Goal: Task Accomplishment & Management: Manage account settings

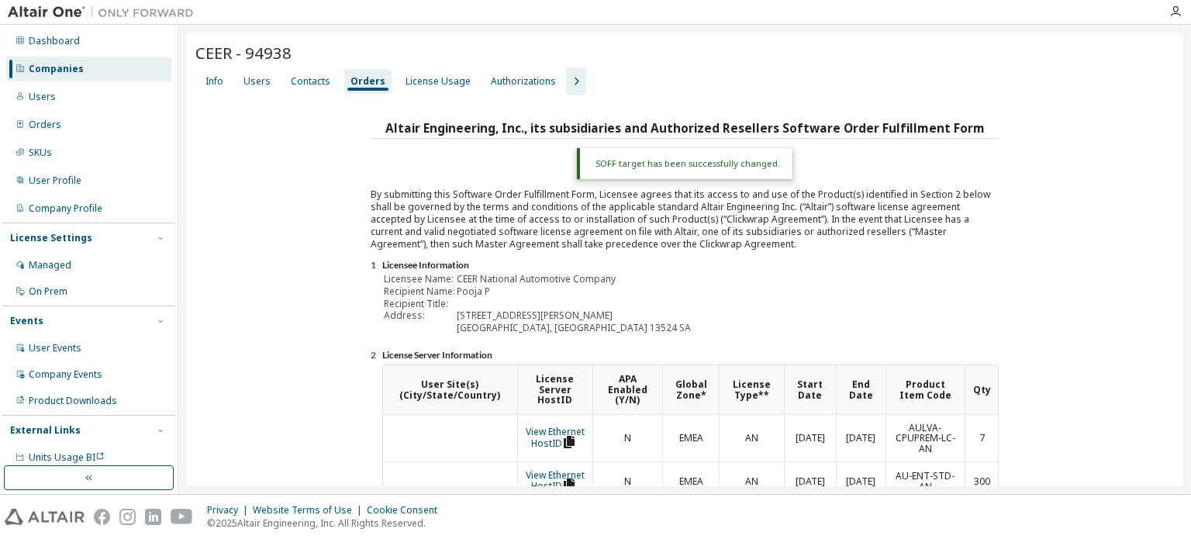
click at [78, 61] on div "Companies" at bounding box center [88, 69] width 165 height 25
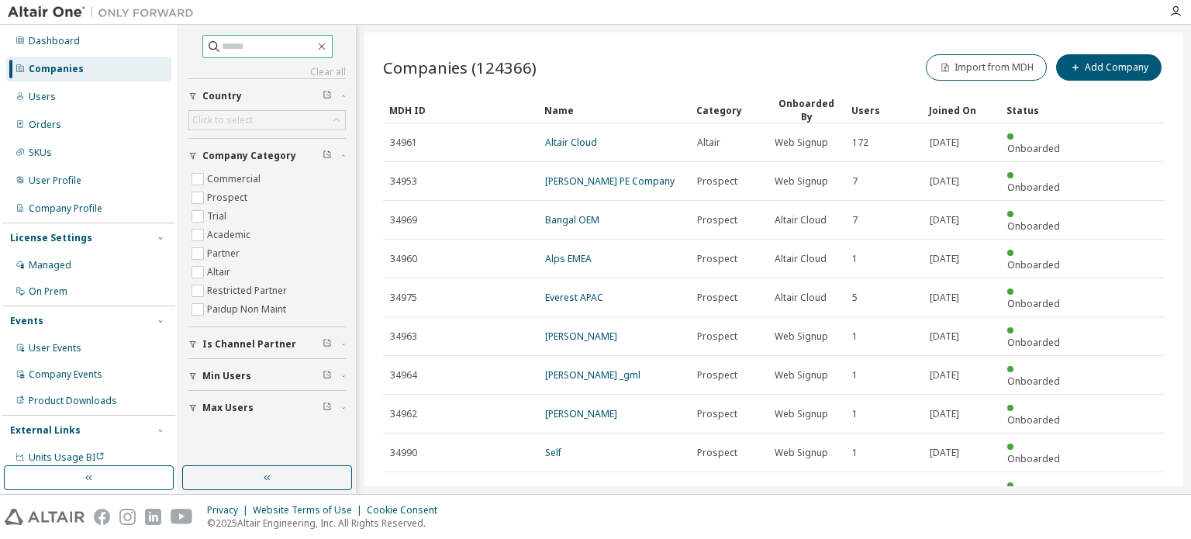
click at [246, 52] on input "text" at bounding box center [268, 47] width 93 height 16
type input "******"
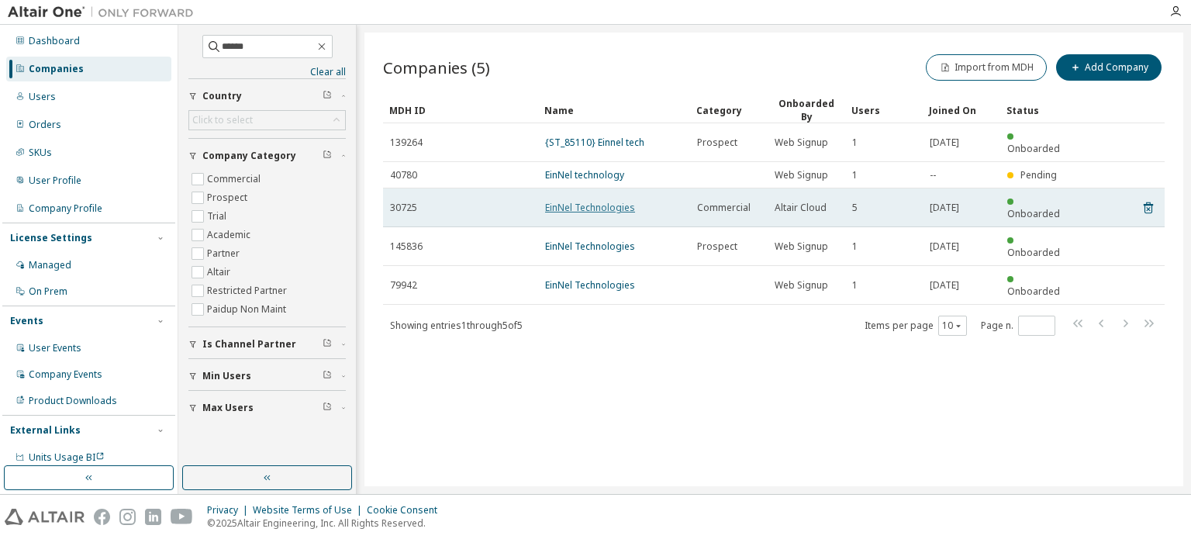
click at [593, 201] on link "EinNel Technologies" at bounding box center [590, 207] width 90 height 13
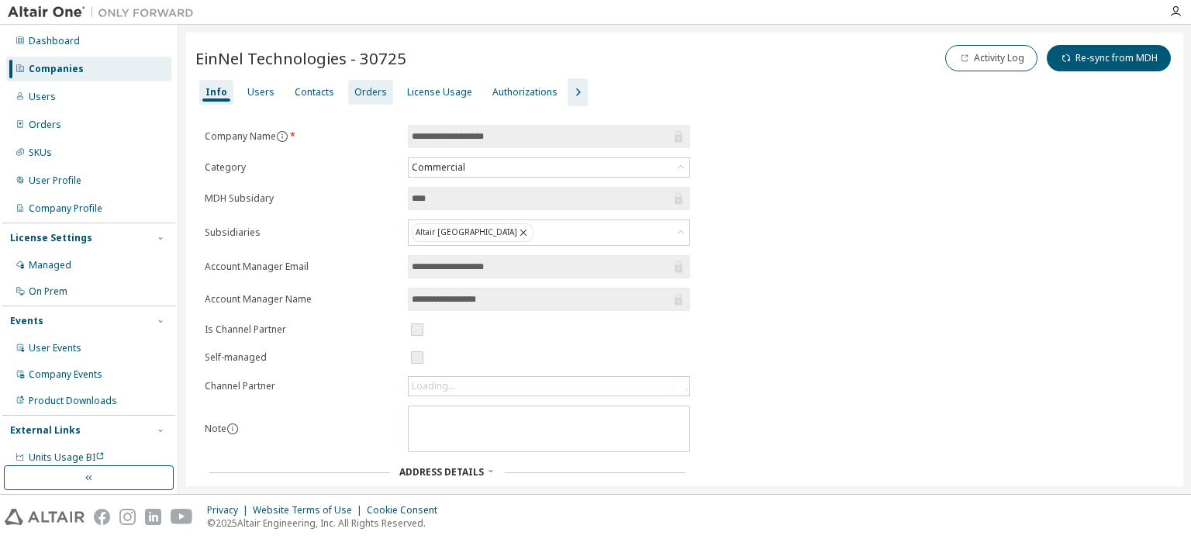
click at [357, 96] on div "Orders" at bounding box center [370, 92] width 33 height 12
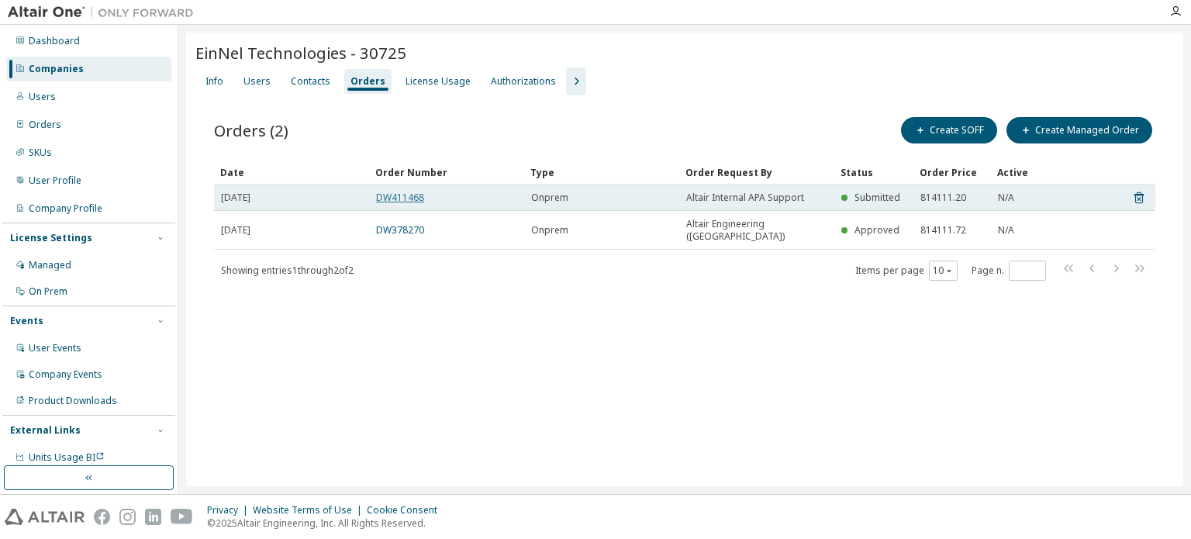
click at [416, 198] on link "DW411468" at bounding box center [400, 197] width 48 height 13
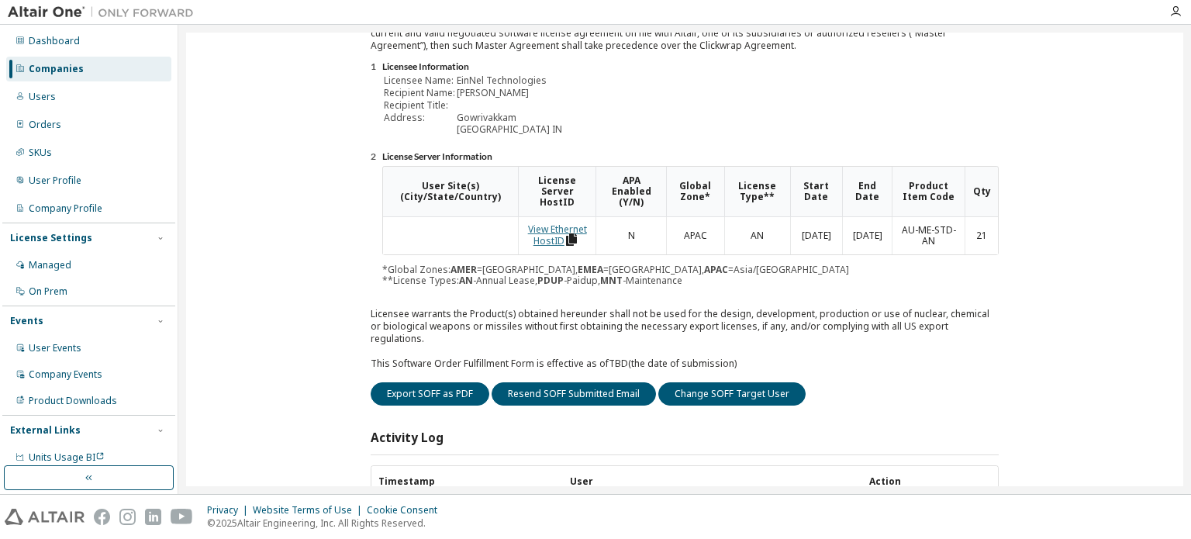
scroll to position [233, 0]
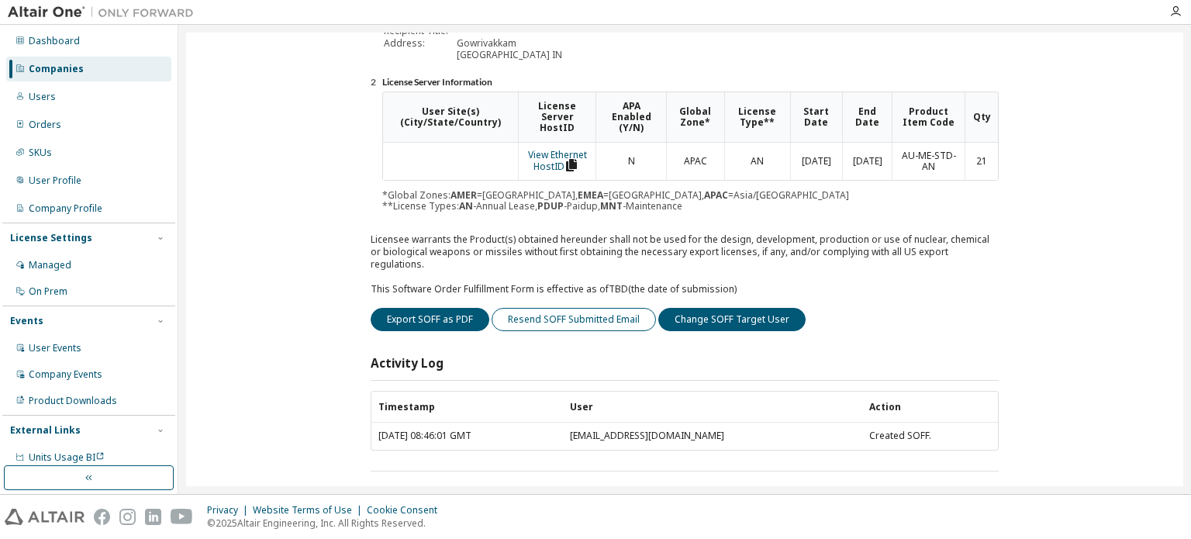
click at [577, 308] on button "Resend SOFF Submitted Email" at bounding box center [573, 319] width 164 height 23
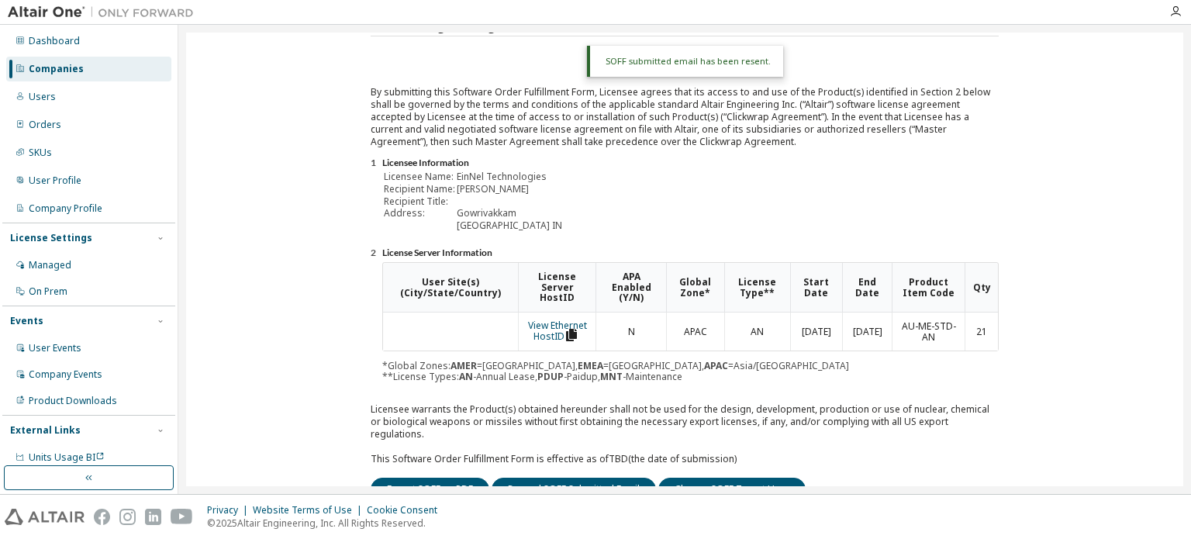
scroll to position [0, 0]
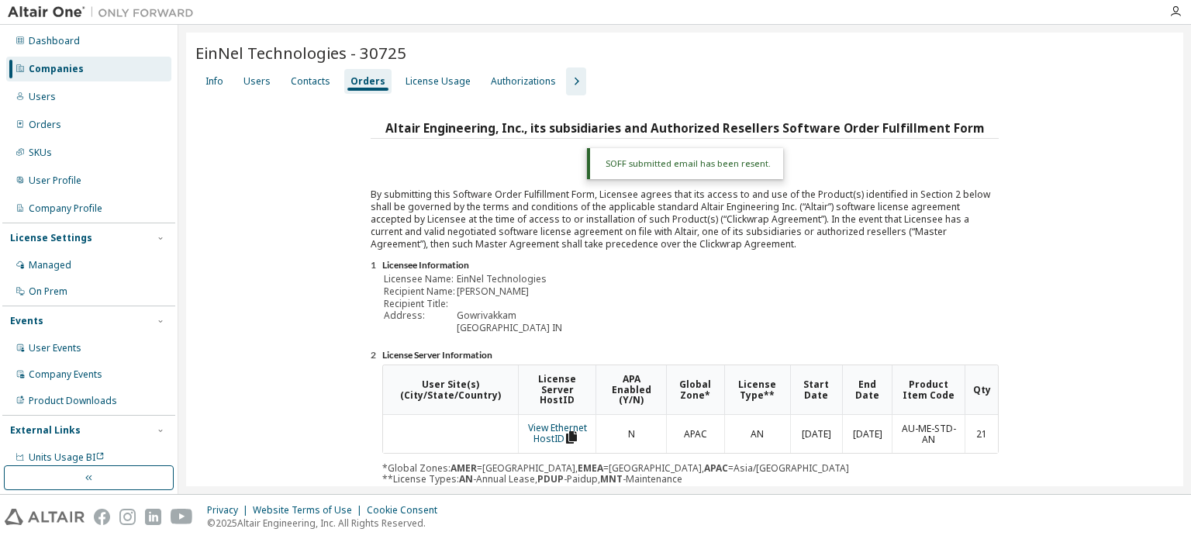
click at [74, 75] on div "Companies" at bounding box center [88, 69] width 165 height 25
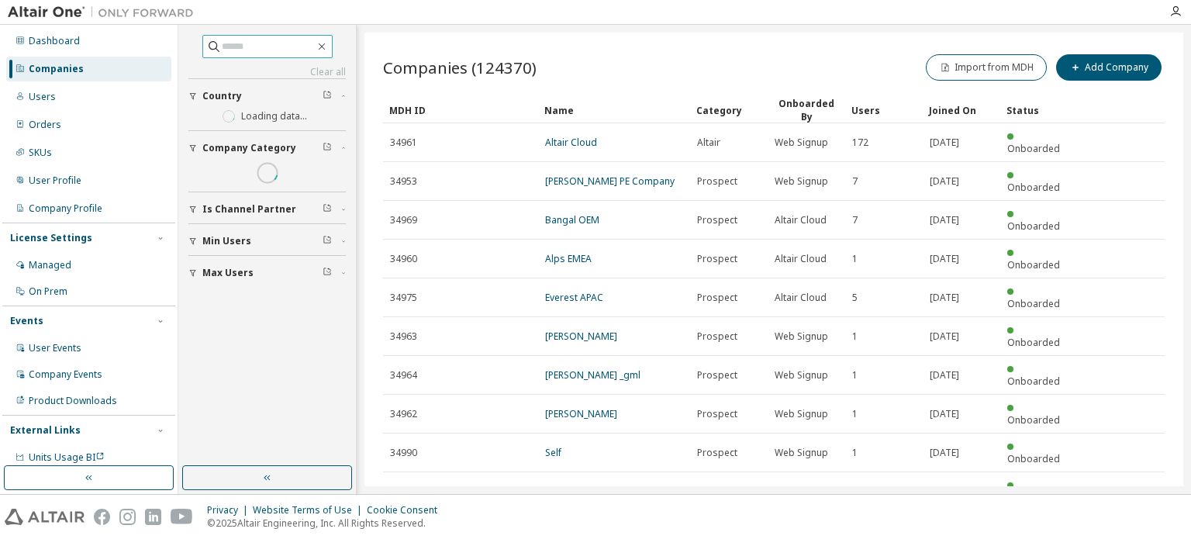
click at [280, 50] on input "text" at bounding box center [268, 47] width 93 height 16
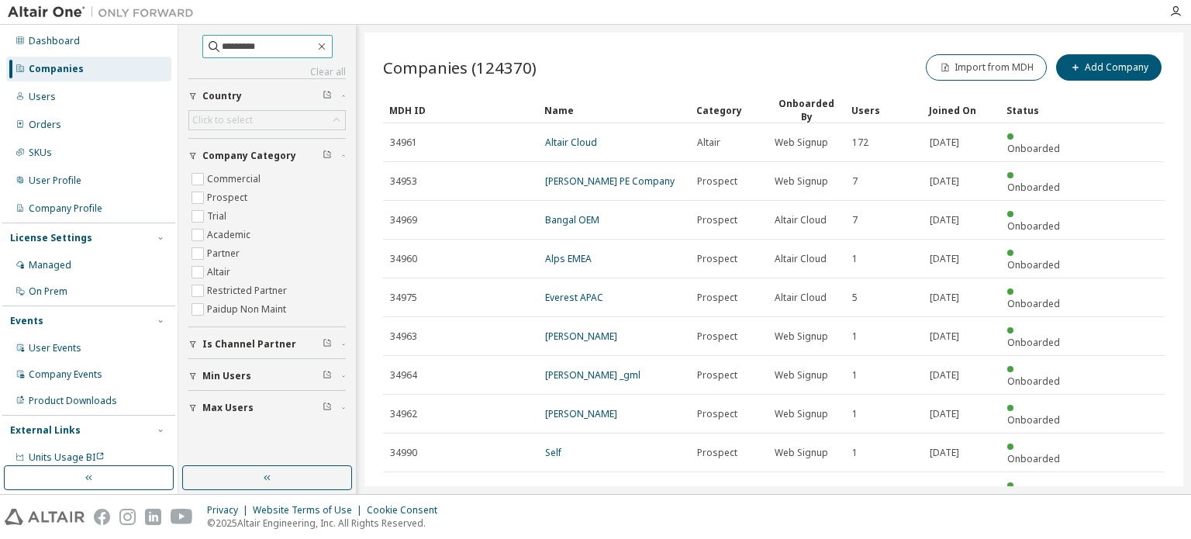
type input "*********"
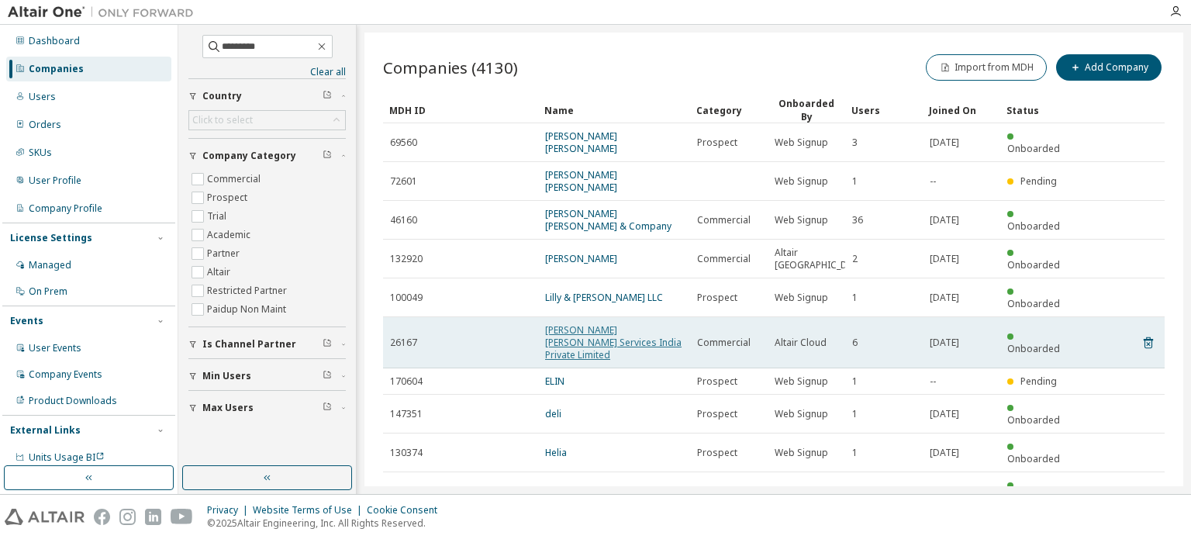
click at [617, 323] on link "[PERSON_NAME] [PERSON_NAME] Services India Private Limited" at bounding box center [613, 342] width 136 height 38
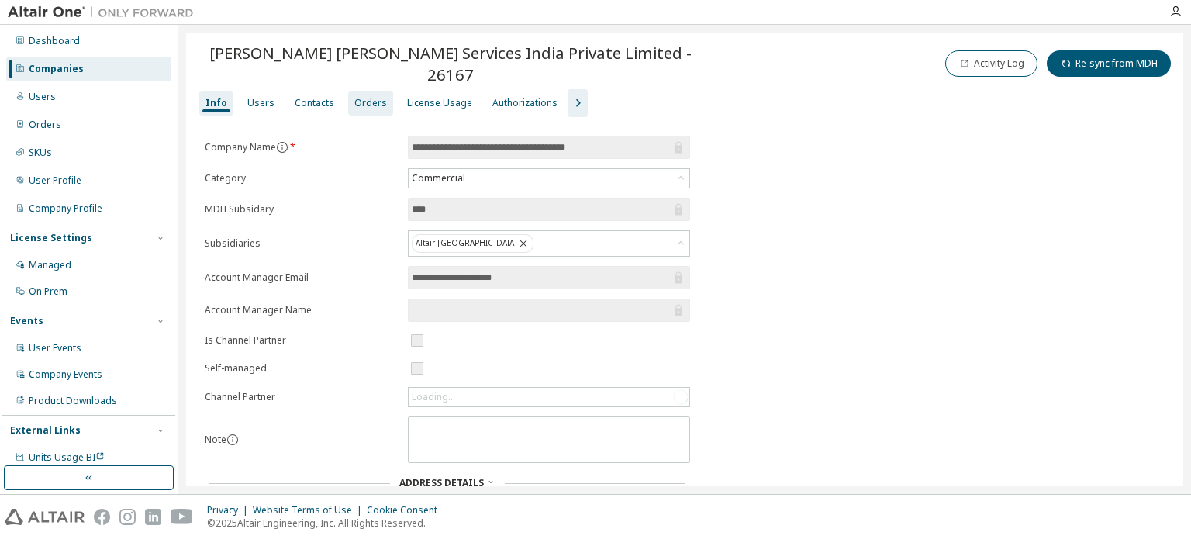
click at [366, 91] on div "Orders" at bounding box center [370, 103] width 45 height 25
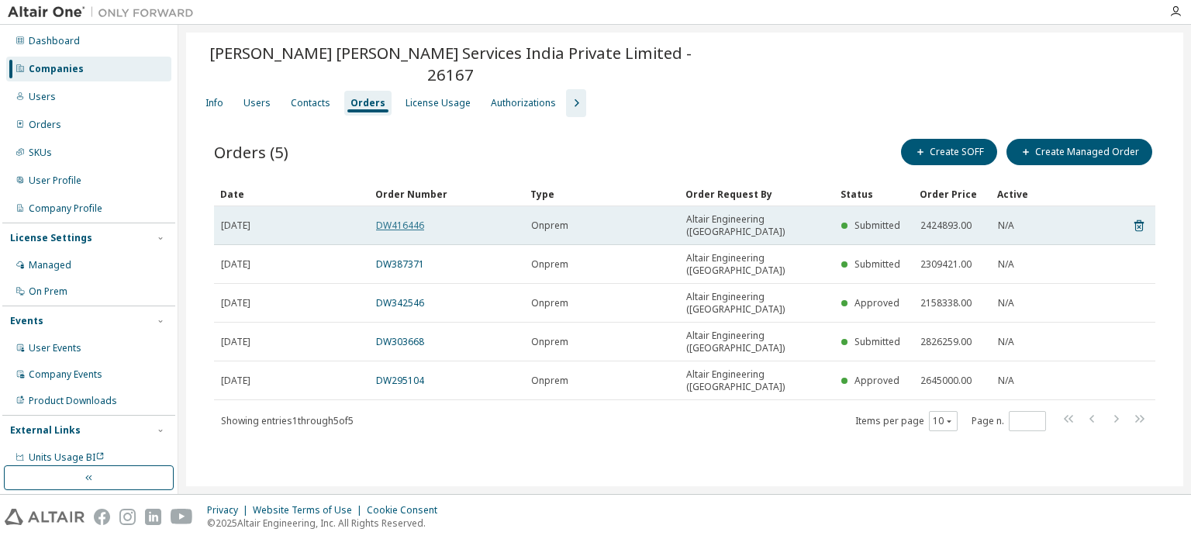
click at [408, 219] on link "DW416446" at bounding box center [400, 225] width 48 height 13
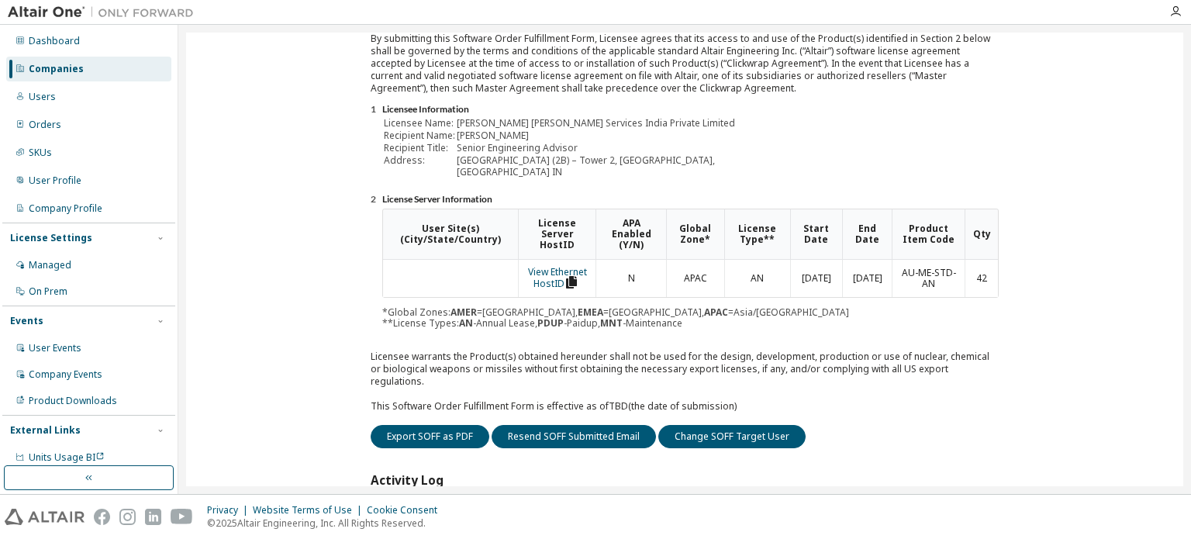
scroll to position [155, 0]
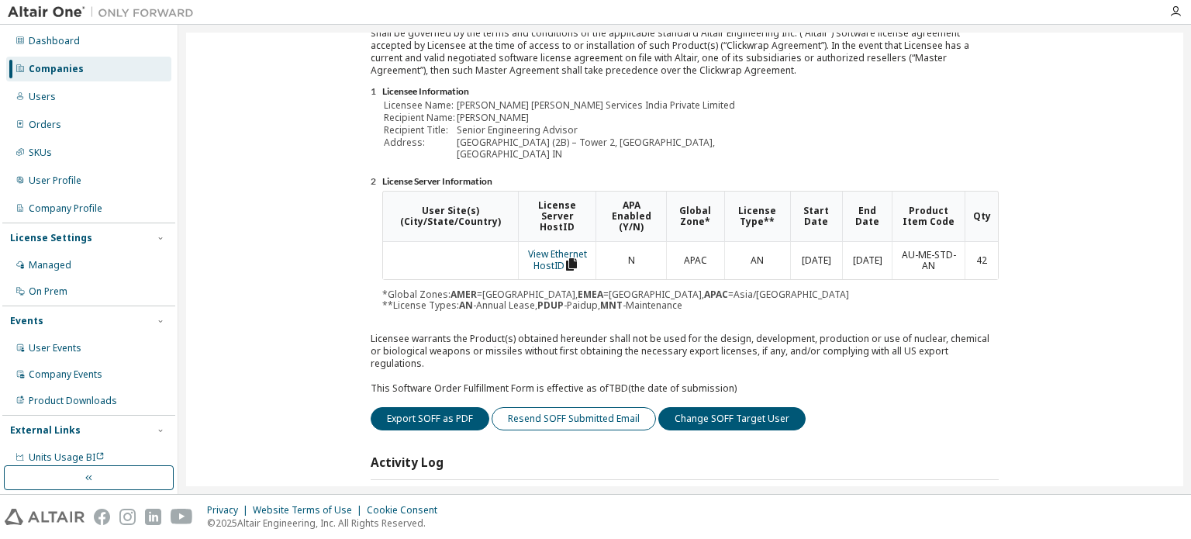
click at [602, 407] on button "Resend SOFF Submitted Email" at bounding box center [573, 418] width 164 height 23
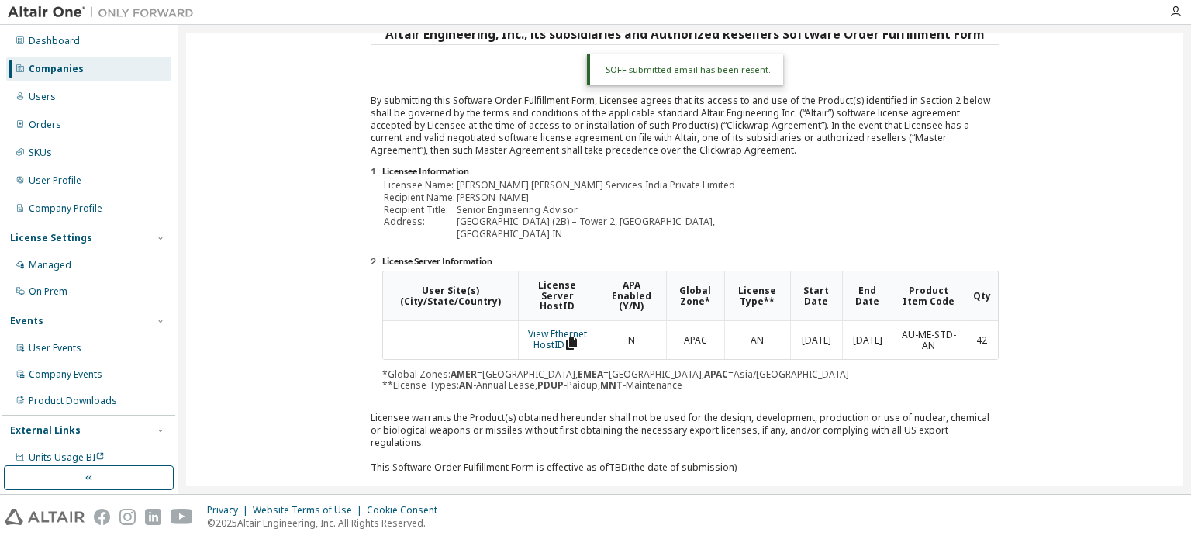
scroll to position [0, 0]
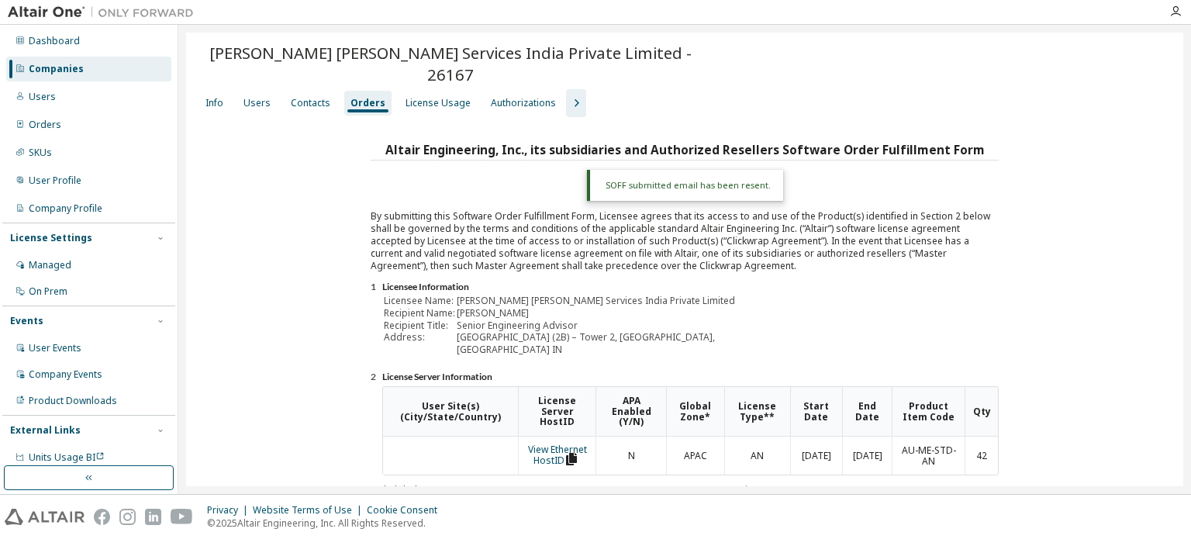
click at [82, 70] on div "Companies" at bounding box center [88, 69] width 165 height 25
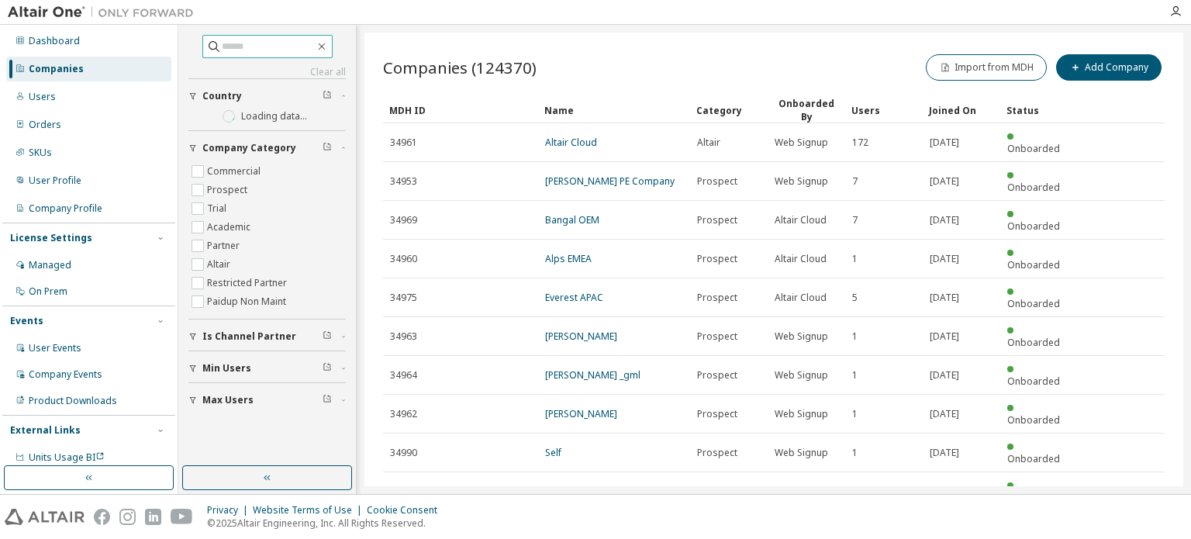
click at [272, 50] on input "text" at bounding box center [268, 47] width 93 height 16
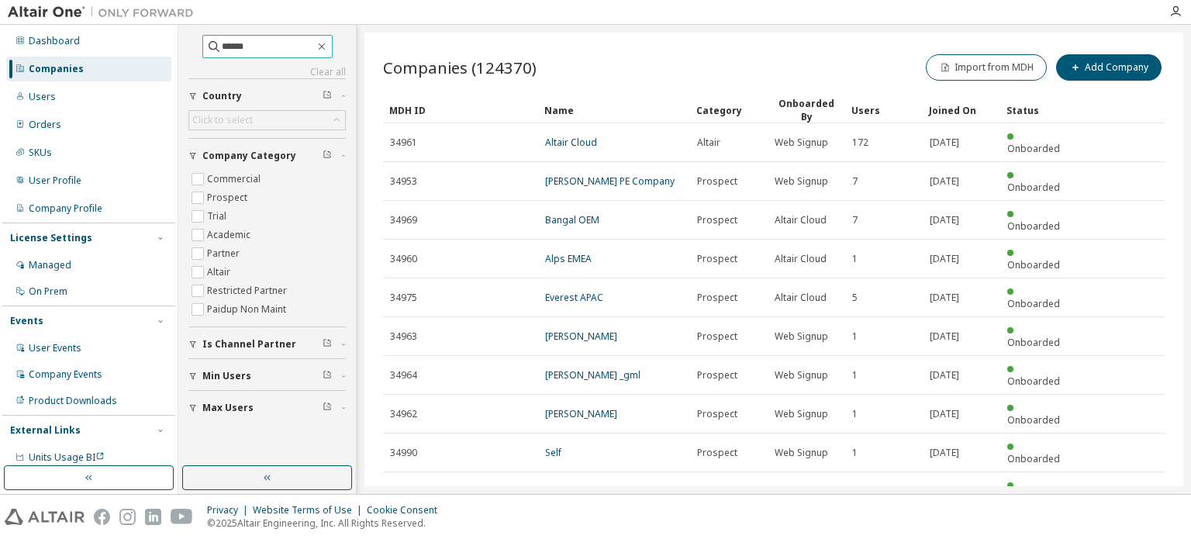
type input "******"
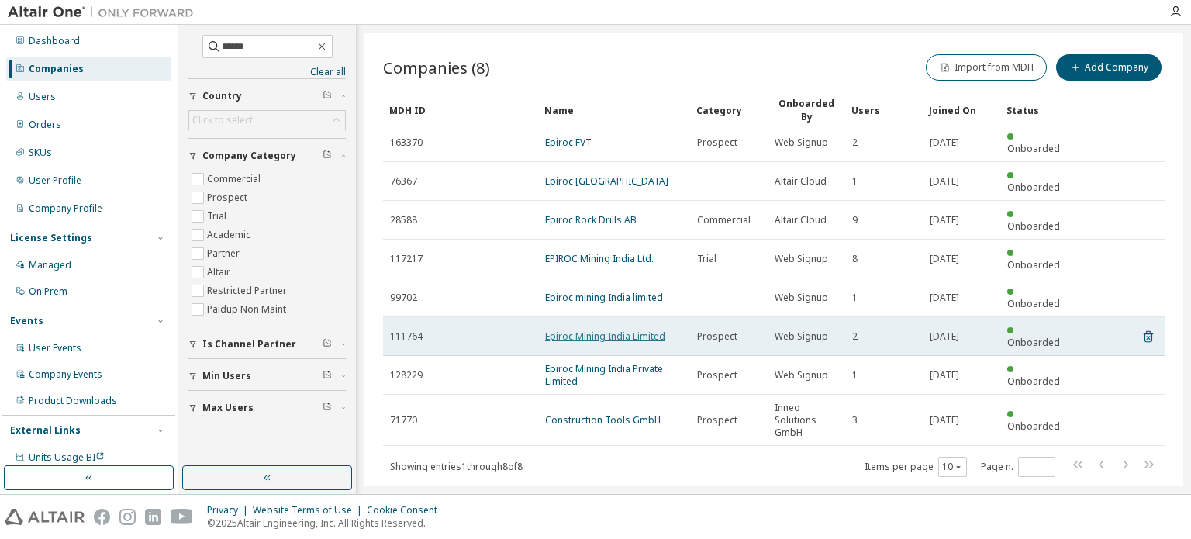
click at [632, 329] on link "Epiroc Mining India Limited" at bounding box center [605, 335] width 120 height 13
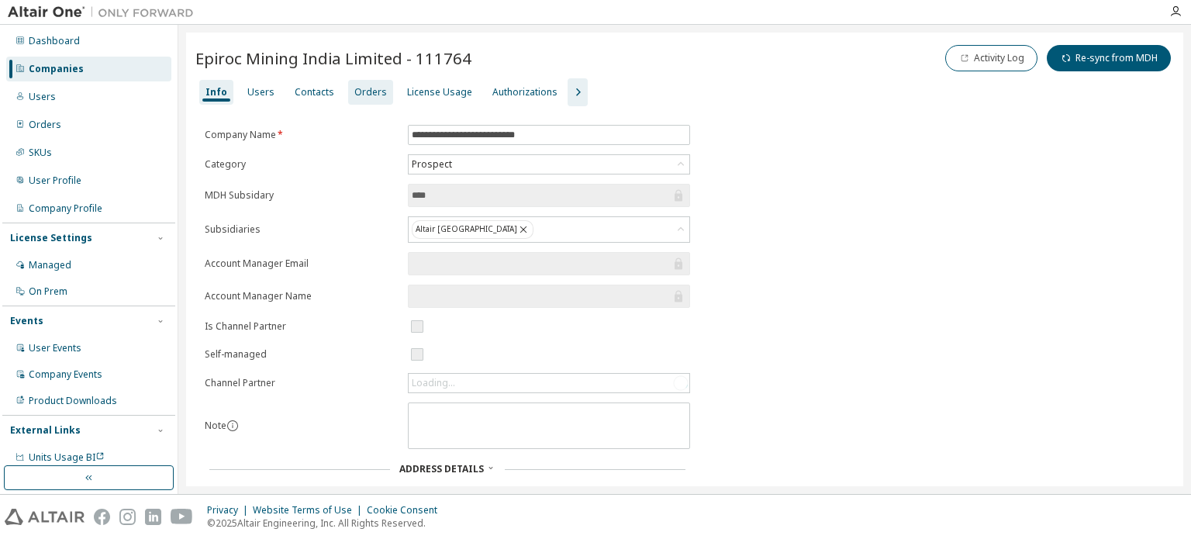
click at [358, 96] on div "Orders" at bounding box center [370, 92] width 33 height 12
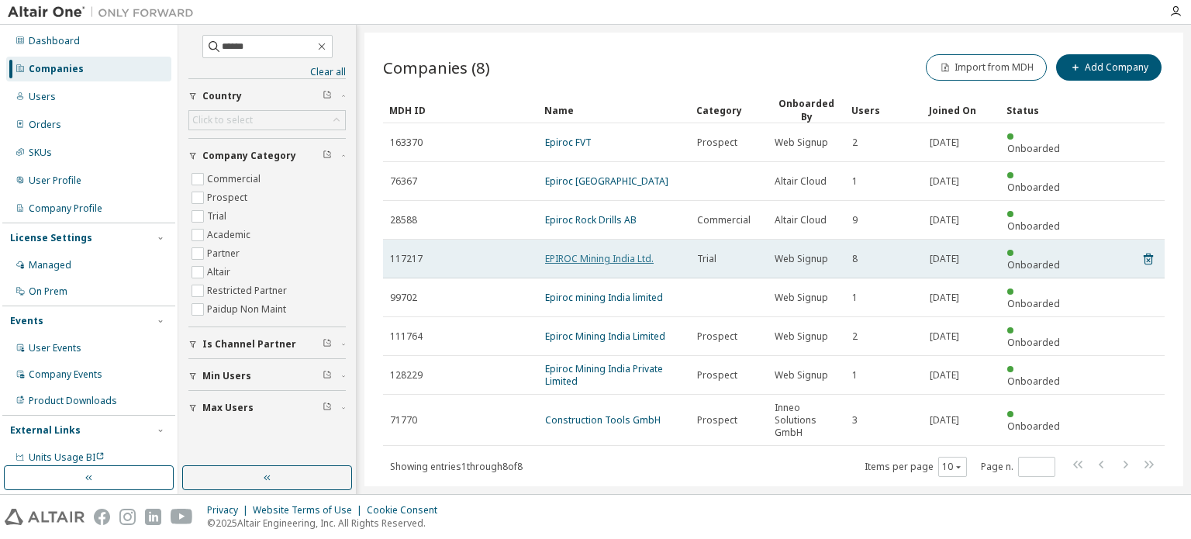
click at [640, 252] on link "EPIROC Mining India Ltd." at bounding box center [599, 258] width 109 height 13
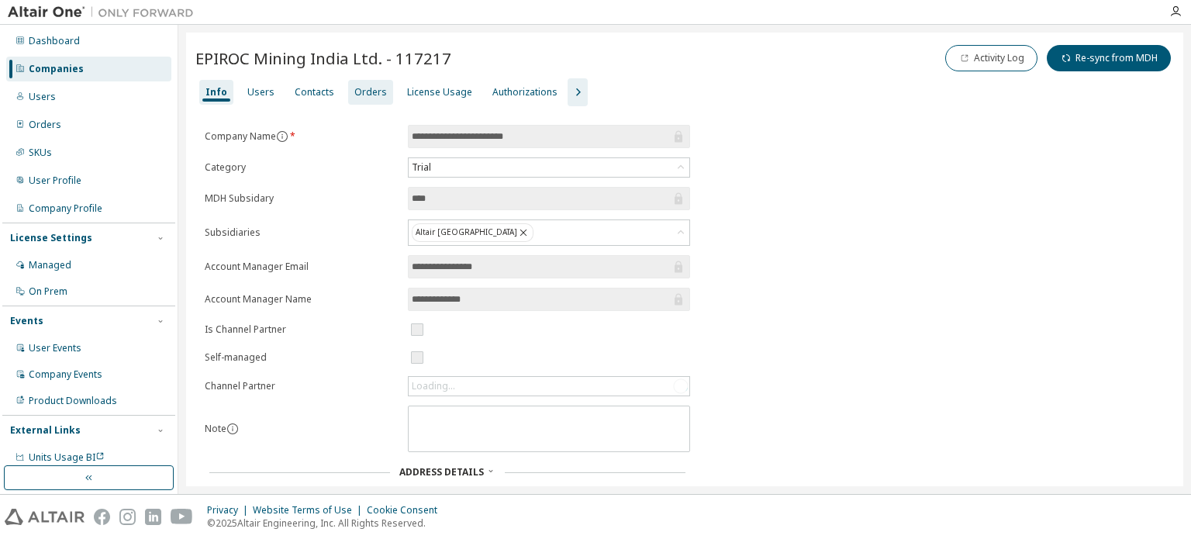
click at [357, 94] on div "Orders" at bounding box center [370, 92] width 33 height 12
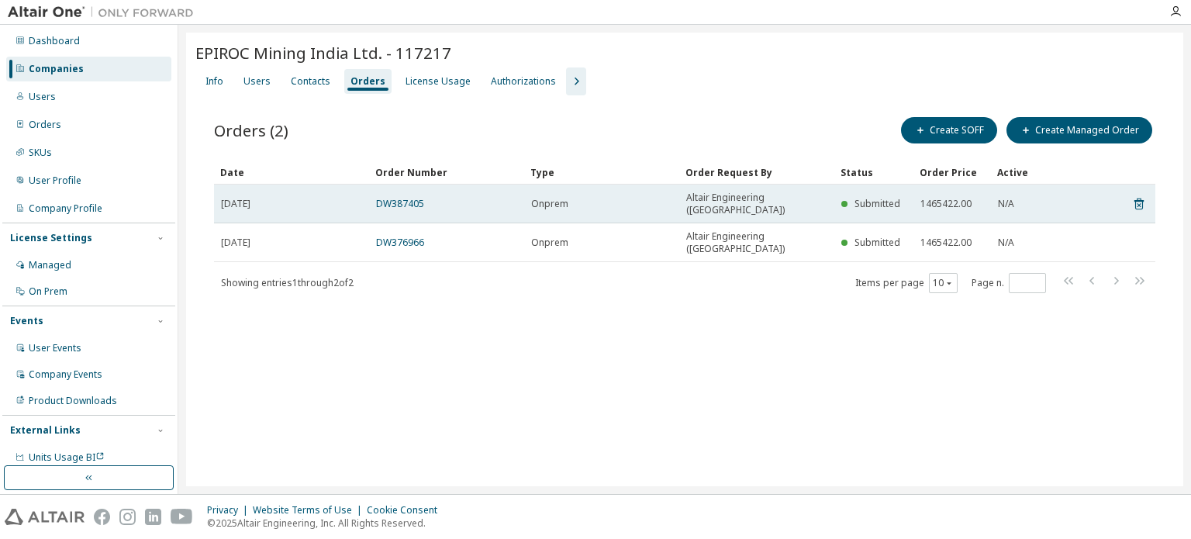
click at [398, 187] on td "DW387405" at bounding box center [446, 203] width 155 height 39
click at [399, 197] on link "DW387405" at bounding box center [400, 203] width 48 height 13
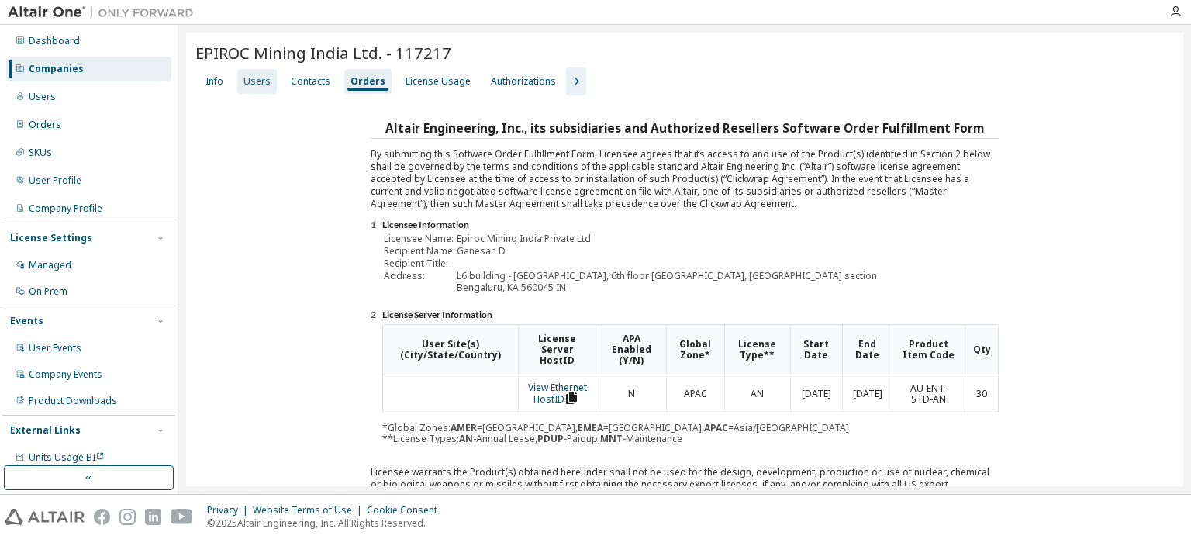
click at [248, 83] on div "Users" at bounding box center [256, 81] width 27 height 12
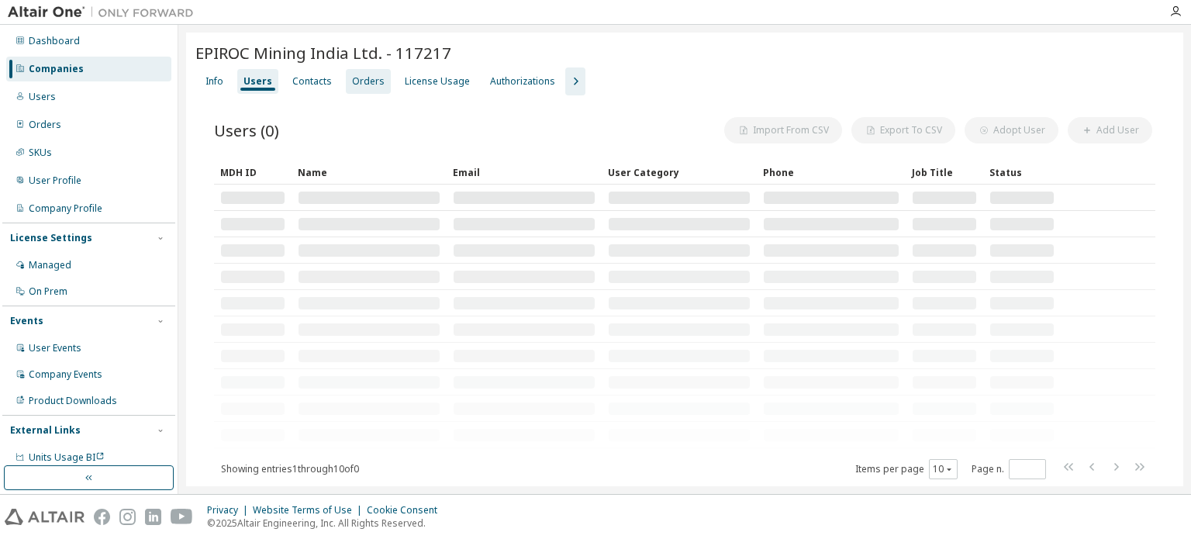
click at [356, 83] on div "Orders" at bounding box center [368, 81] width 33 height 12
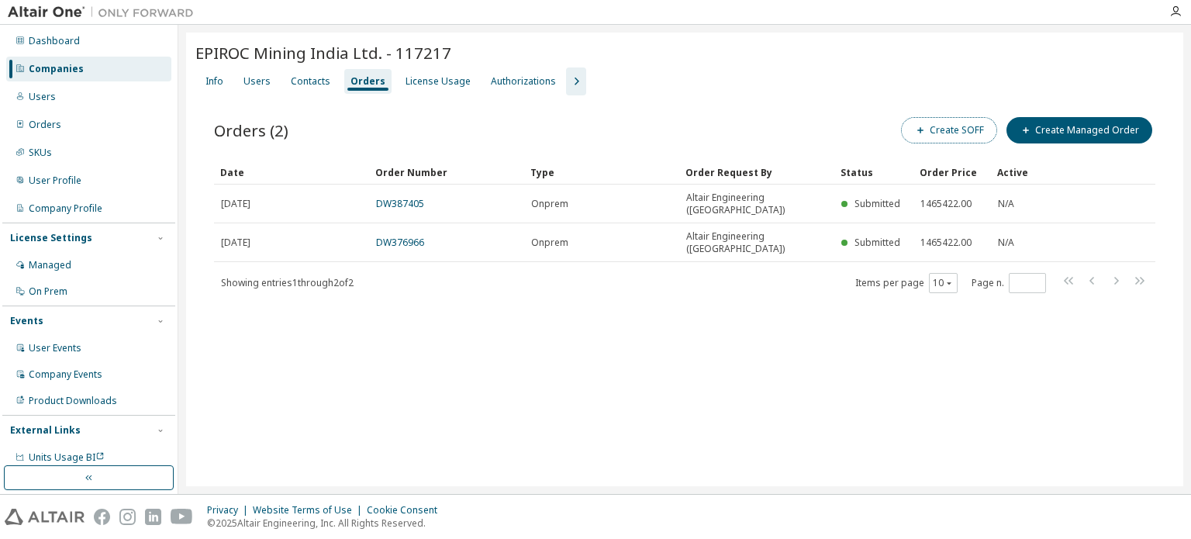
click at [947, 136] on button "Create SOFF" at bounding box center [949, 130] width 96 height 26
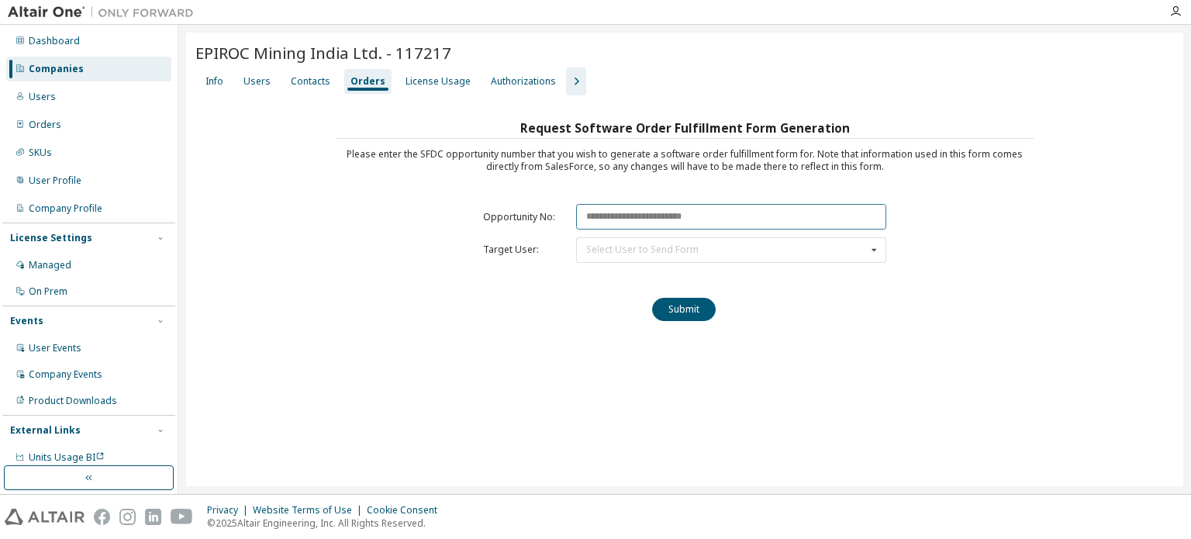
click at [657, 221] on input "text" at bounding box center [731, 217] width 310 height 26
paste input "********"
type input "********"
click at [648, 251] on div "Select User to Send Form" at bounding box center [642, 249] width 112 height 9
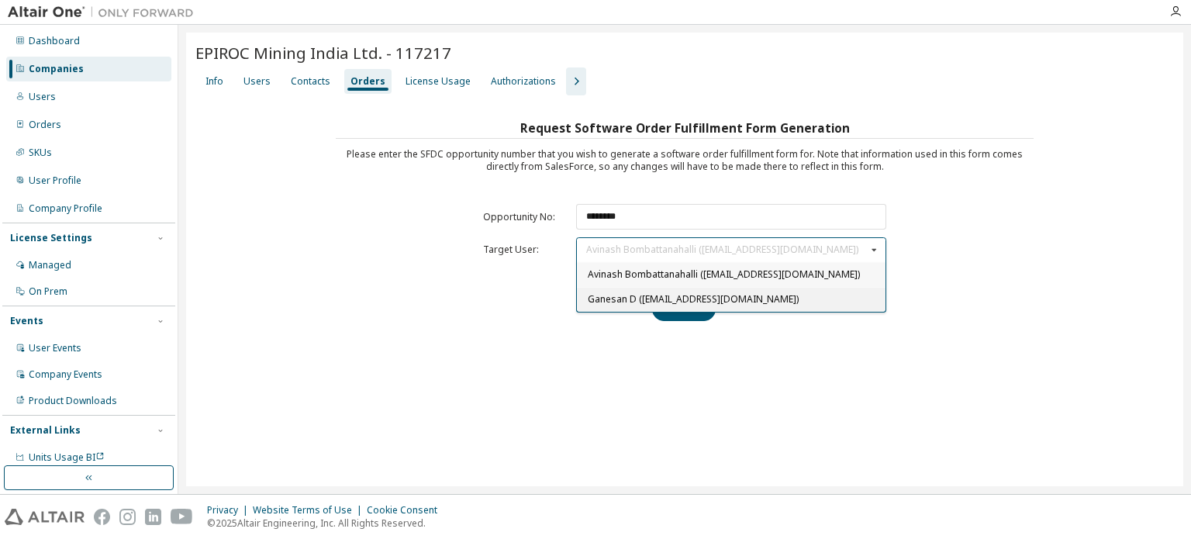
click at [623, 305] on span "Ganesan D ([EMAIL_ADDRESS][DOMAIN_NAME])" at bounding box center [693, 298] width 211 height 13
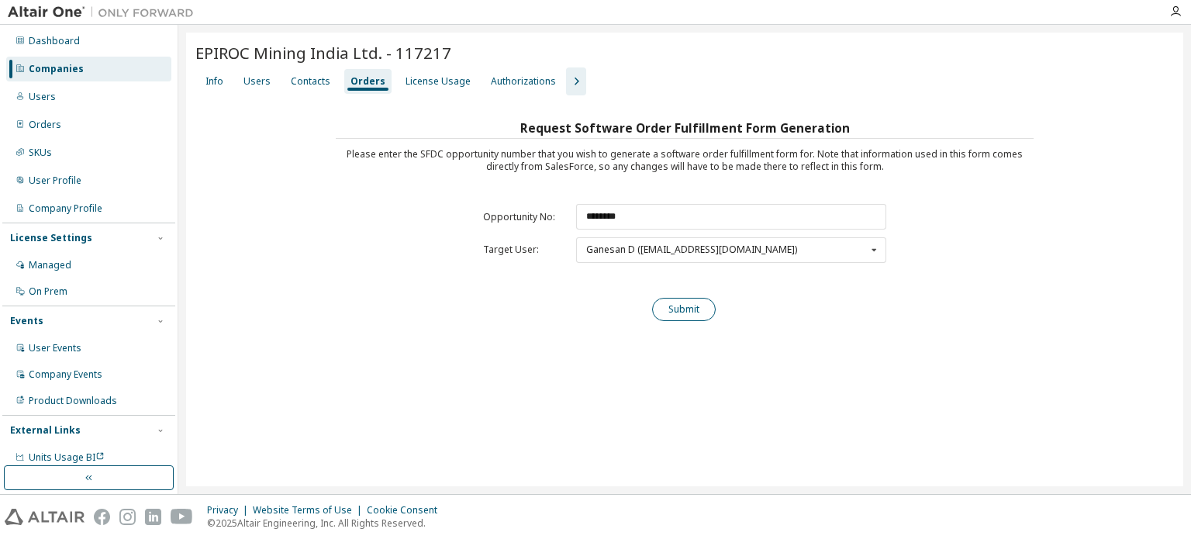
click at [664, 316] on button "Submit" at bounding box center [684, 309] width 64 height 23
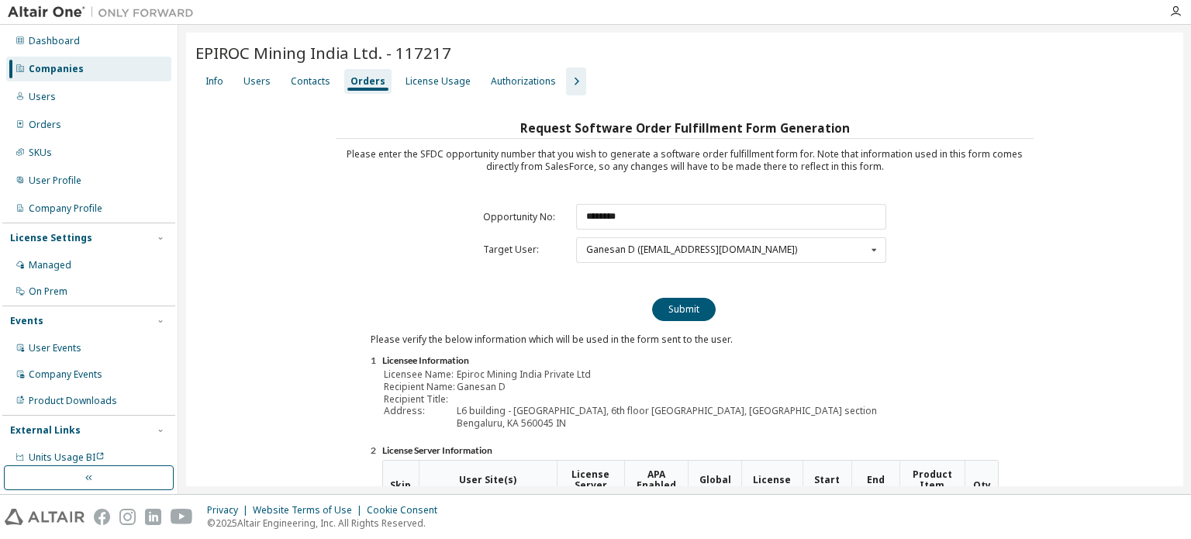
scroll to position [212, 0]
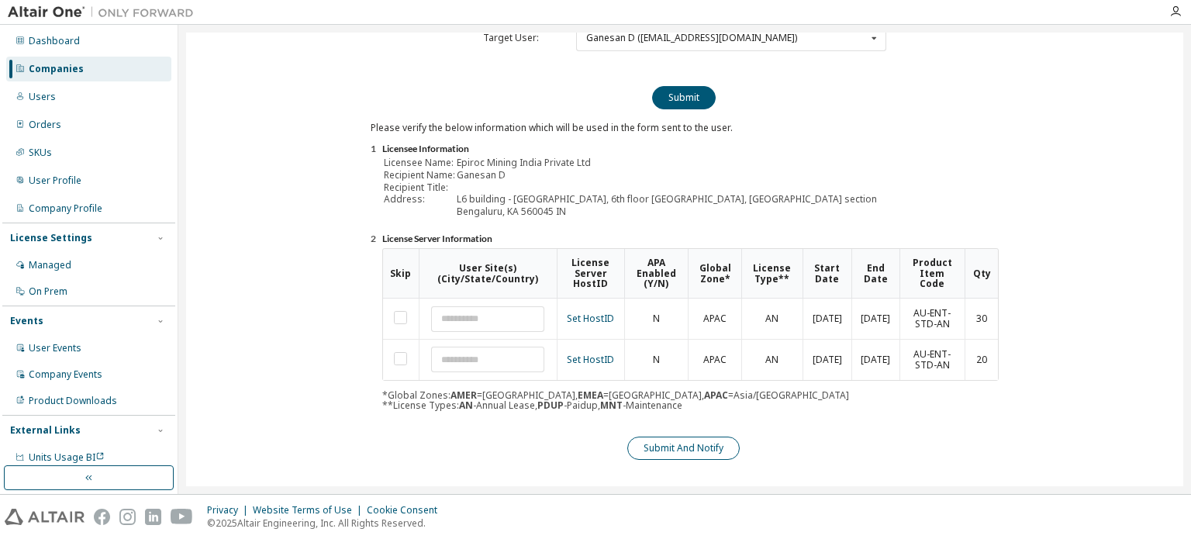
click at [720, 443] on button "Submit And Notify" at bounding box center [683, 447] width 112 height 23
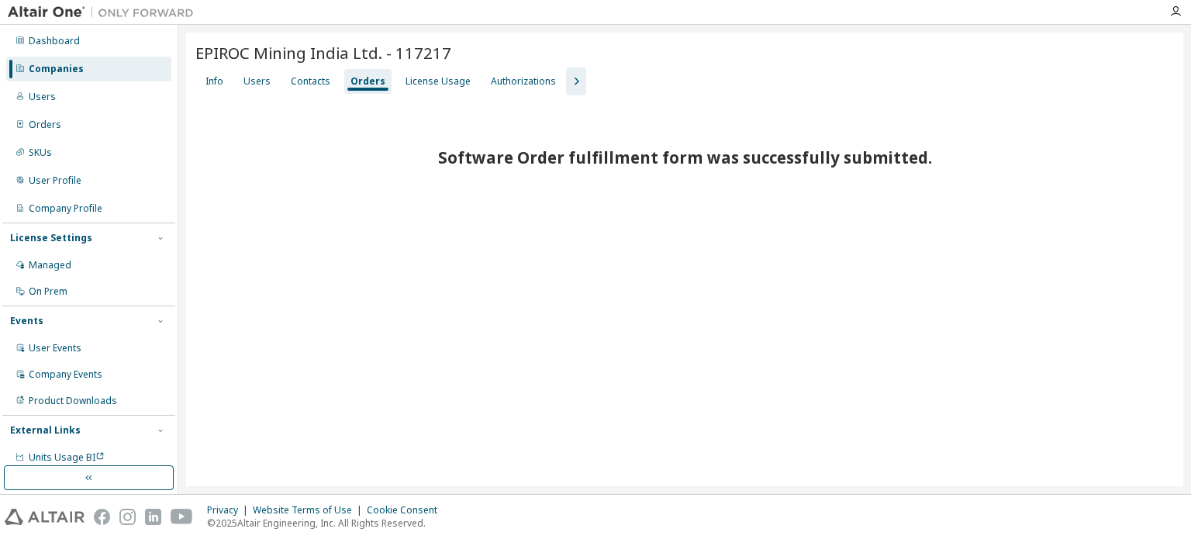
click at [62, 64] on div "Companies" at bounding box center [56, 69] width 55 height 12
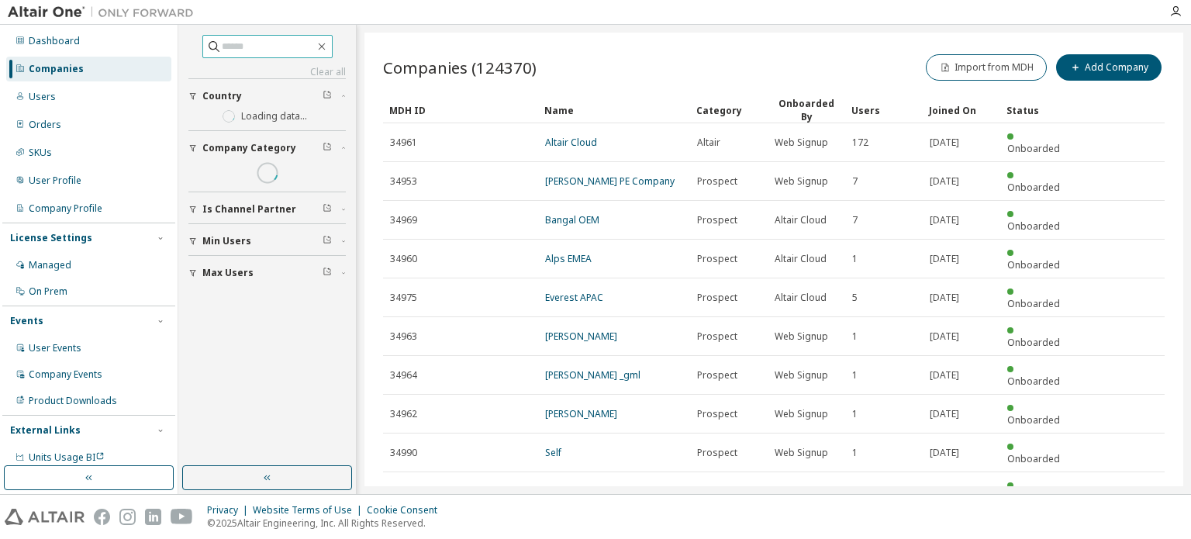
click at [264, 46] on input "text" at bounding box center [268, 47] width 93 height 16
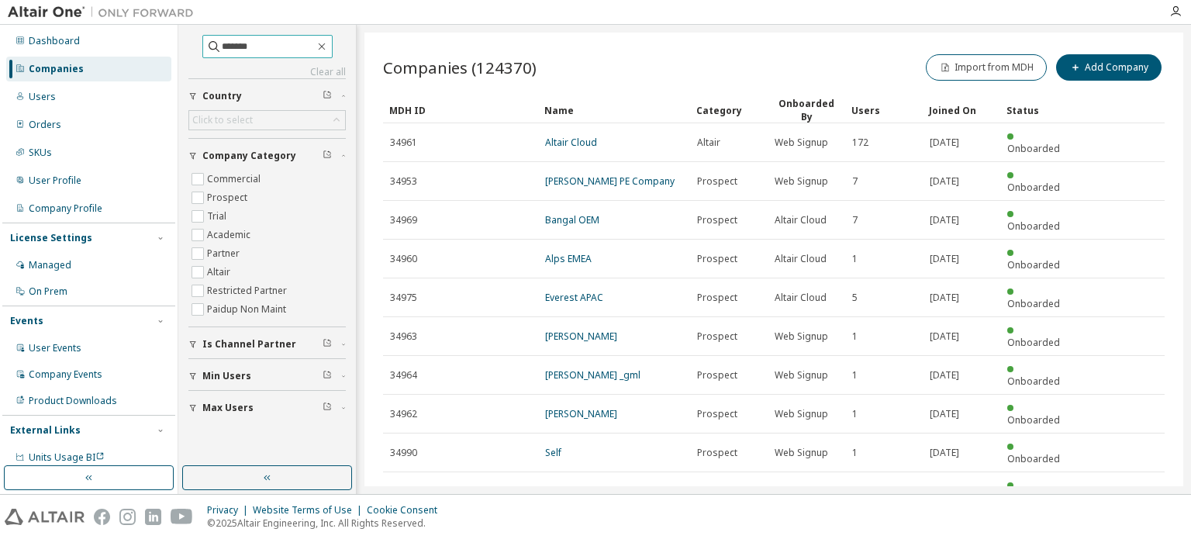
type input "*******"
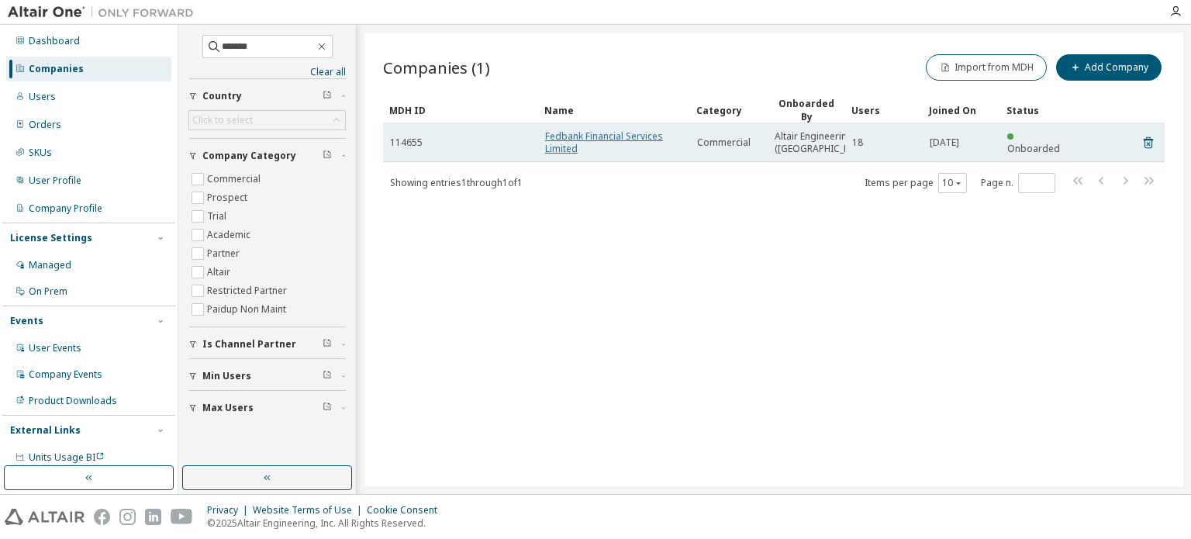
click at [572, 135] on link "Fedbank Financial Services Limited" at bounding box center [604, 142] width 118 height 26
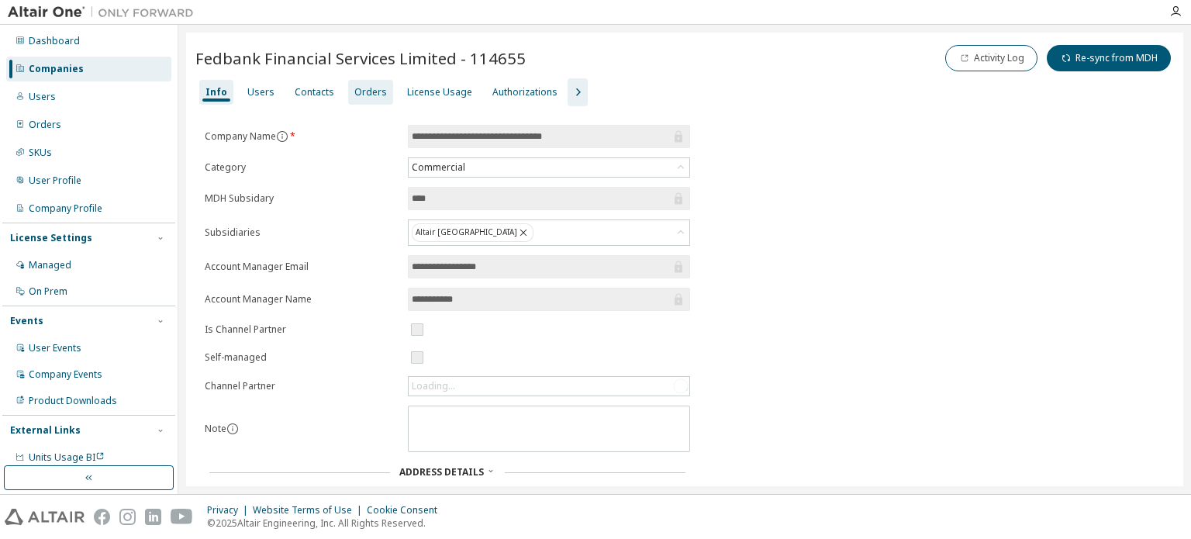
click at [382, 90] on div "Orders" at bounding box center [370, 92] width 45 height 25
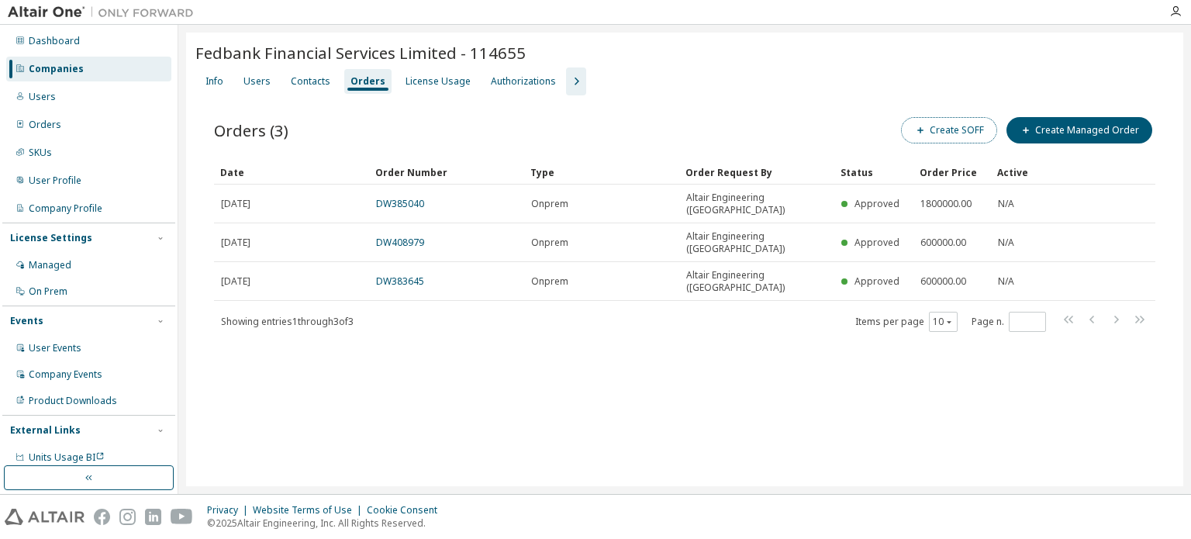
click at [958, 128] on button "Create SOFF" at bounding box center [949, 130] width 96 height 26
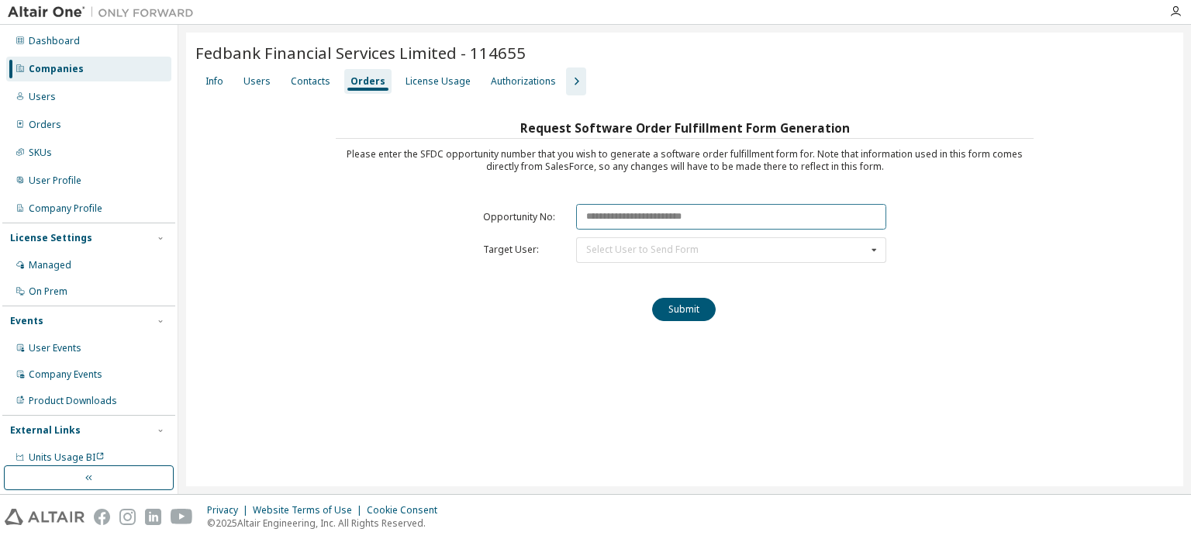
click at [660, 215] on input "text" at bounding box center [731, 217] width 310 height 26
paste input "********"
type input "********"
click at [649, 246] on div "Select User to Send Form" at bounding box center [642, 249] width 112 height 9
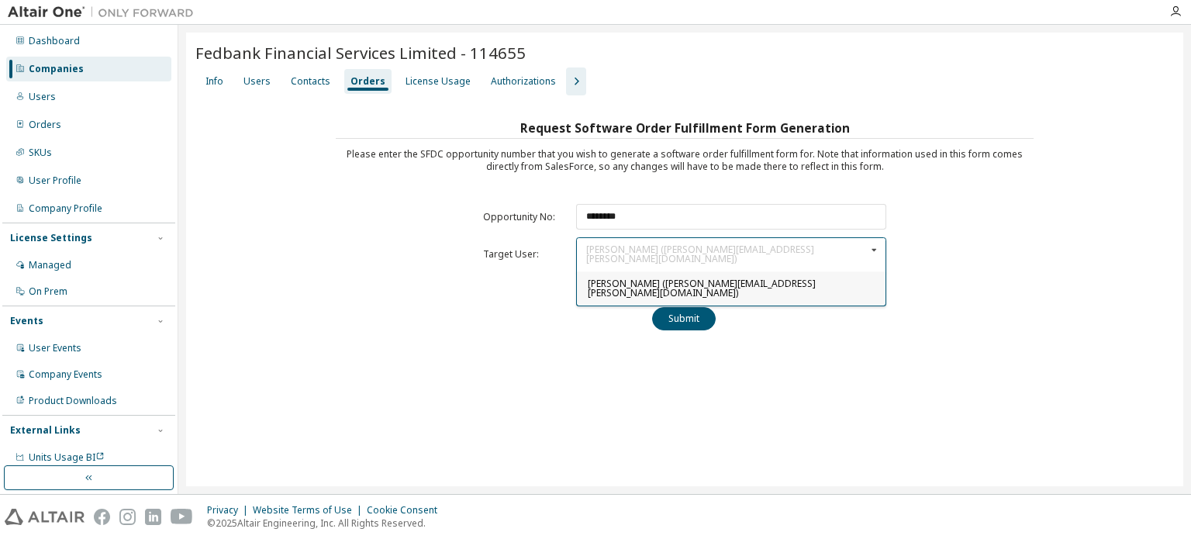
click at [611, 277] on span "[PERSON_NAME] ([PERSON_NAME][EMAIL_ADDRESS][PERSON_NAME][DOMAIN_NAME])" at bounding box center [702, 288] width 228 height 22
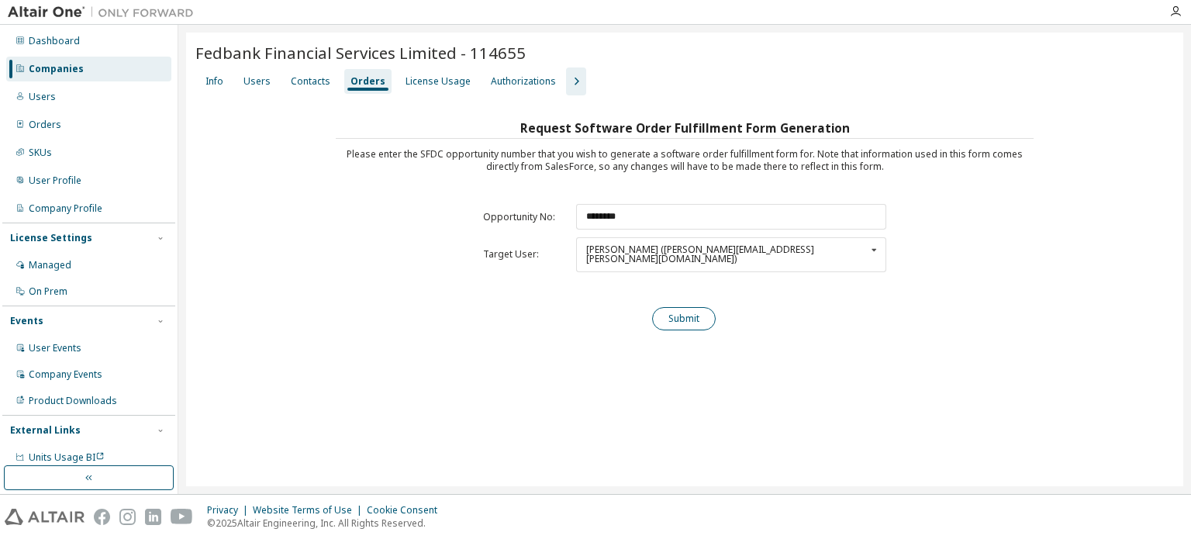
click at [671, 307] on button "Submit" at bounding box center [684, 318] width 64 height 23
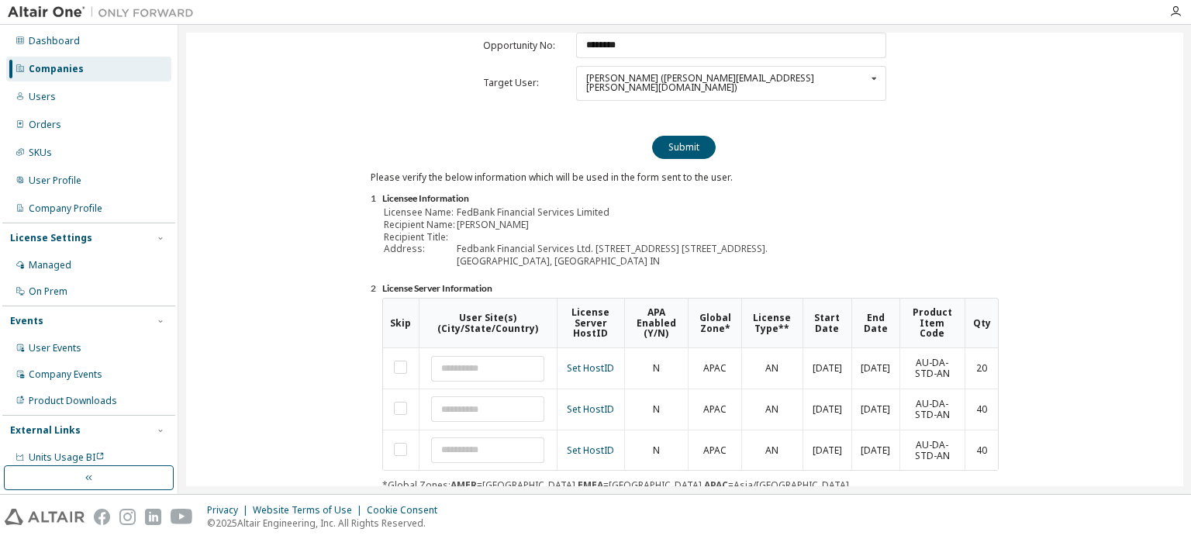
scroll to position [284, 0]
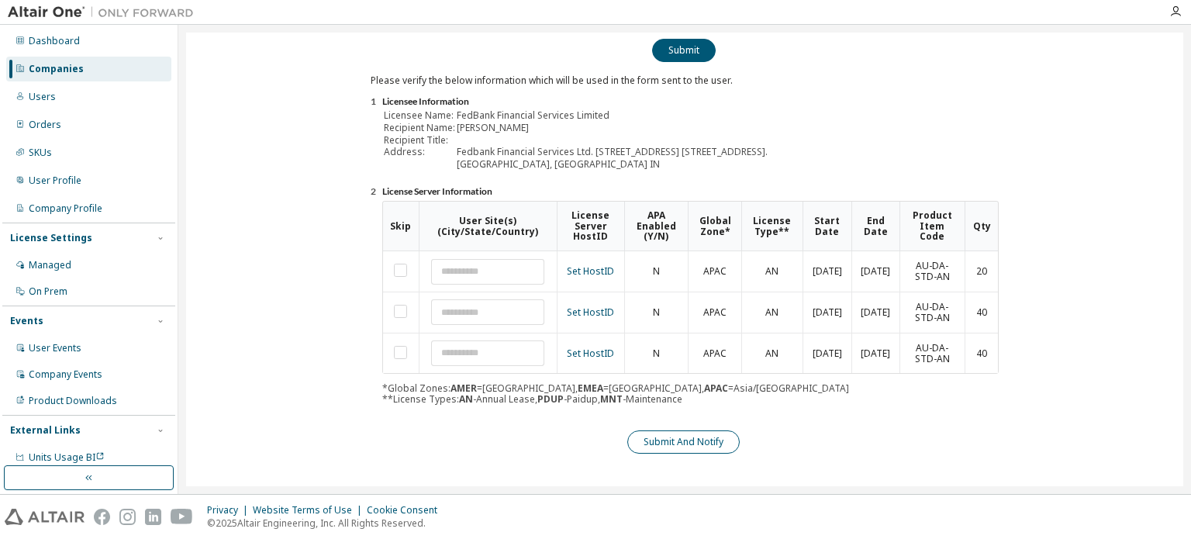
click at [729, 449] on button "Submit And Notify" at bounding box center [683, 441] width 112 height 23
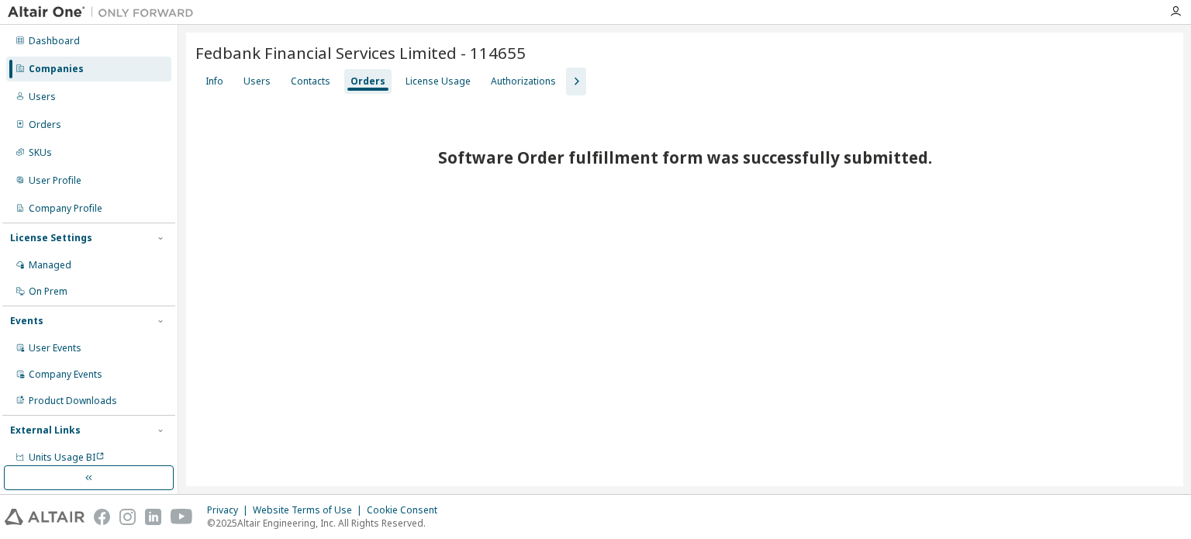
click at [75, 70] on div "Companies" at bounding box center [56, 69] width 55 height 12
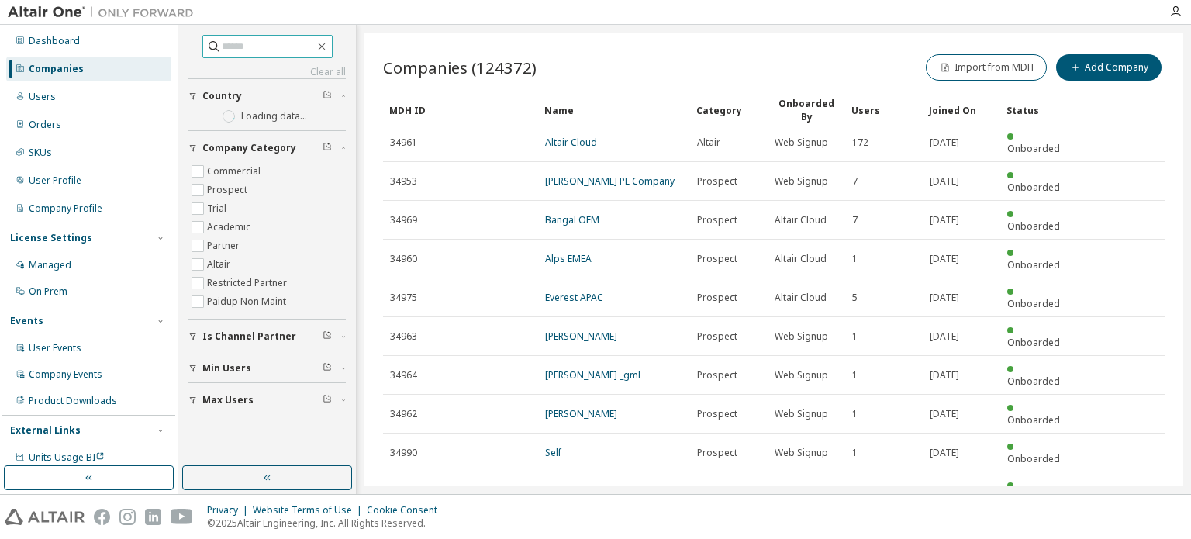
click at [255, 48] on input "text" at bounding box center [268, 47] width 93 height 16
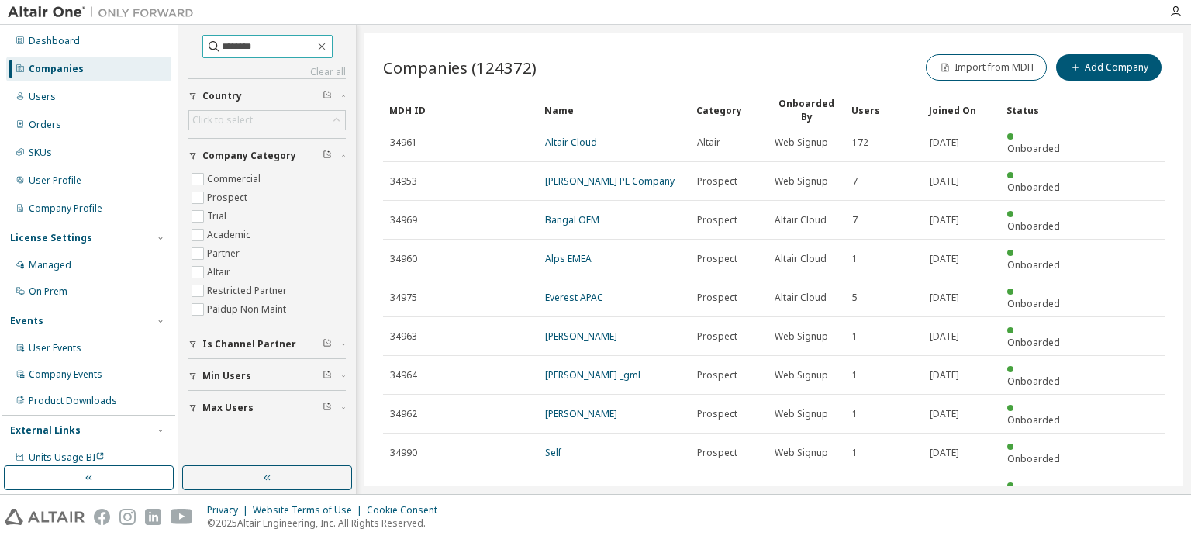
type input "********"
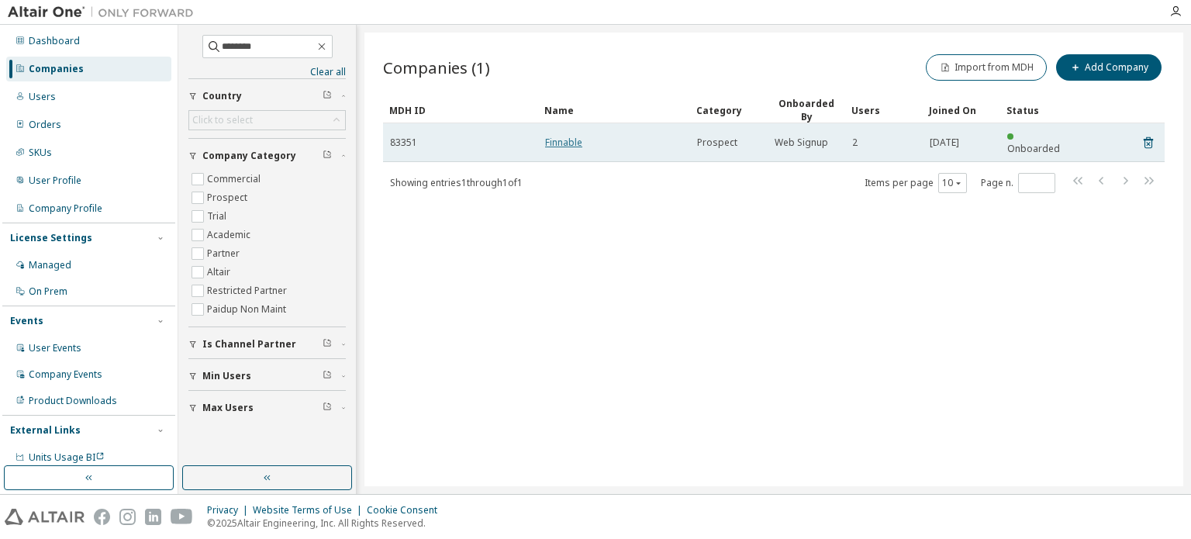
click at [577, 136] on link "Finnable" at bounding box center [563, 142] width 37 height 13
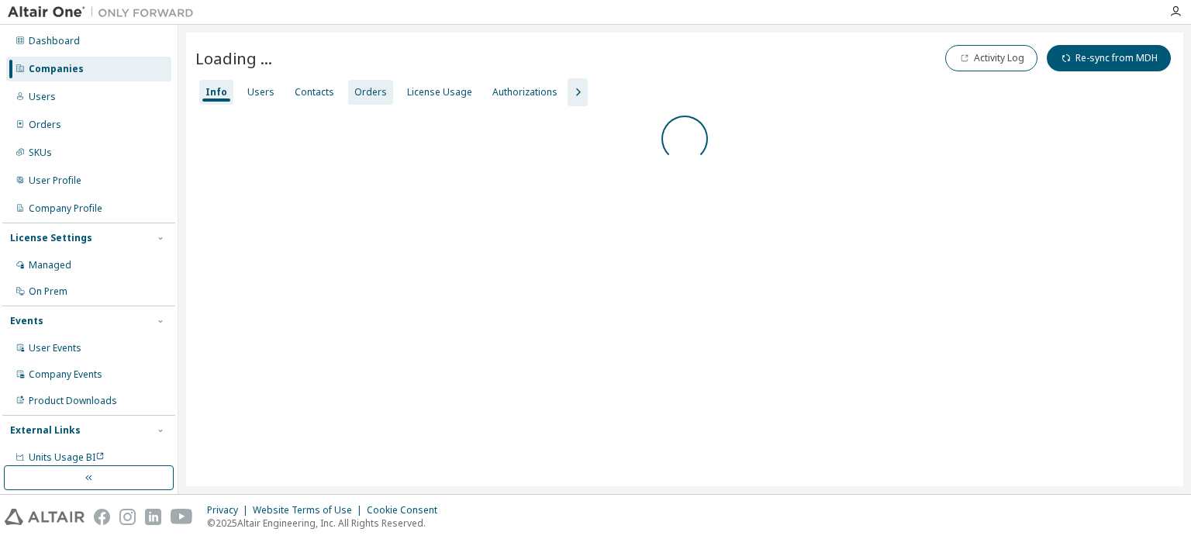
click at [378, 95] on div "Orders" at bounding box center [370, 92] width 45 height 25
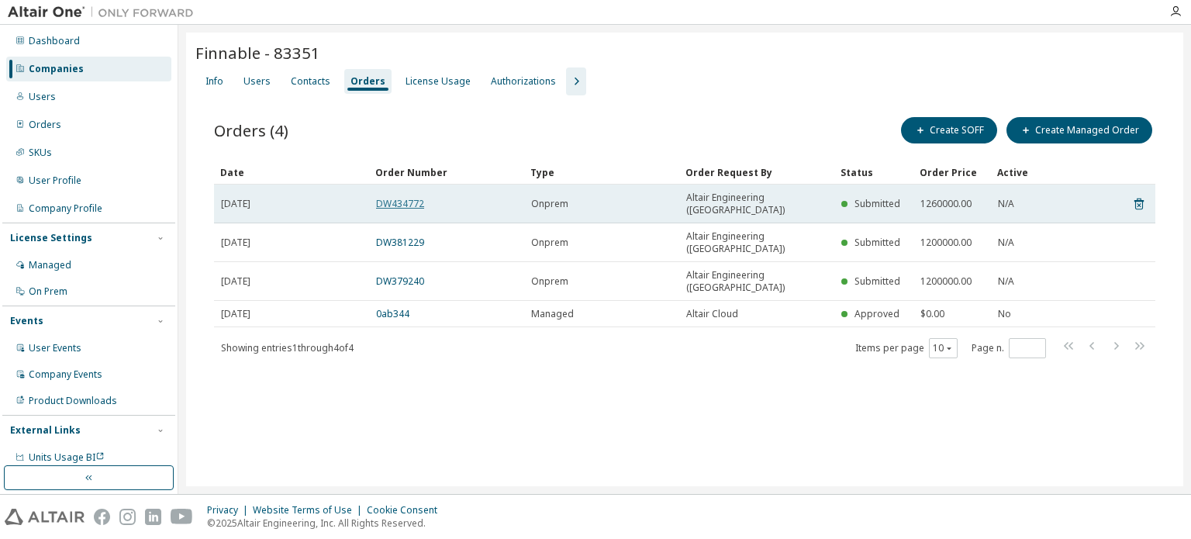
click at [411, 198] on link "DW434772" at bounding box center [400, 203] width 48 height 13
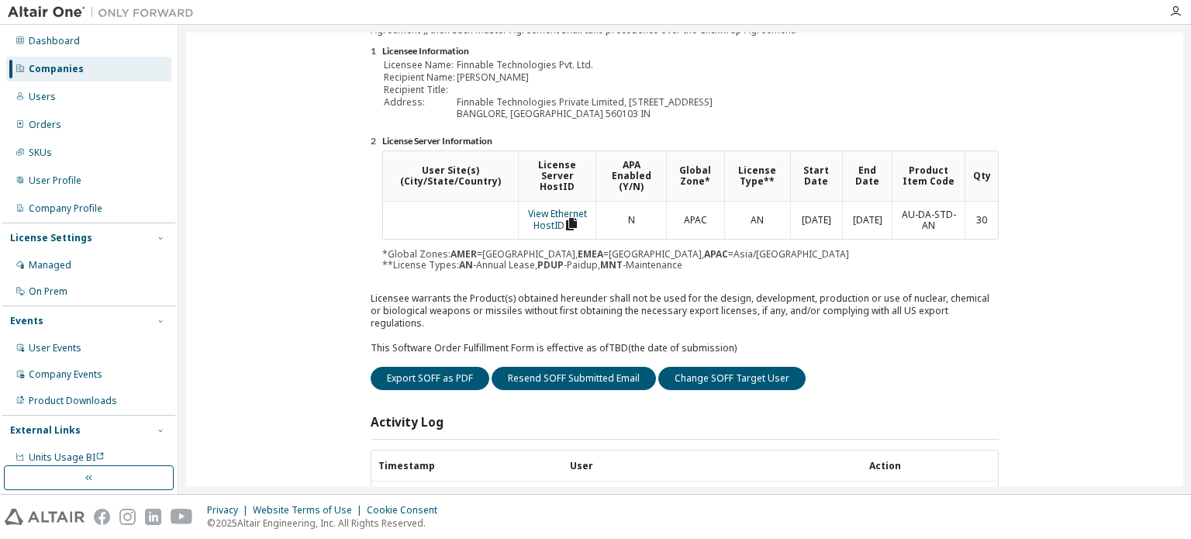
scroll to position [233, 0]
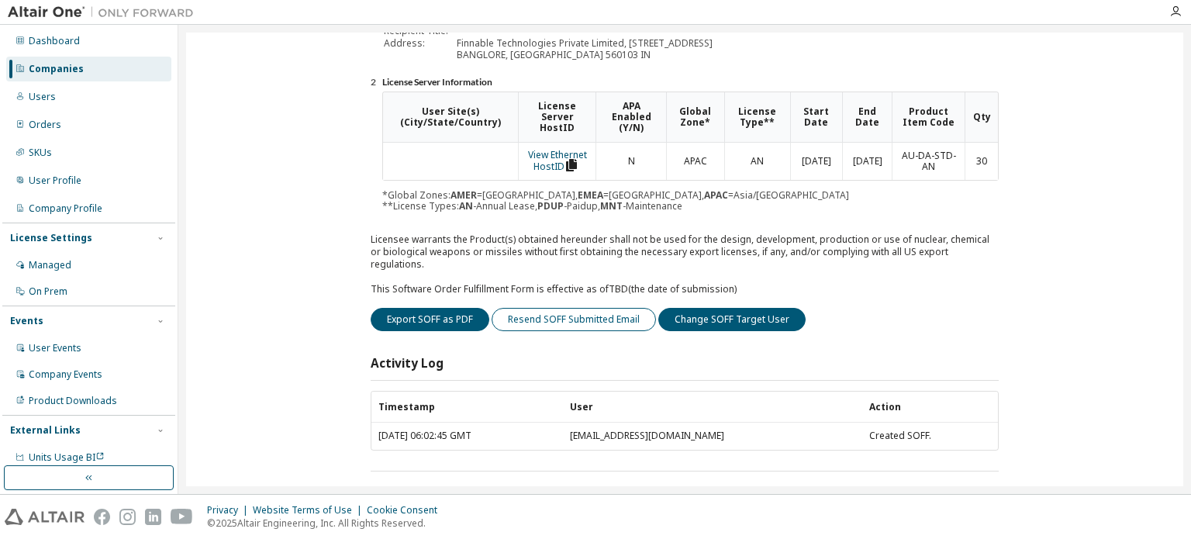
click at [614, 331] on button "Resend SOFF Submitted Email" at bounding box center [573, 319] width 164 height 23
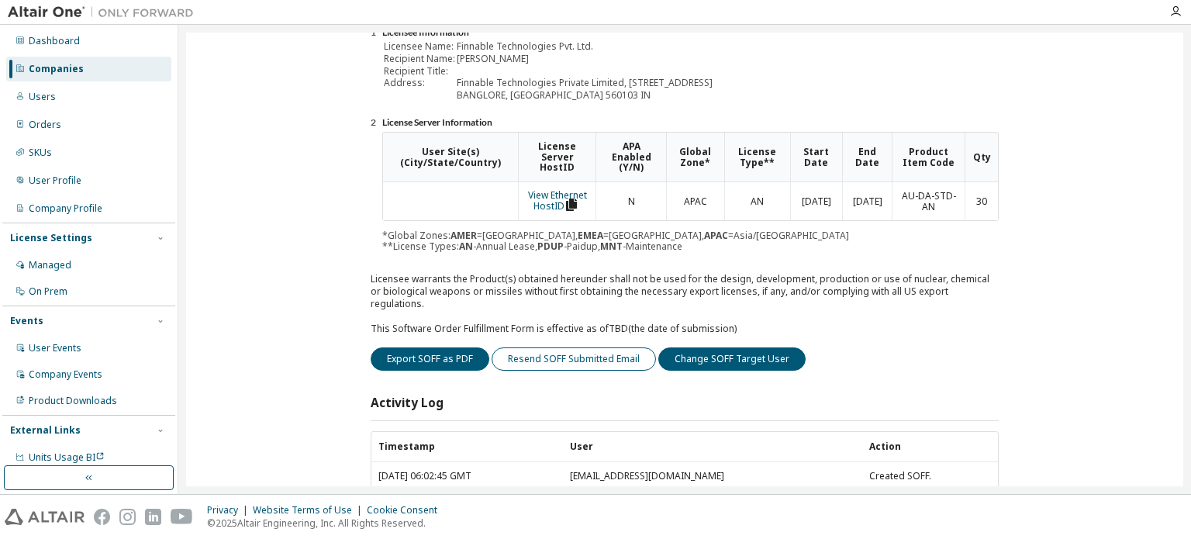
scroll to position [272, 0]
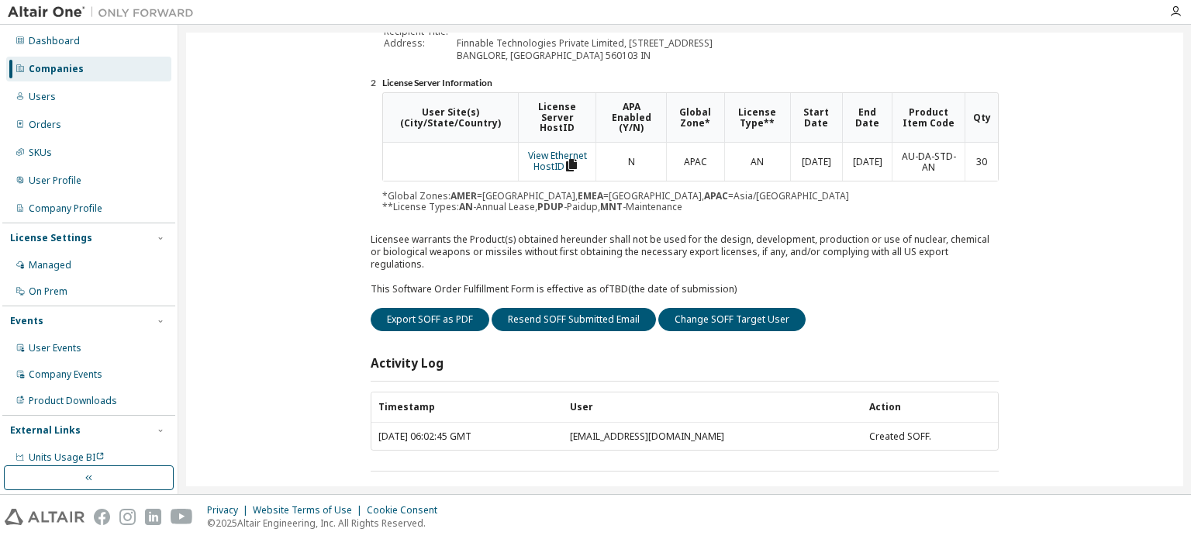
click at [64, 65] on div "Companies" at bounding box center [56, 69] width 55 height 12
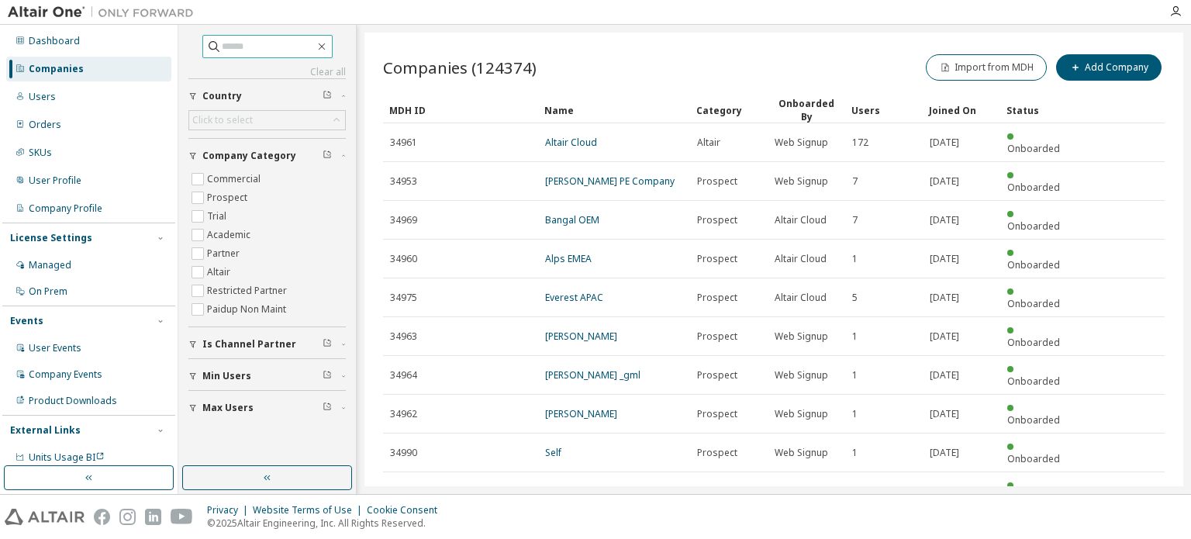
click at [256, 50] on input "text" at bounding box center [268, 47] width 93 height 16
type input "**********"
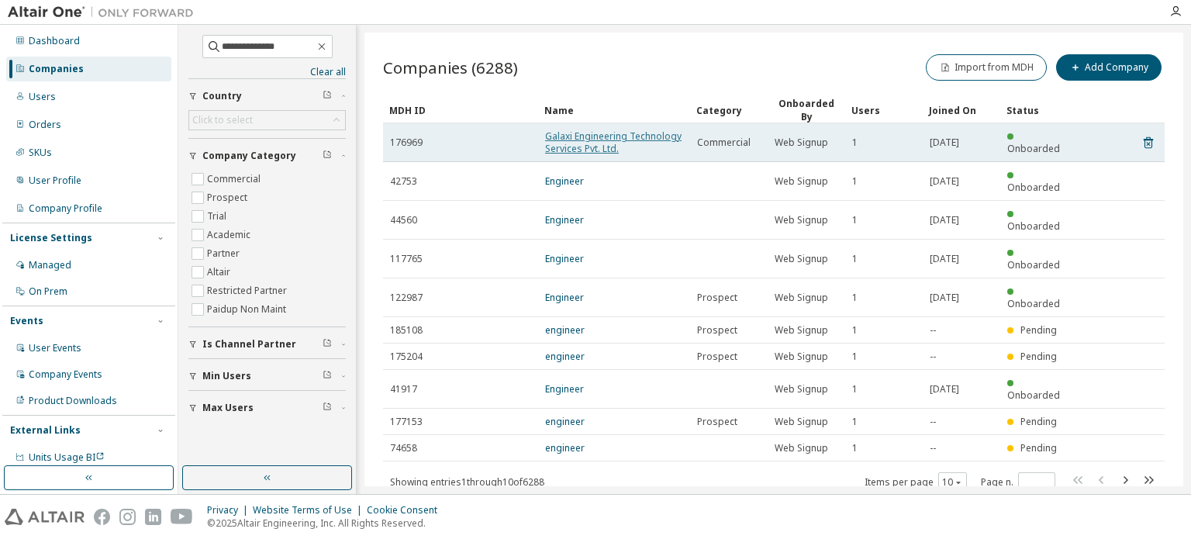
click at [606, 141] on link "Galaxi Engineering Technology Services Pvt. Ltd." at bounding box center [613, 142] width 136 height 26
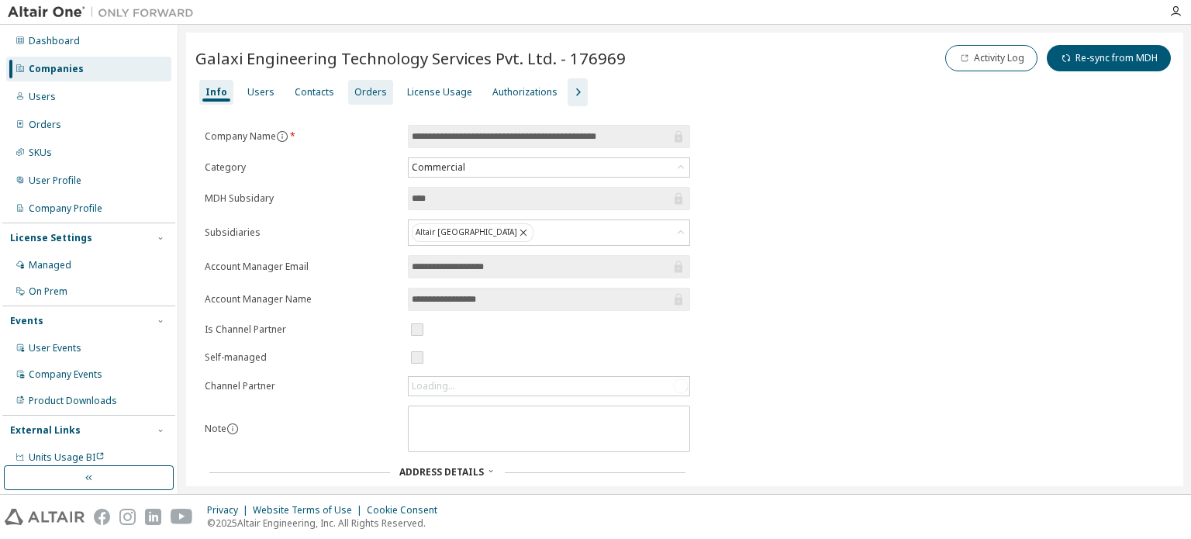
click at [360, 95] on div "Orders" at bounding box center [370, 92] width 33 height 12
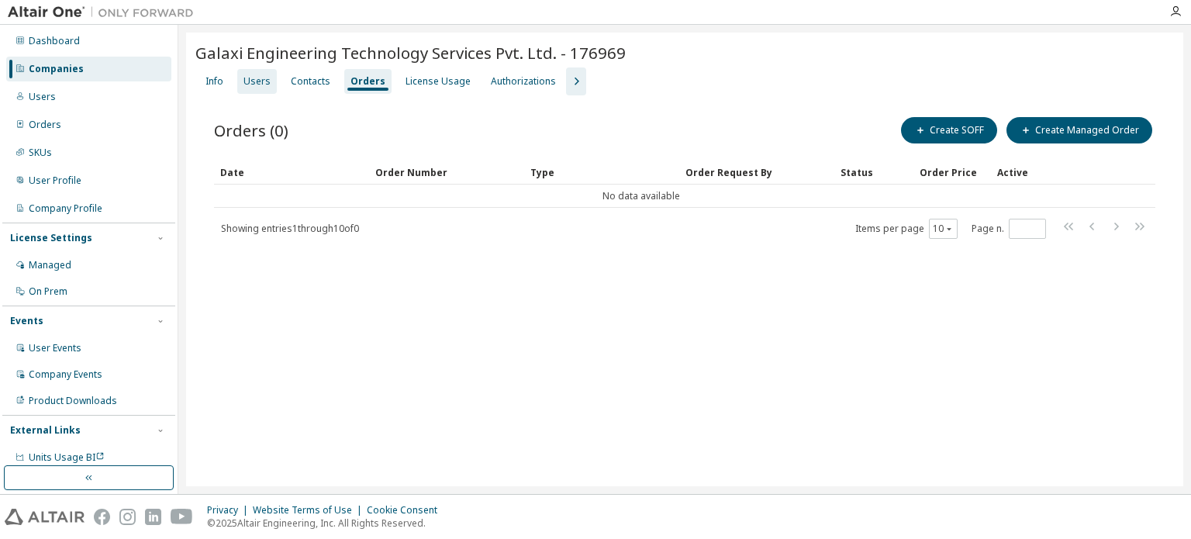
click at [272, 87] on div "Users" at bounding box center [257, 81] width 40 height 25
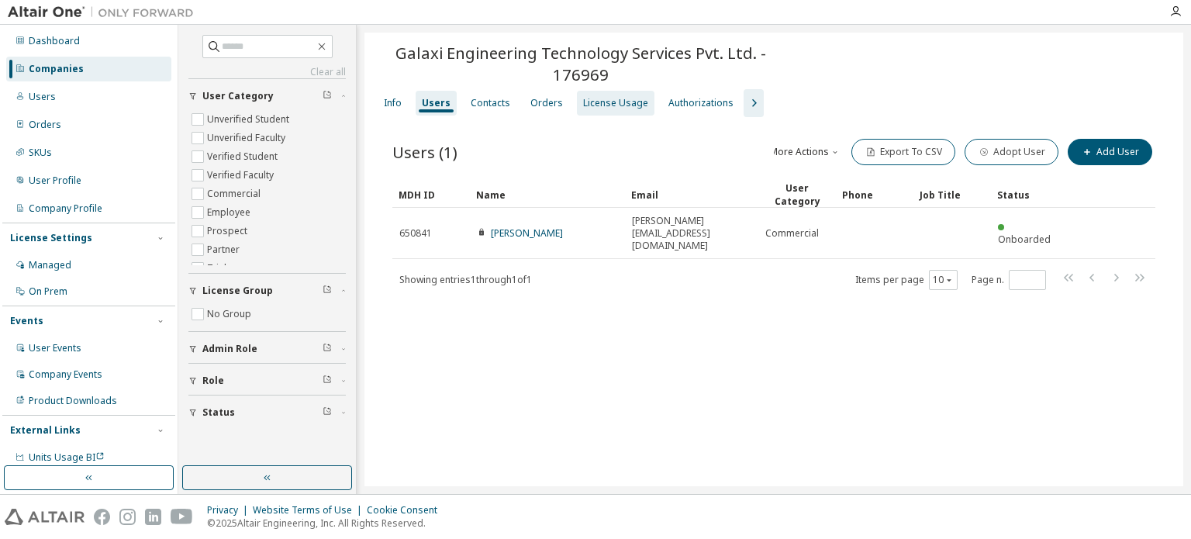
click at [609, 101] on div "License Usage" at bounding box center [615, 103] width 65 height 12
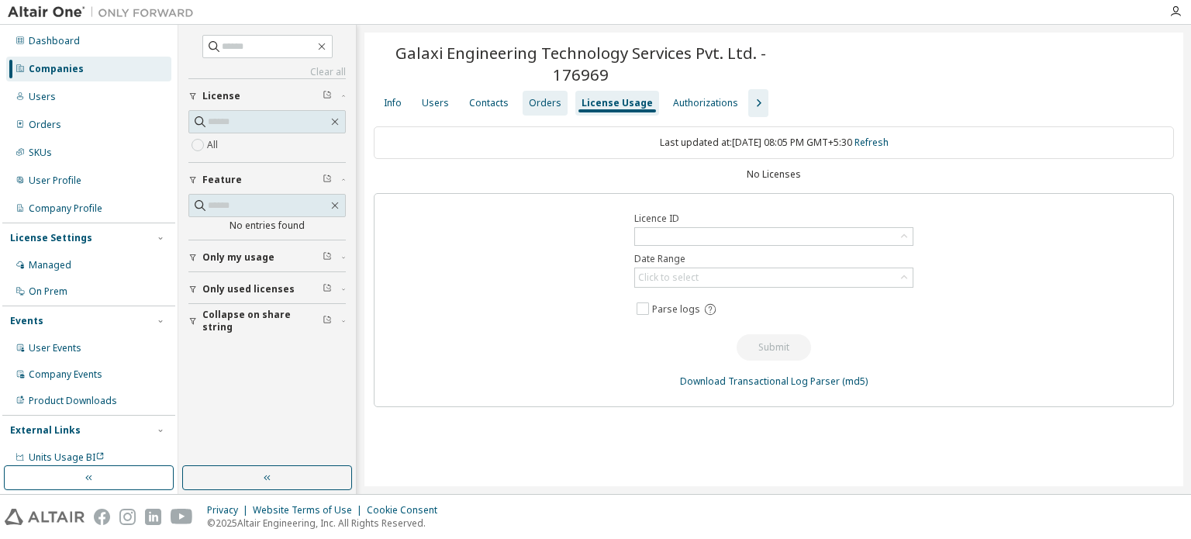
click at [536, 103] on div "Orders" at bounding box center [545, 103] width 33 height 12
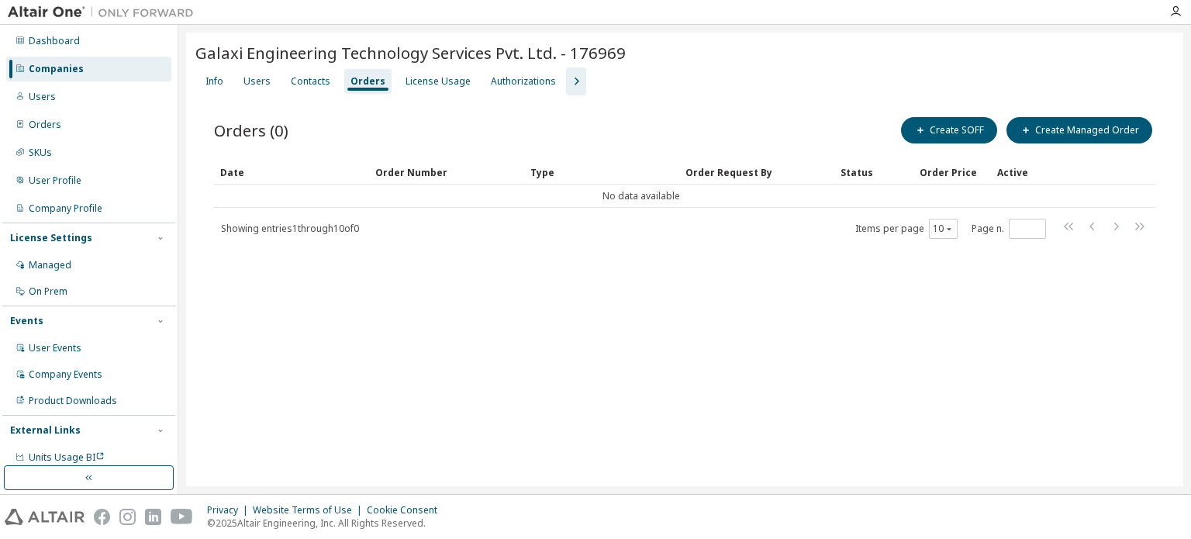
click at [87, 68] on div "Companies" at bounding box center [88, 69] width 165 height 25
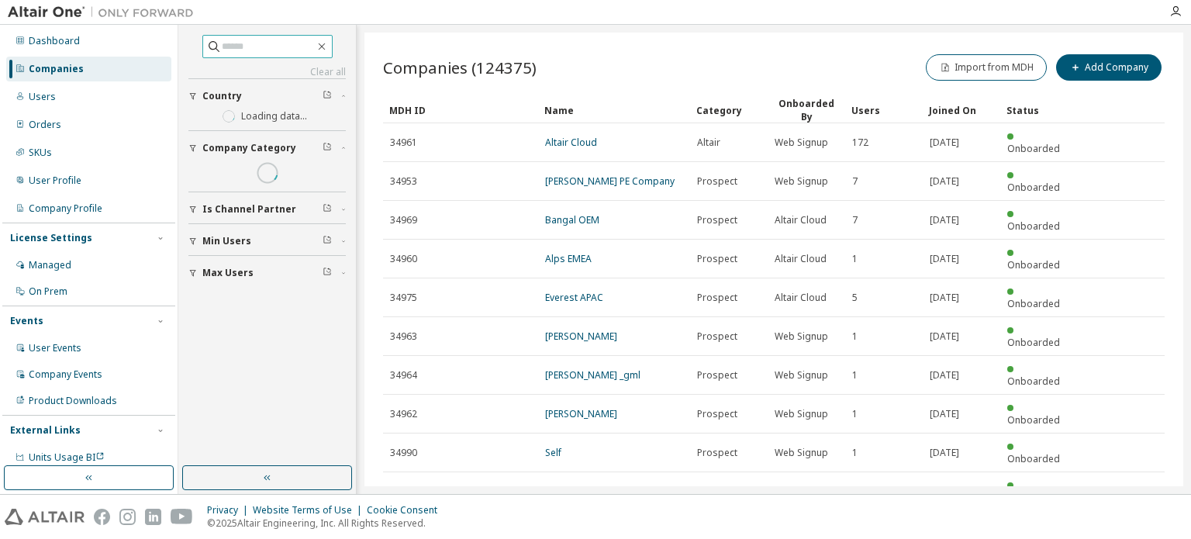
click at [236, 48] on input "text" at bounding box center [268, 47] width 93 height 16
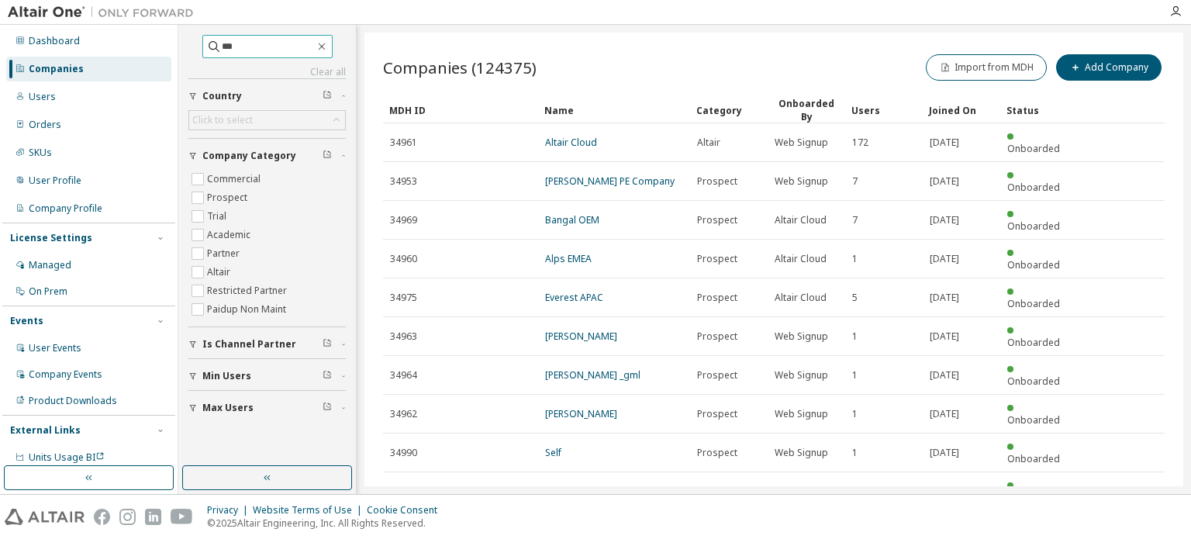
type input "***"
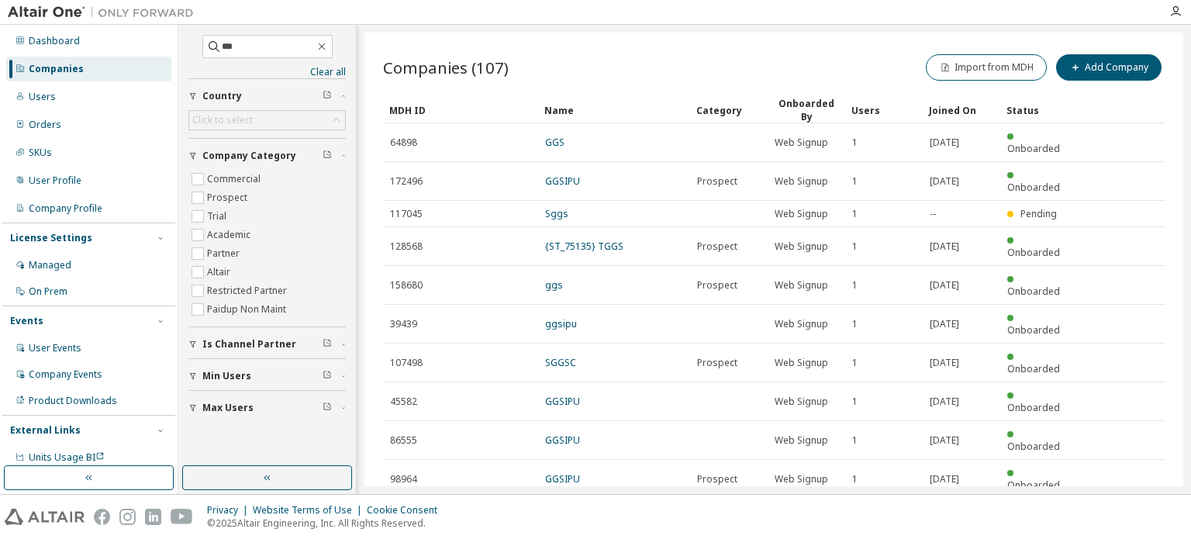
click at [1123, 508] on icon "button" at bounding box center [1124, 517] width 19 height 19
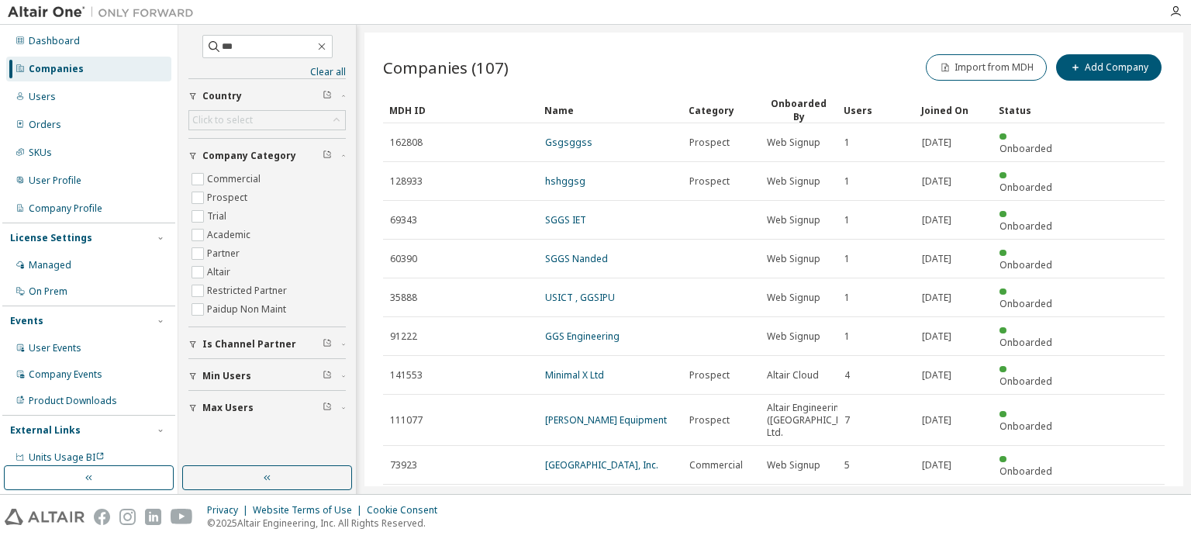
click at [1115, 533] on icon "button" at bounding box center [1124, 542] width 19 height 19
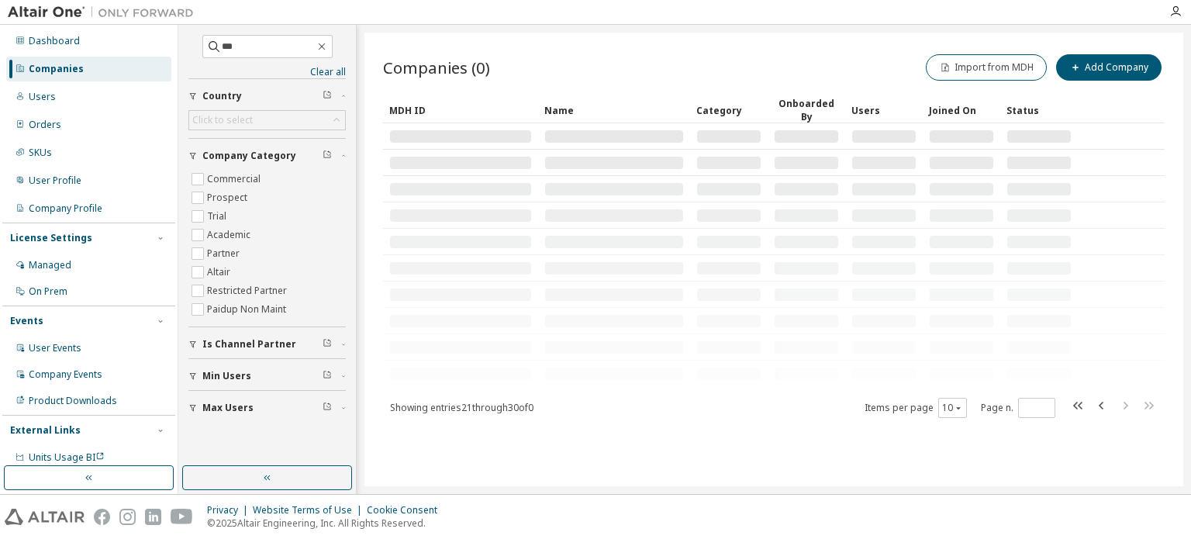
type input "*"
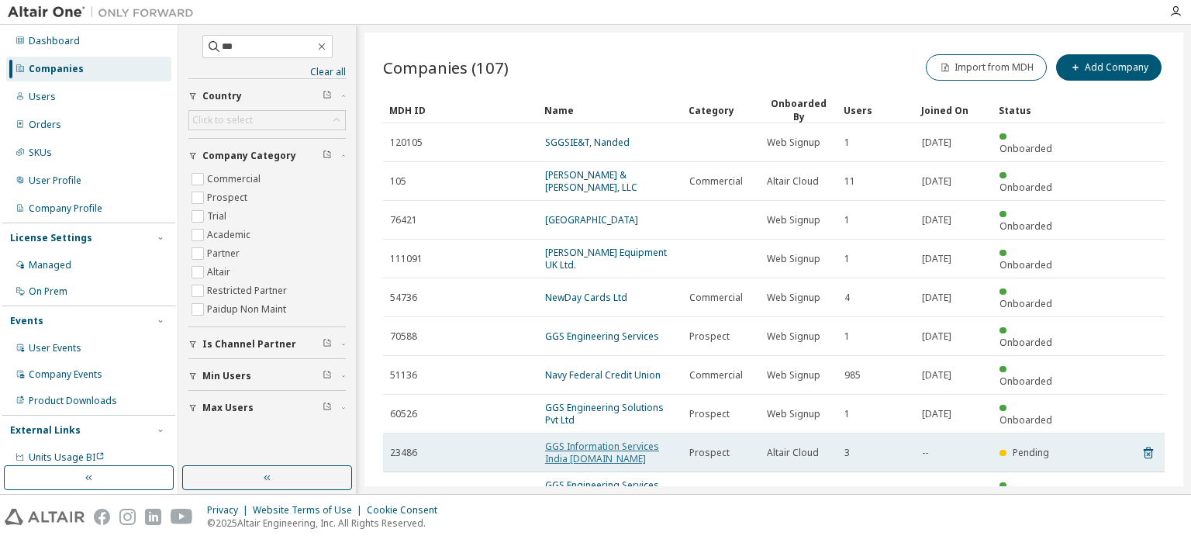
click at [592, 439] on link "GGS Information Services India [DOMAIN_NAME]" at bounding box center [602, 452] width 114 height 26
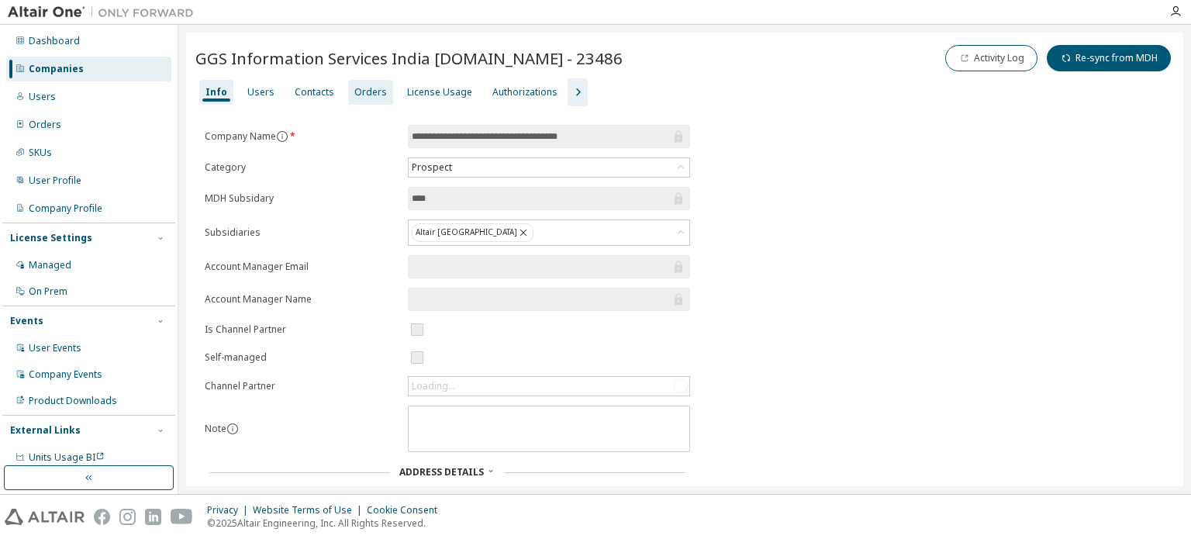
click at [372, 88] on div "Orders" at bounding box center [370, 92] width 33 height 12
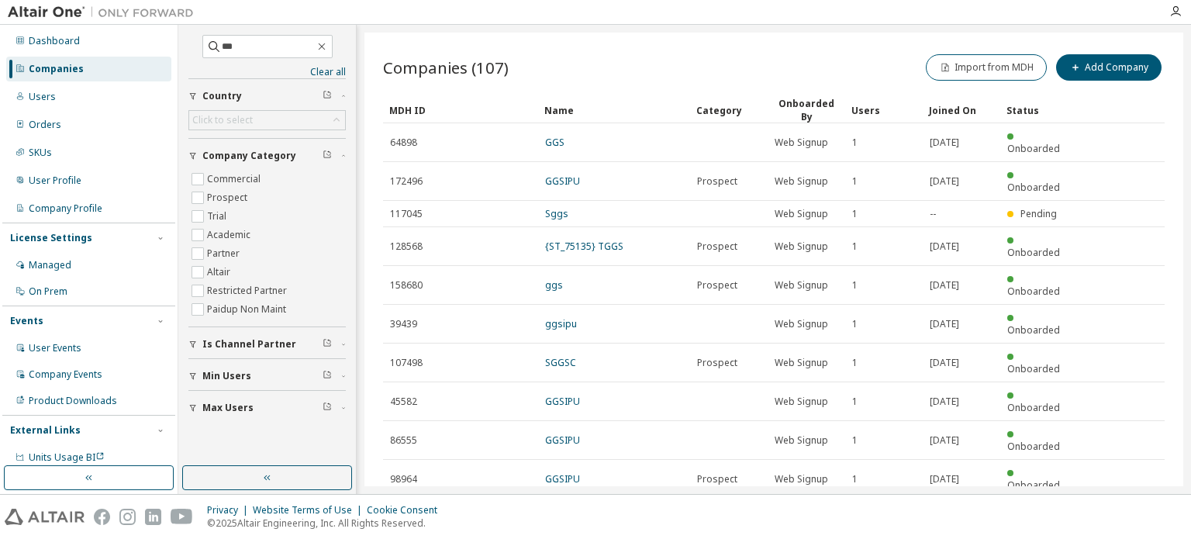
click at [1127, 508] on icon "button" at bounding box center [1124, 517] width 19 height 19
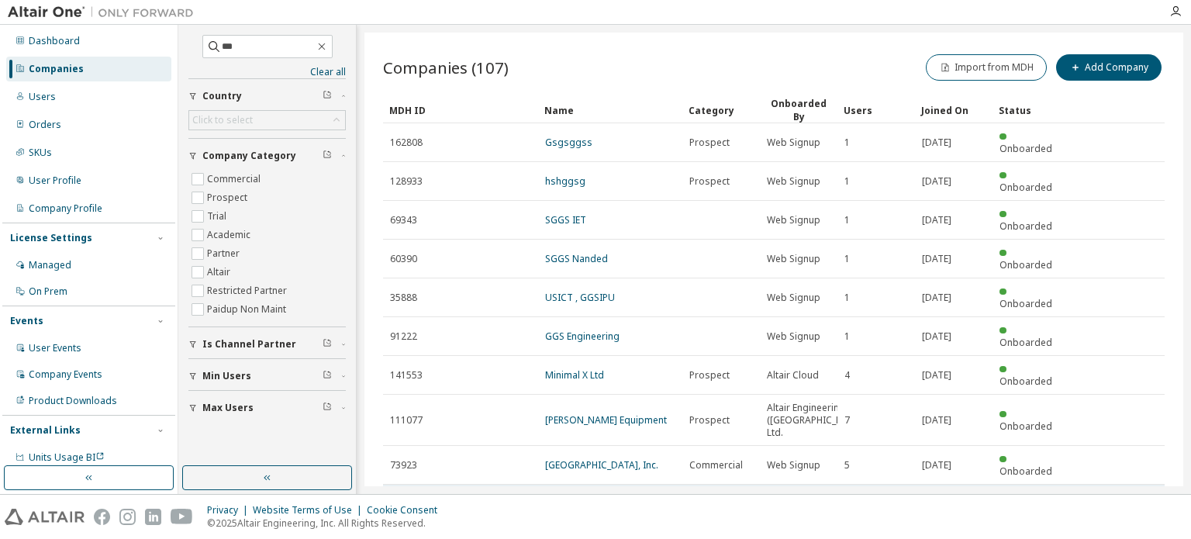
click at [1128, 484] on tr "161545 57_Lowell _Boggs Prospect Web Signup 1 [DATE] Onboarded" at bounding box center [773, 503] width 781 height 39
click at [1116, 533] on icon "button" at bounding box center [1124, 542] width 19 height 19
type input "*"
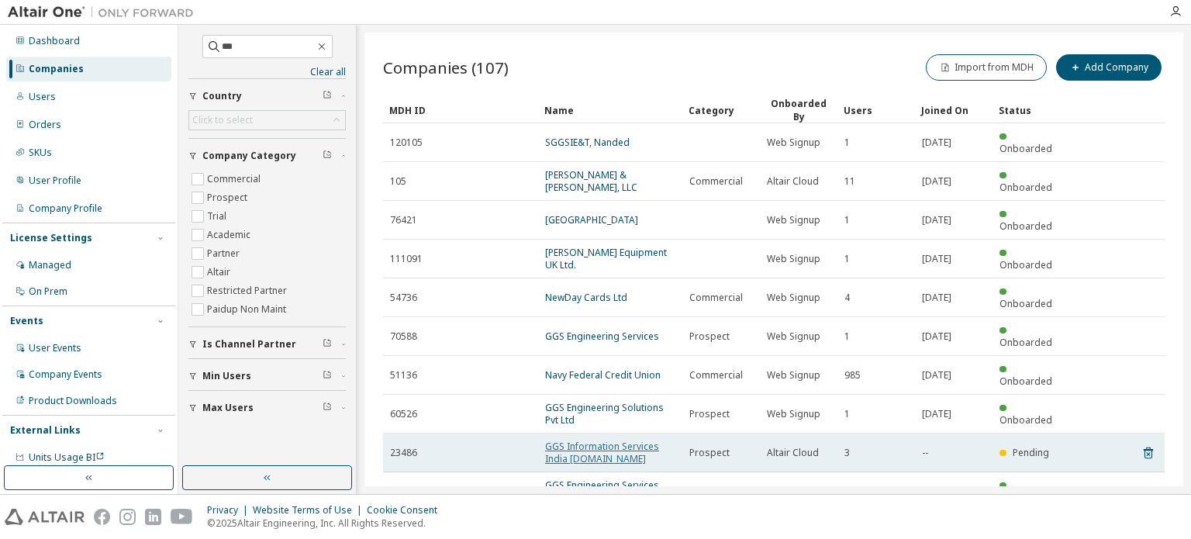
click at [620, 439] on link "GGS Information Services India [DOMAIN_NAME]" at bounding box center [602, 452] width 114 height 26
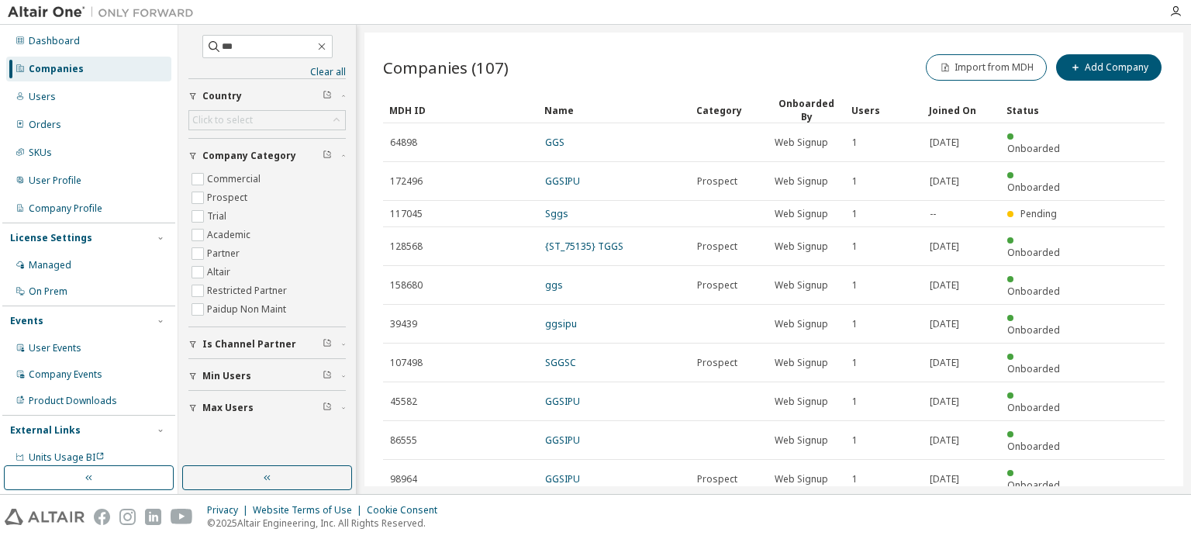
click at [1128, 508] on icon "button" at bounding box center [1124, 517] width 19 height 19
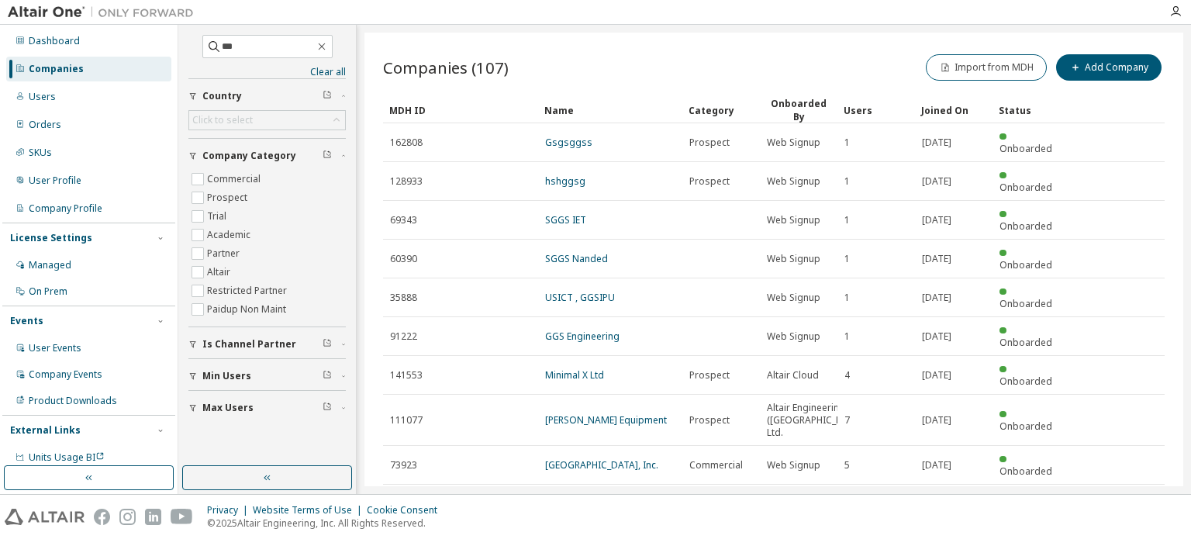
click at [1128, 484] on tr "161545 57_Lowell _Boggs Prospect Web Signup 1 [DATE] Onboarded" at bounding box center [773, 503] width 781 height 39
click at [1118, 533] on icon "button" at bounding box center [1124, 542] width 19 height 19
type input "*"
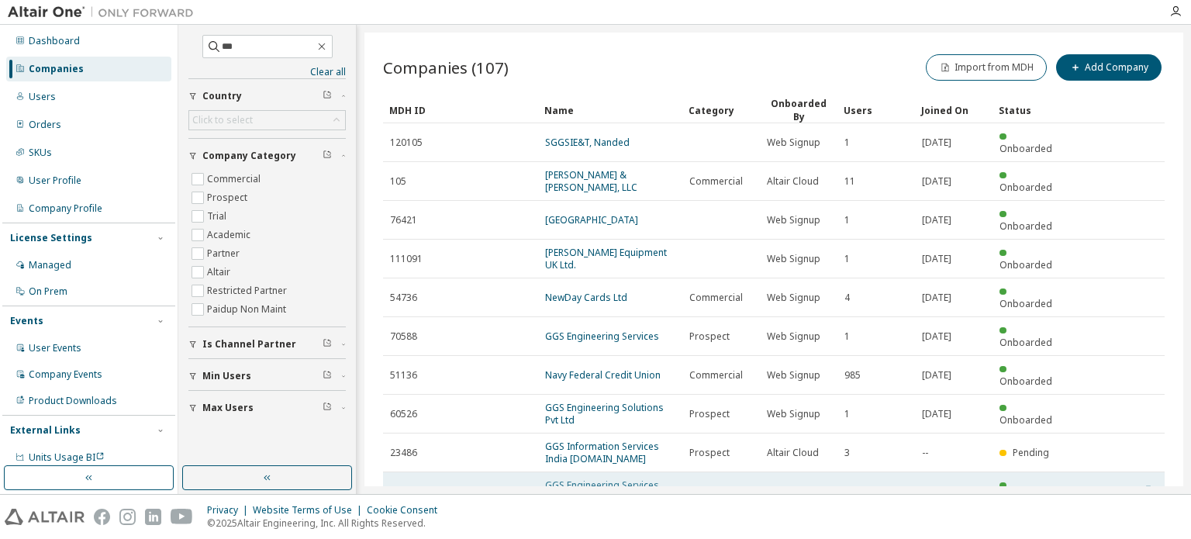
click at [567, 478] on link "GGS Engineering Services India Pvt. Ltd." at bounding box center [602, 491] width 114 height 26
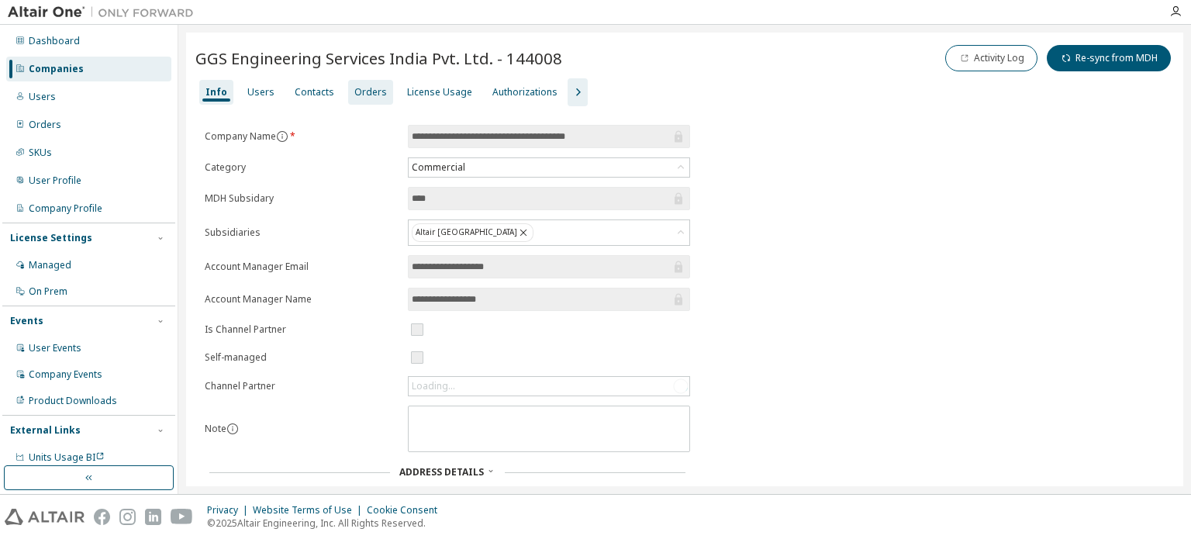
click at [354, 91] on div "Orders" at bounding box center [370, 92] width 33 height 12
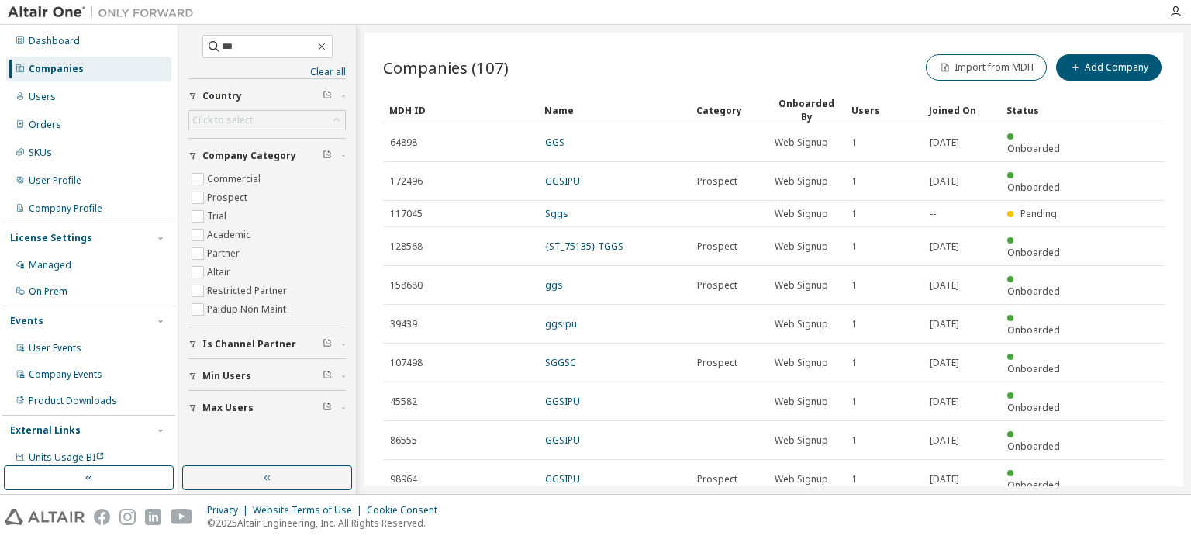
click at [1125, 508] on icon "button" at bounding box center [1124, 517] width 19 height 19
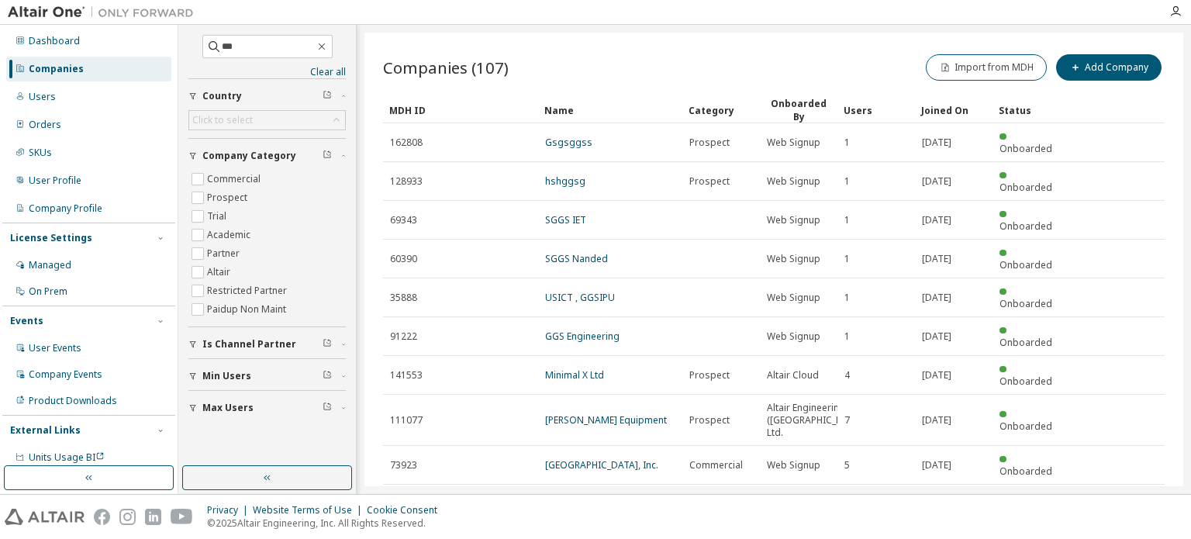
click at [1117, 533] on icon "button" at bounding box center [1124, 542] width 19 height 19
type input "*"
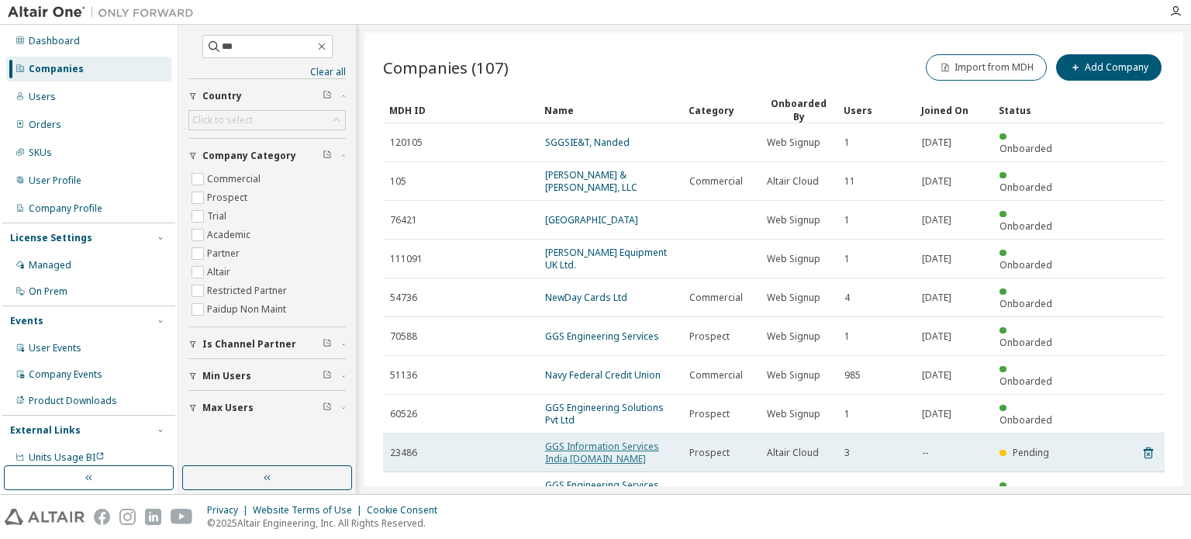
click at [592, 439] on link "GGS Information Services India [DOMAIN_NAME]" at bounding box center [602, 452] width 114 height 26
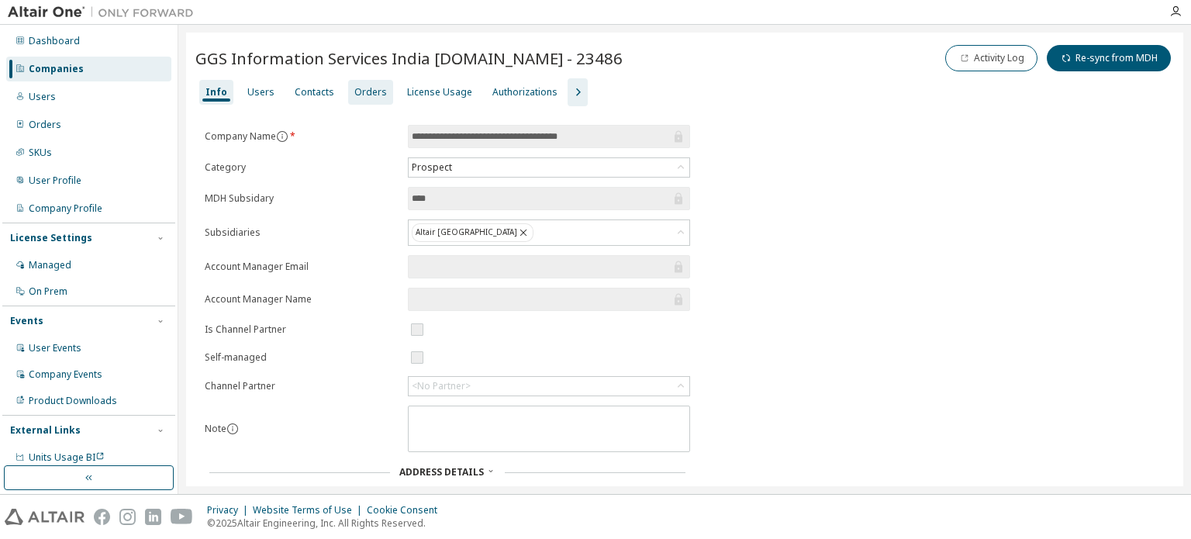
click at [366, 89] on div "Orders" at bounding box center [370, 92] width 33 height 12
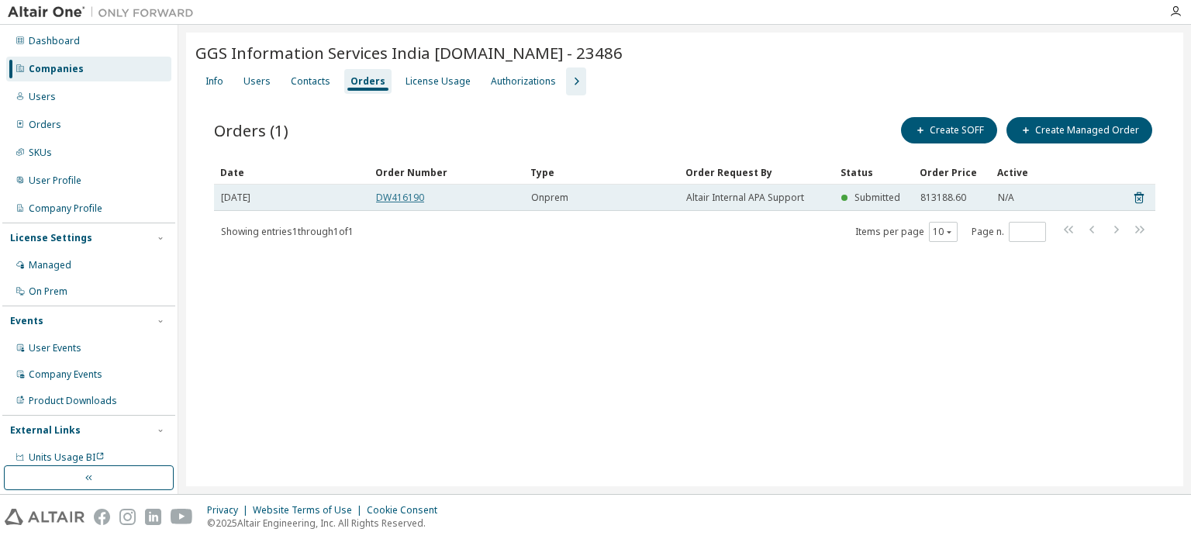
click at [405, 195] on link "DW416190" at bounding box center [400, 197] width 48 height 13
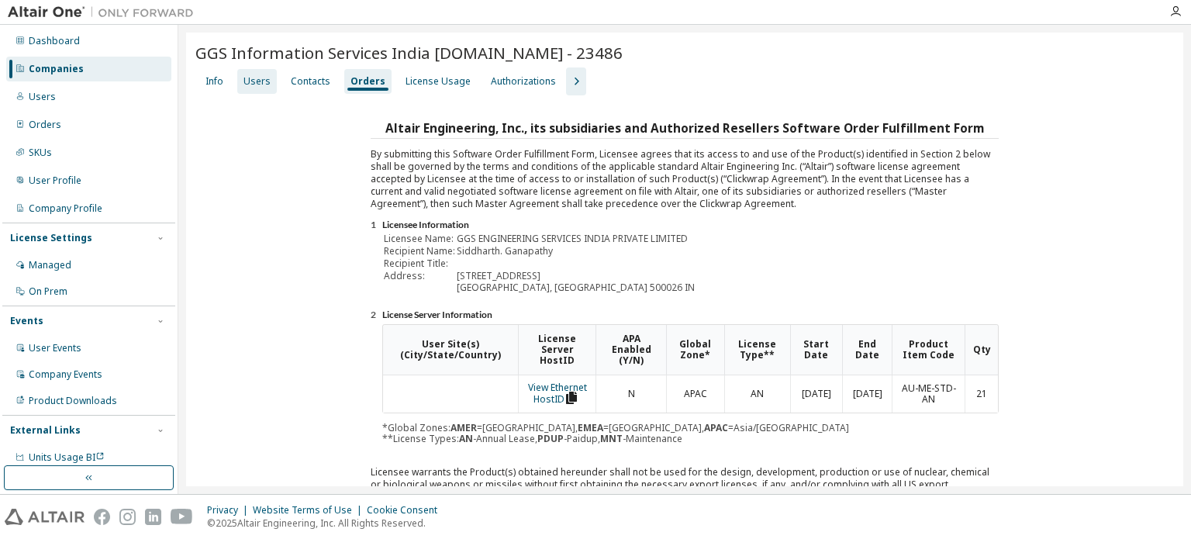
click at [260, 82] on div "Users" at bounding box center [256, 81] width 27 height 12
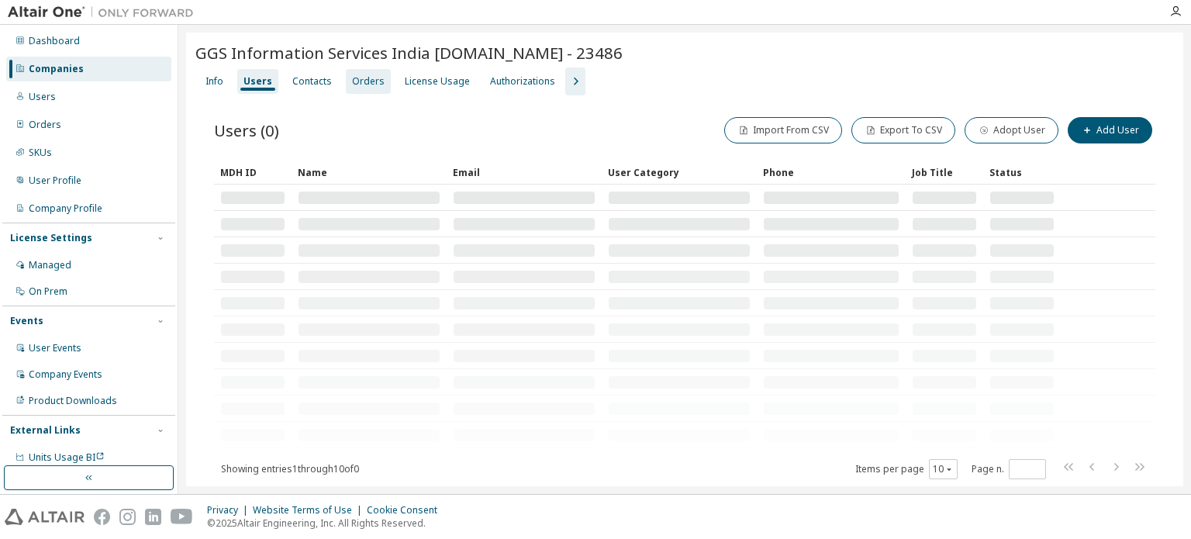
click at [357, 82] on div "Orders" at bounding box center [368, 81] width 33 height 12
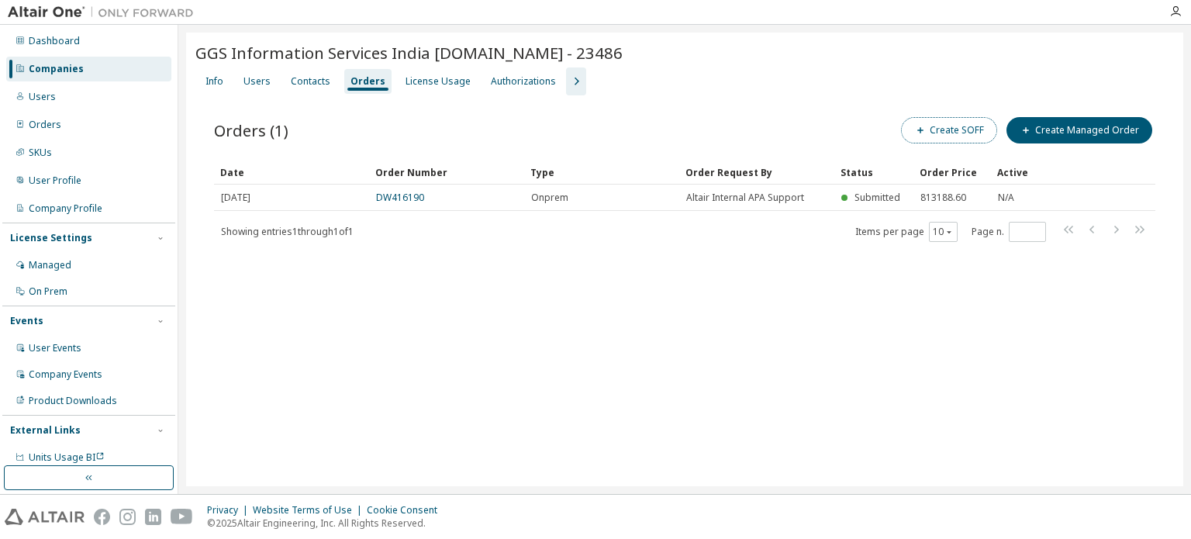
click at [974, 133] on button "Create SOFF" at bounding box center [949, 130] width 96 height 26
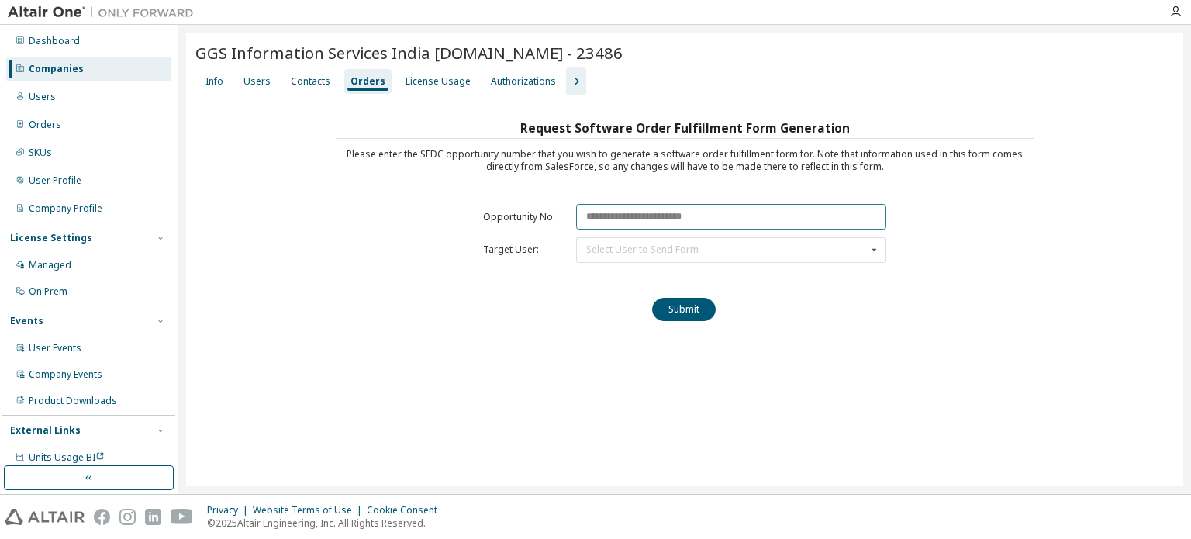
click at [689, 215] on input "text" at bounding box center [731, 217] width 310 height 26
paste input "********"
type input "********"
click at [698, 249] on div "Select User to Send Form [PERSON_NAME] ([PERSON_NAME][EMAIL_ADDRESS][PERSON_NAM…" at bounding box center [731, 250] width 310 height 26
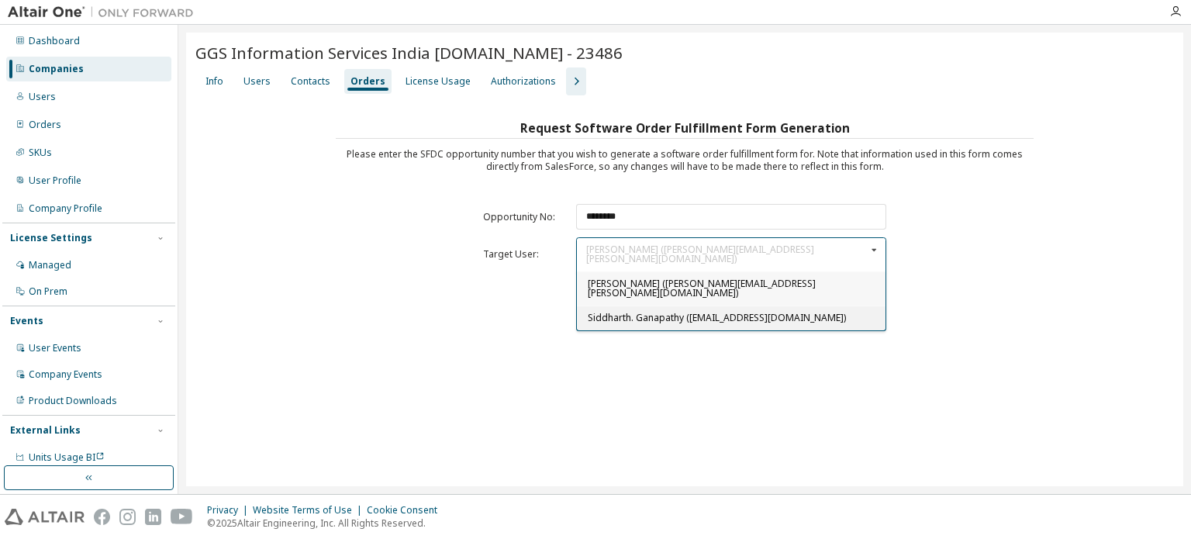
click at [621, 321] on span "Siddharth. Ganapathy ([EMAIL_ADDRESS][DOMAIN_NAME])" at bounding box center [717, 317] width 258 height 13
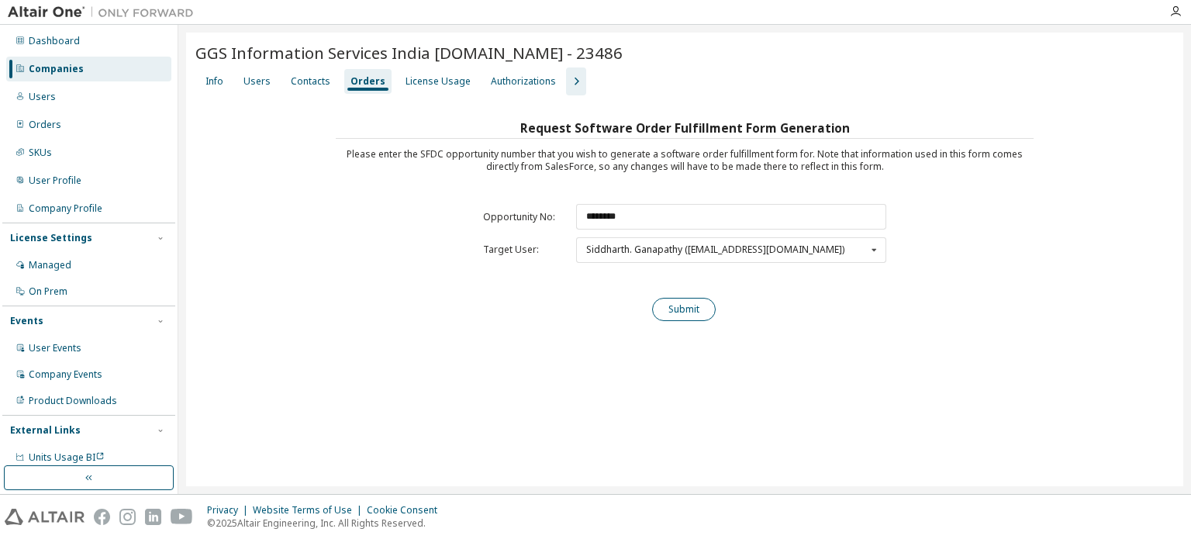
click at [687, 309] on button "Submit" at bounding box center [684, 309] width 64 height 23
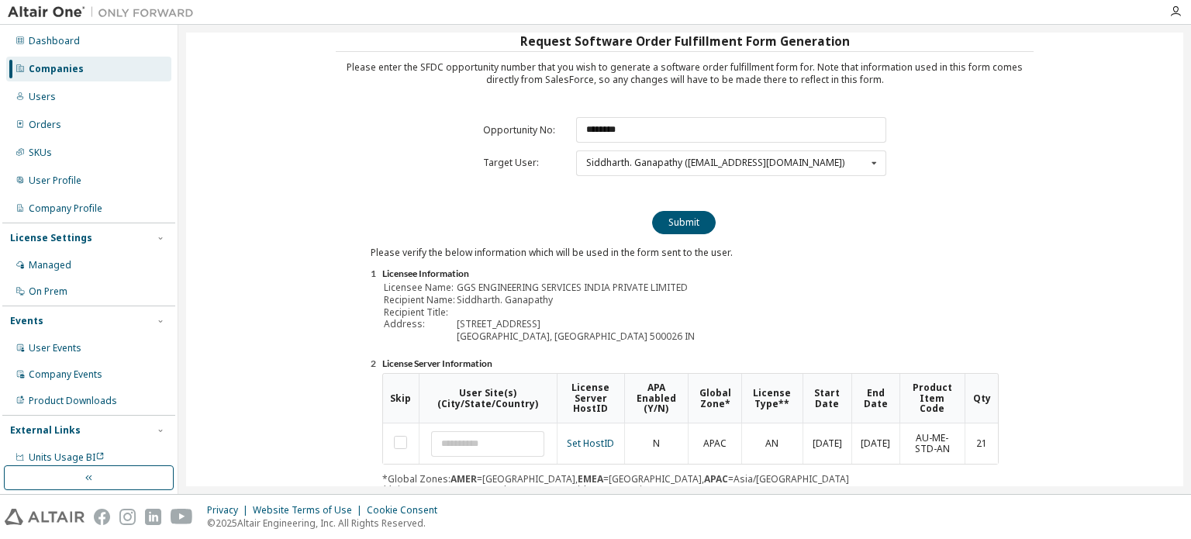
scroll to position [171, 0]
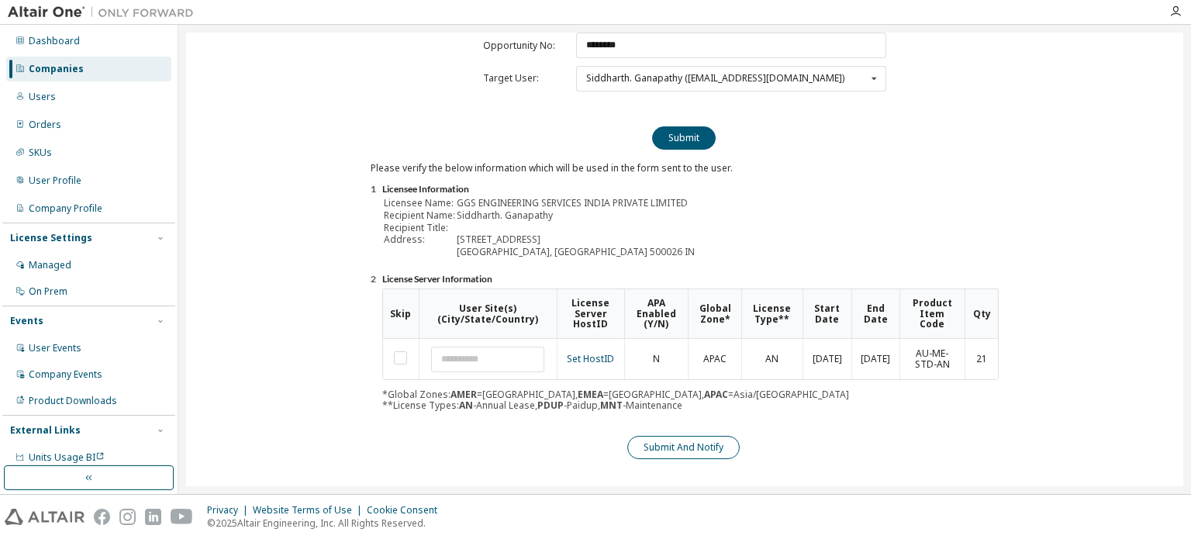
click at [726, 442] on button "Submit And Notify" at bounding box center [683, 447] width 112 height 23
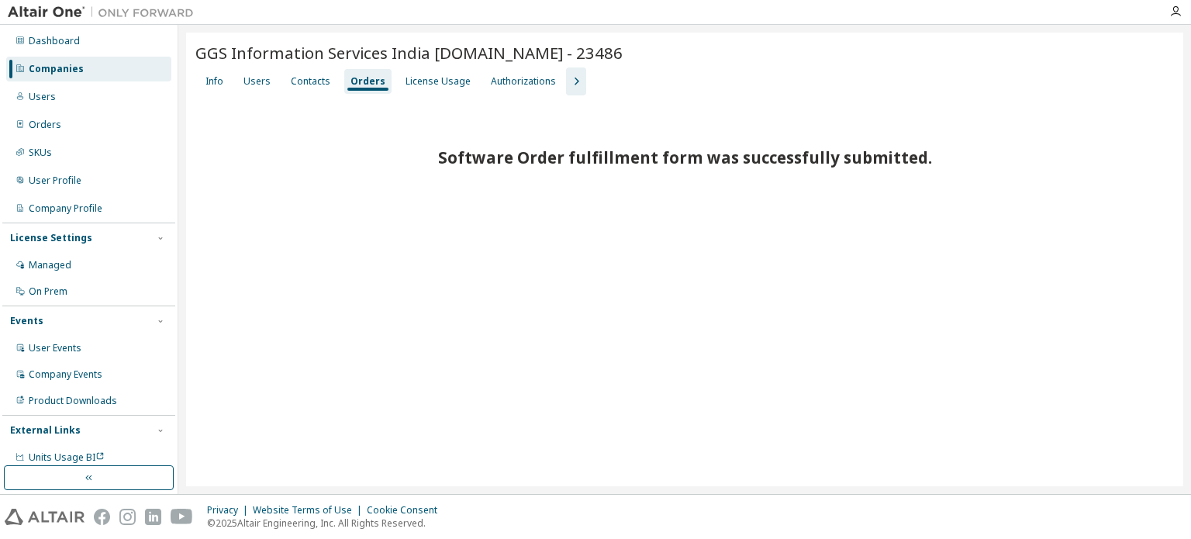
click at [33, 71] on div "Companies" at bounding box center [56, 69] width 55 height 12
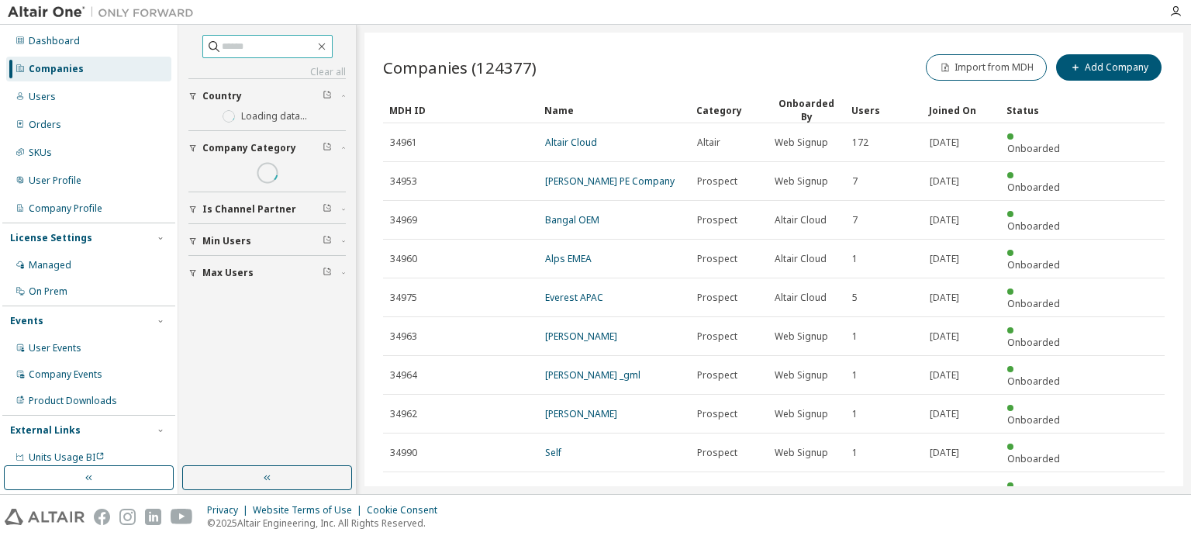
click at [233, 47] on input "text" at bounding box center [268, 47] width 93 height 16
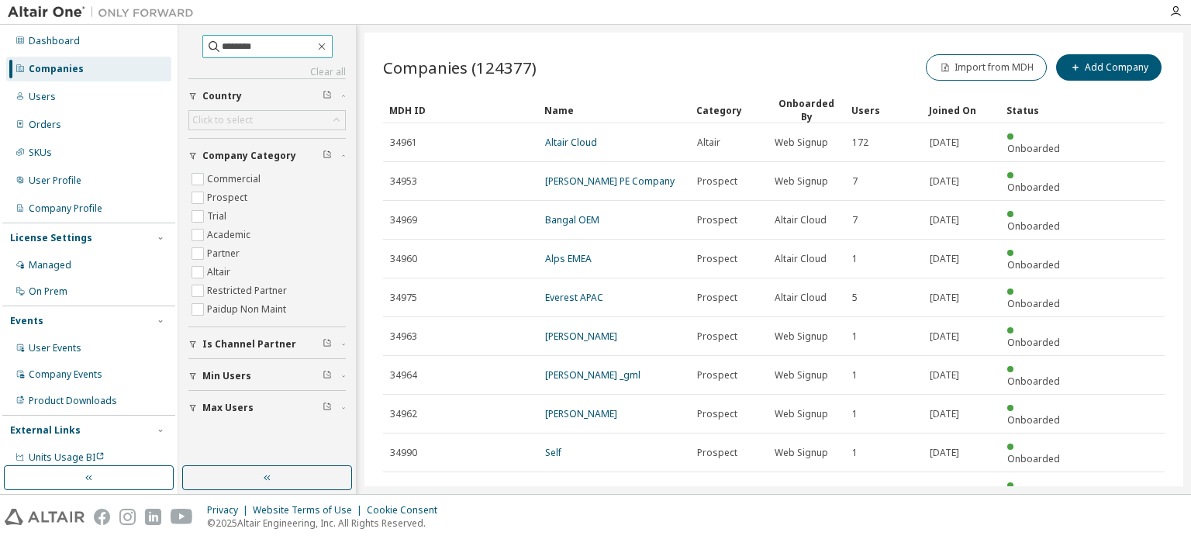
type input "********"
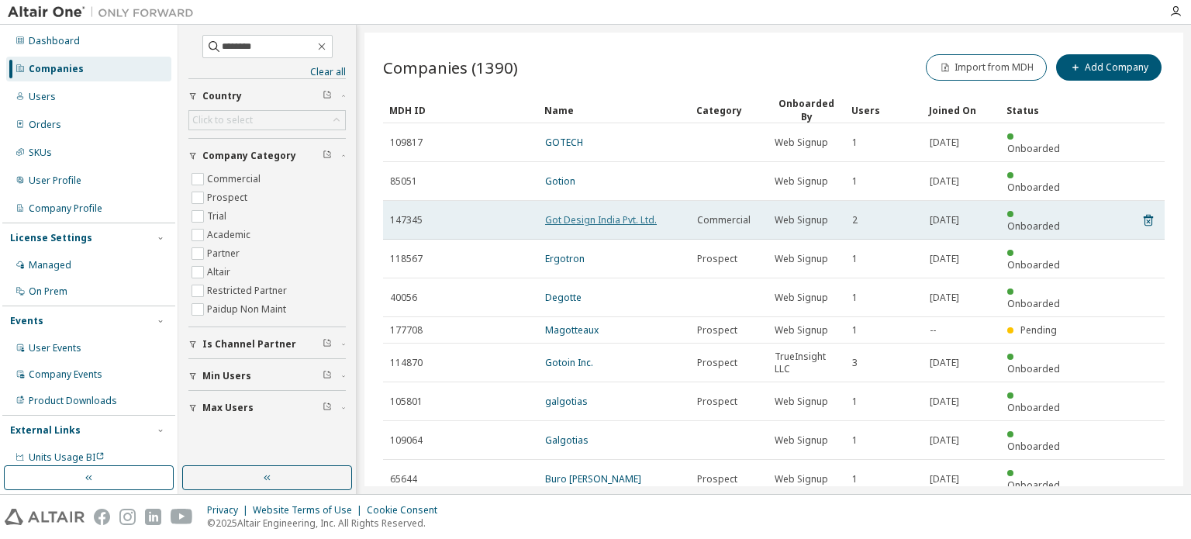
click at [639, 213] on link "Got Design India Pvt. Ltd." at bounding box center [601, 219] width 112 height 13
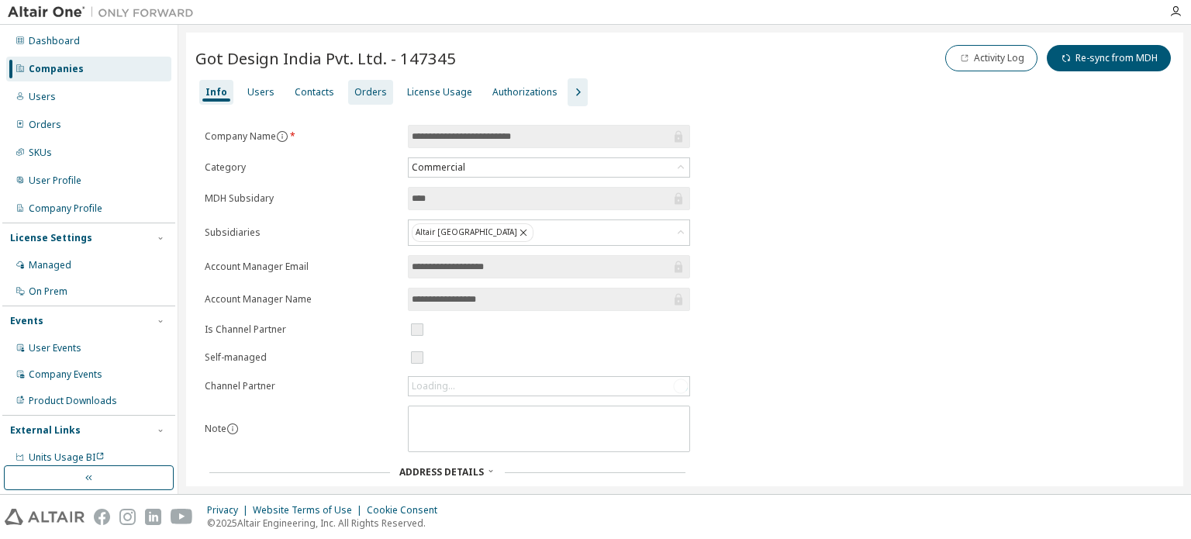
click at [375, 95] on div "Orders" at bounding box center [370, 92] width 33 height 12
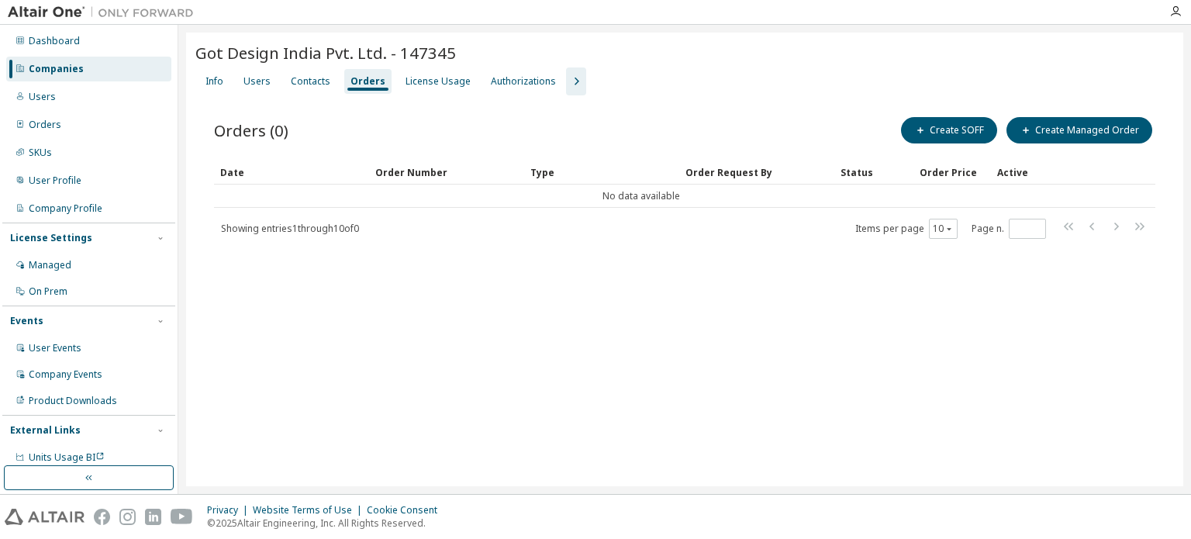
click at [64, 70] on div "Companies" at bounding box center [56, 69] width 55 height 12
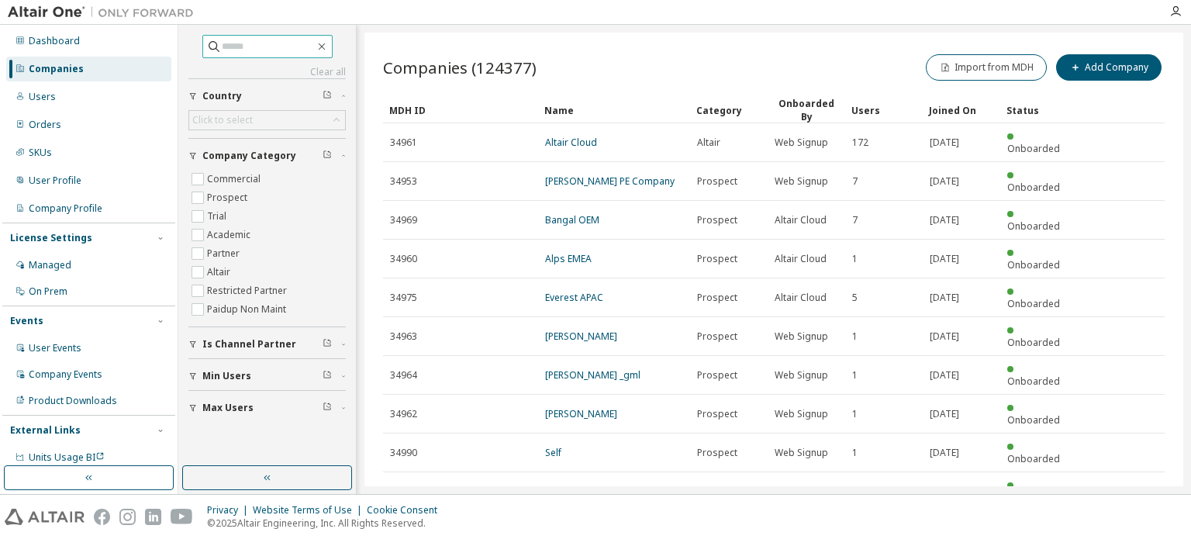
click at [259, 53] on input "text" at bounding box center [268, 47] width 93 height 16
type input "**********"
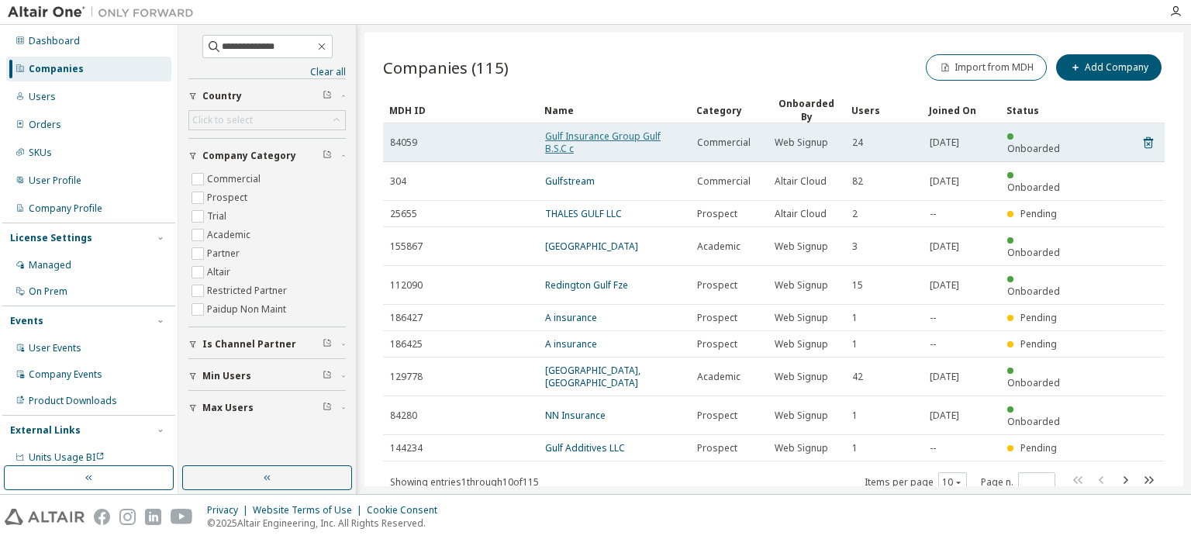
click at [577, 137] on link "Gulf Insurance Group Gulf B.S.C c" at bounding box center [602, 142] width 115 height 26
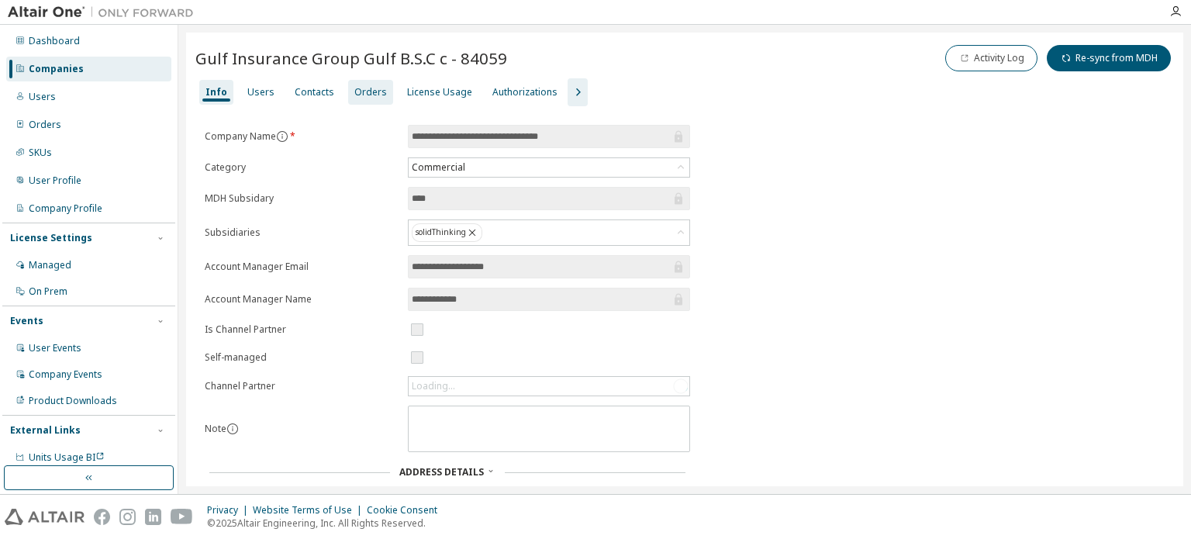
click at [371, 92] on div "Orders" at bounding box center [370, 92] width 33 height 12
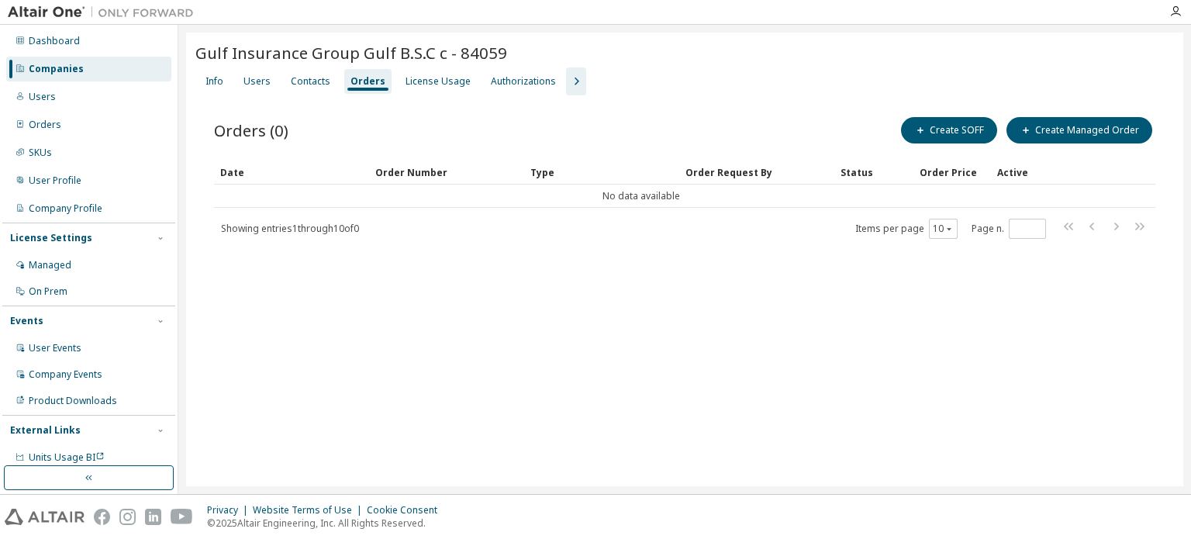
click at [78, 67] on div "Companies" at bounding box center [56, 69] width 55 height 12
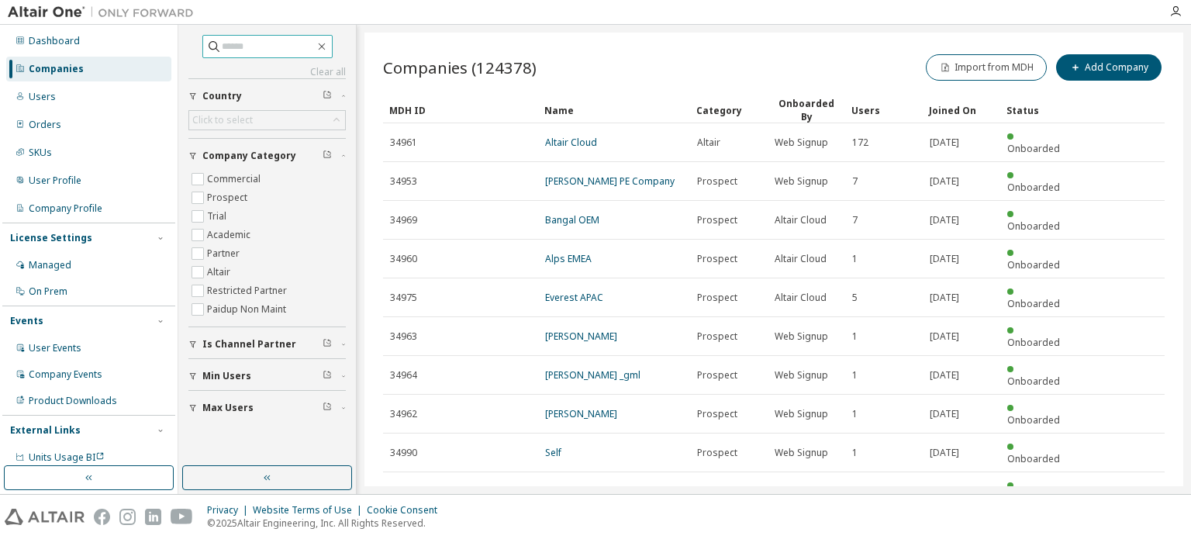
click at [228, 50] on input "text" at bounding box center [268, 47] width 93 height 16
type input "******"
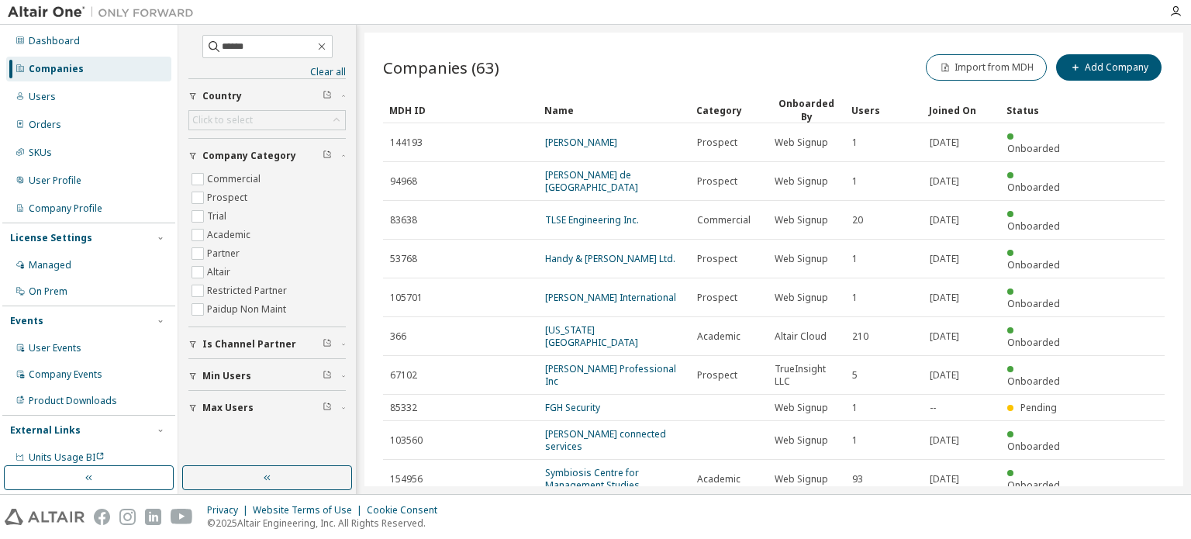
click at [1119, 508] on icon "button" at bounding box center [1124, 517] width 19 height 19
type input "*"
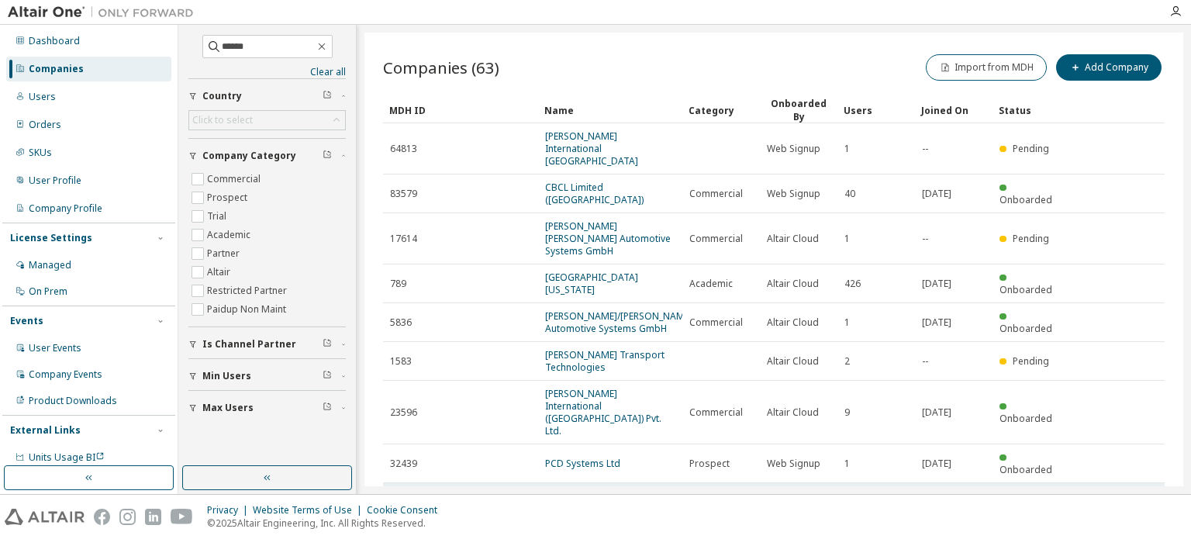
click at [646, 489] on link "[PERSON_NAME] Connected Services Corporation India Pvt. Ltd." at bounding box center [606, 508] width 122 height 38
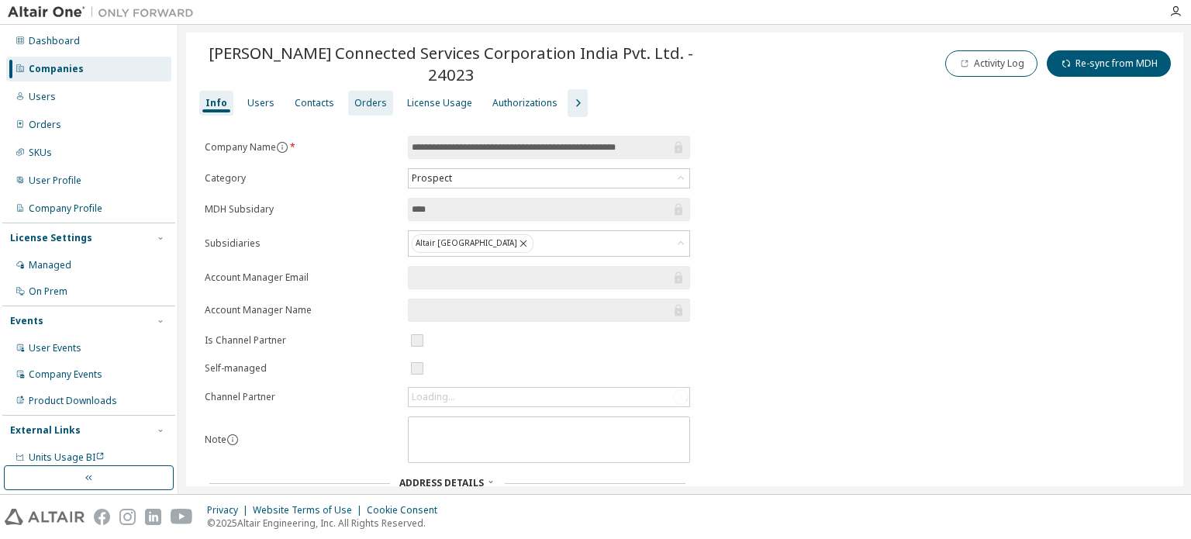
click at [362, 97] on div "Orders" at bounding box center [370, 103] width 33 height 12
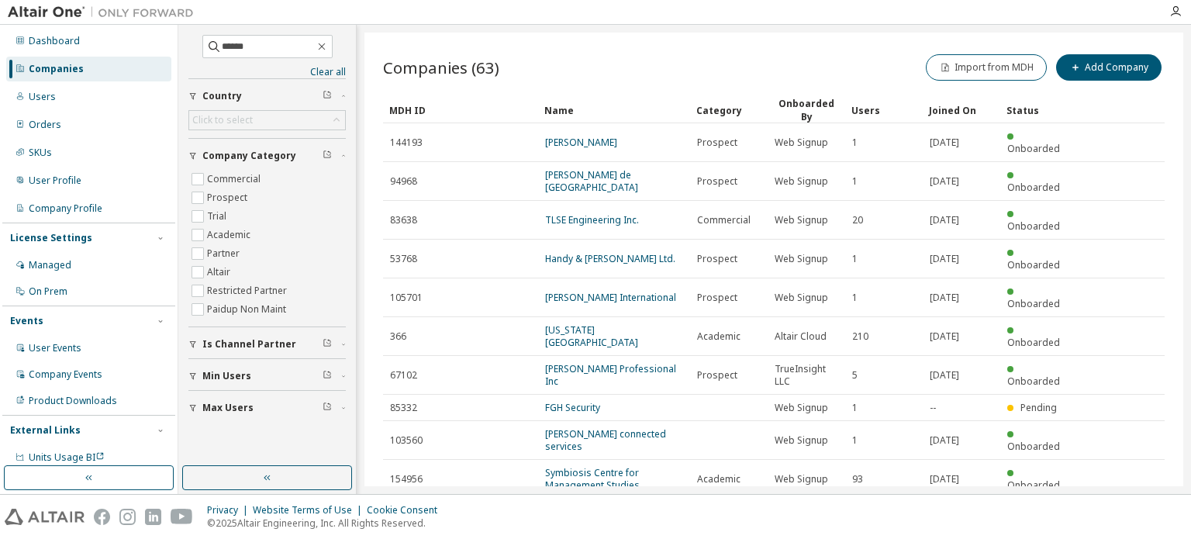
click at [1126, 513] on icon "button" at bounding box center [1125, 517] width 5 height 8
type input "*"
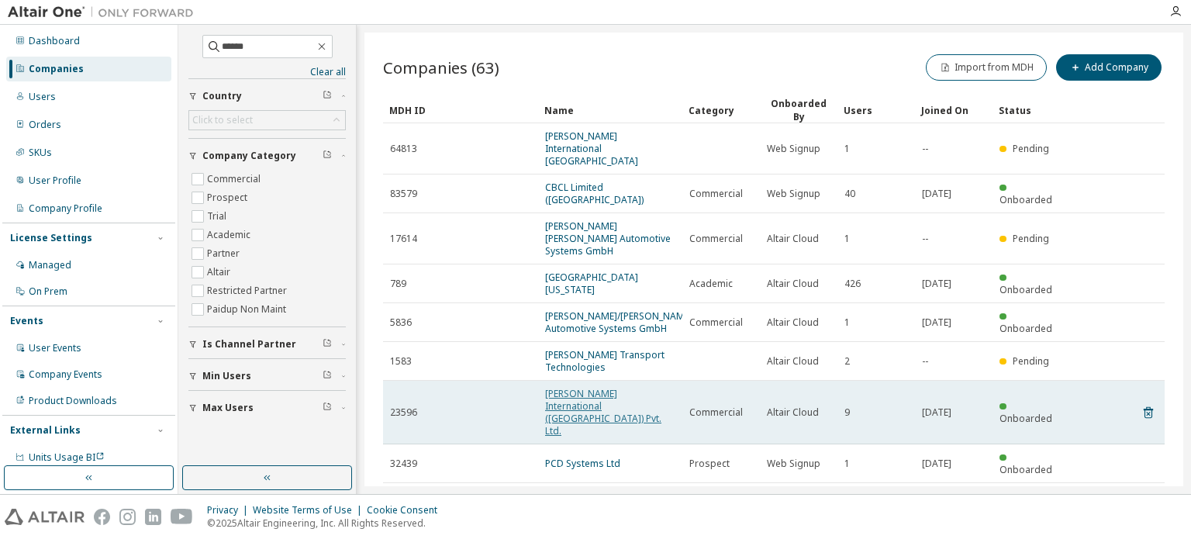
click at [617, 387] on link "[PERSON_NAME] International ([GEOGRAPHIC_DATA]) Pvt. Ltd." at bounding box center [603, 412] width 116 height 50
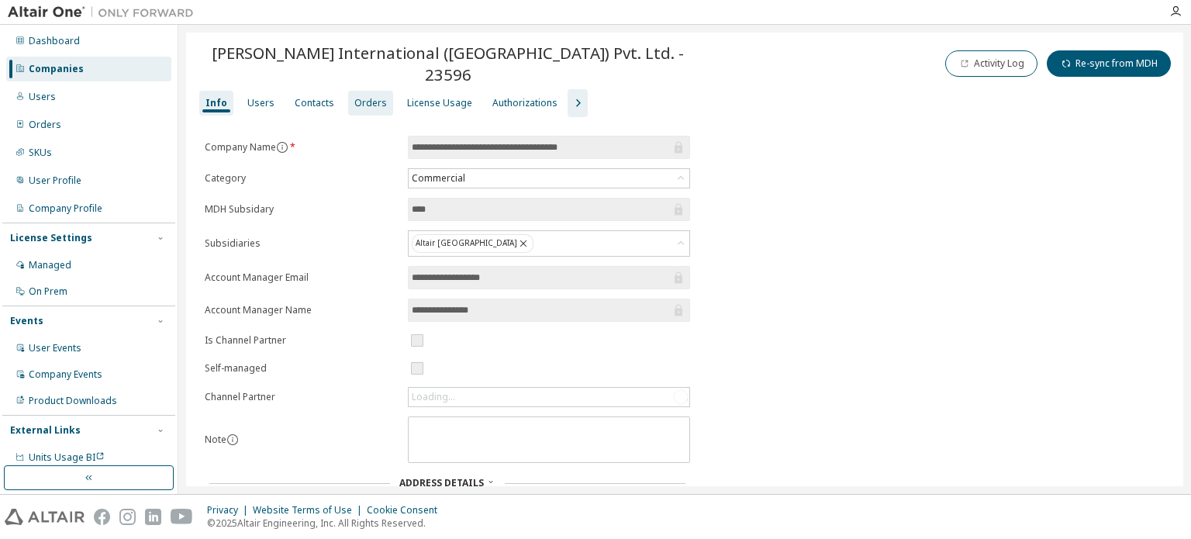
click at [369, 97] on div "Orders" at bounding box center [370, 103] width 33 height 12
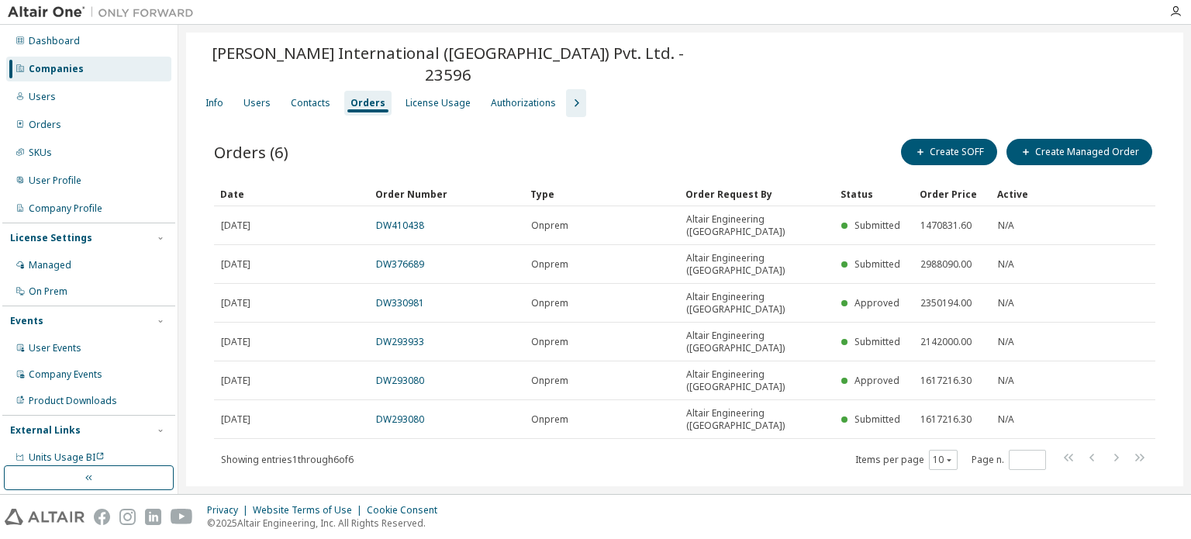
click at [74, 71] on div "Companies" at bounding box center [56, 69] width 55 height 12
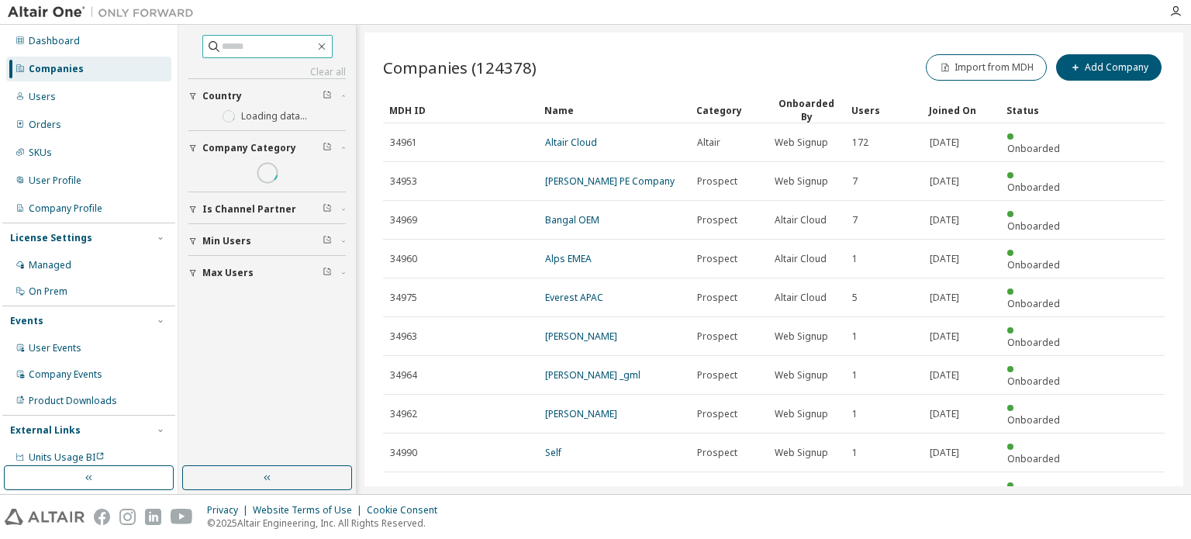
click at [222, 49] on input "text" at bounding box center [268, 47] width 93 height 16
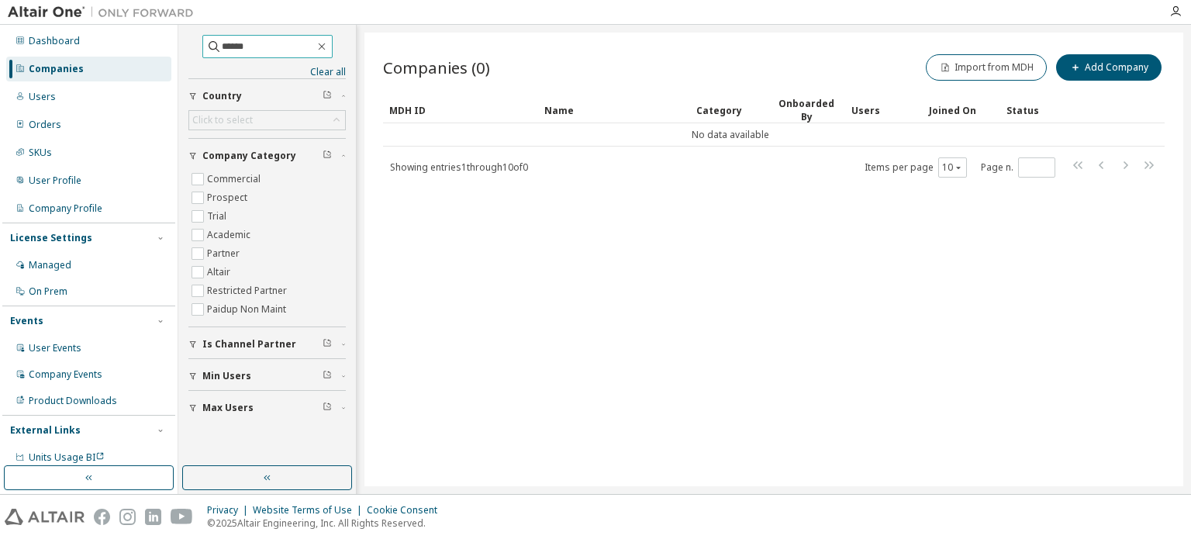
click at [267, 45] on input "******" at bounding box center [268, 47] width 93 height 16
click at [333, 44] on span "******" at bounding box center [267, 46] width 130 height 23
click at [109, 61] on div "Companies" at bounding box center [88, 69] width 165 height 25
click at [233, 47] on input "******" at bounding box center [268, 47] width 93 height 16
click at [313, 51] on input "******" at bounding box center [268, 47] width 93 height 16
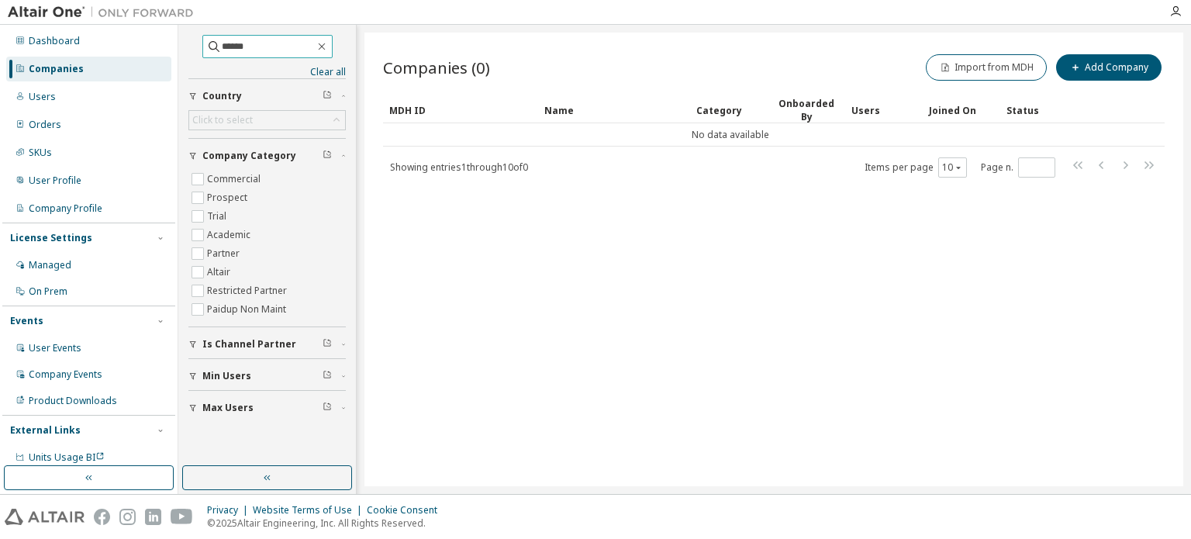
click at [299, 48] on input "******" at bounding box center [268, 47] width 93 height 16
drag, startPoint x: 265, startPoint y: 43, endPoint x: 174, endPoint y: 43, distance: 91.5
click at [174, 43] on div "Dashboard Companies Users Orders SKUs User Profile Company Profile License Sett…" at bounding box center [595, 259] width 1191 height 469
type input "**********"
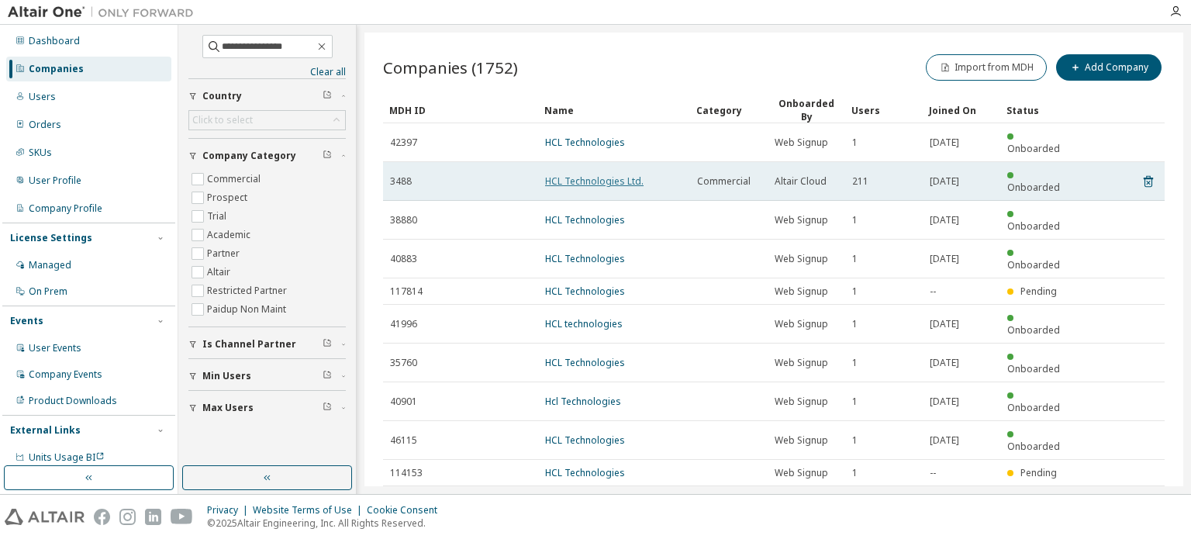
click at [577, 174] on link "HCL Technologies Ltd." at bounding box center [594, 180] width 98 height 13
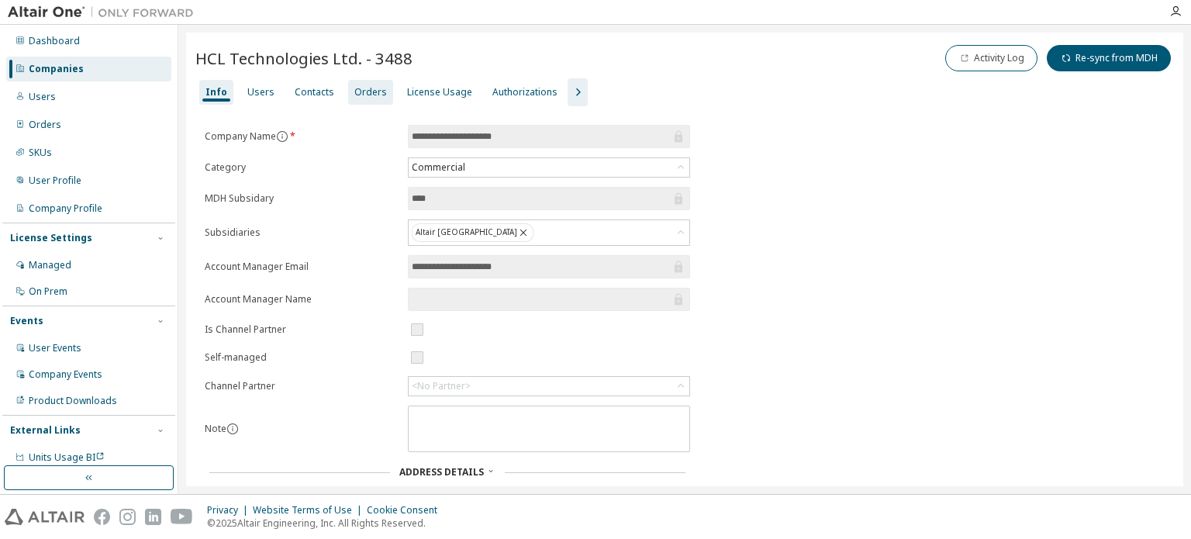
click at [374, 89] on div "Orders" at bounding box center [370, 92] width 33 height 12
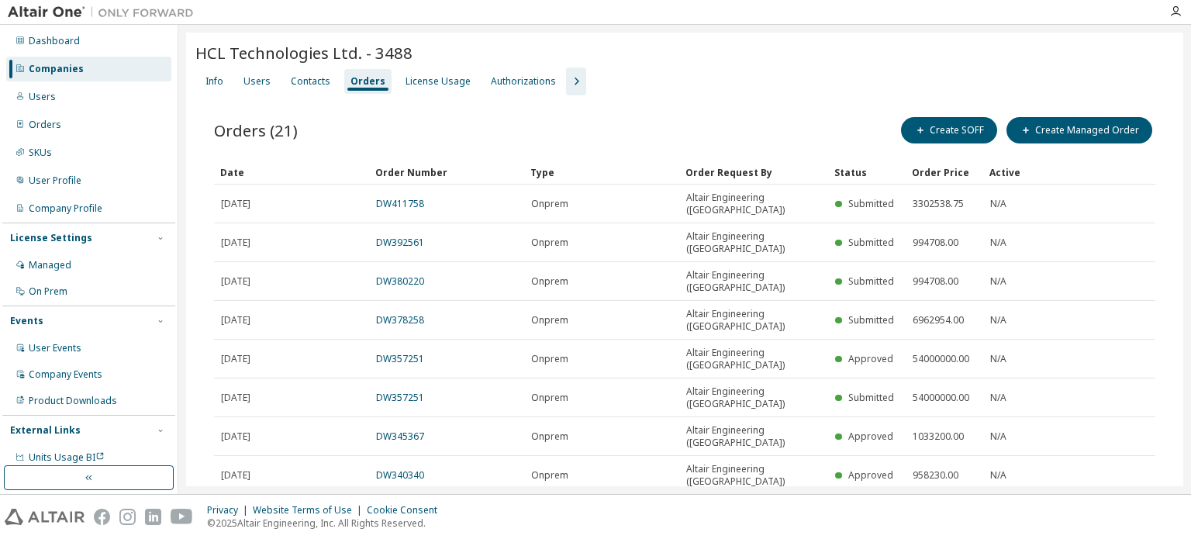
click at [95, 59] on div "Companies" at bounding box center [88, 69] width 165 height 25
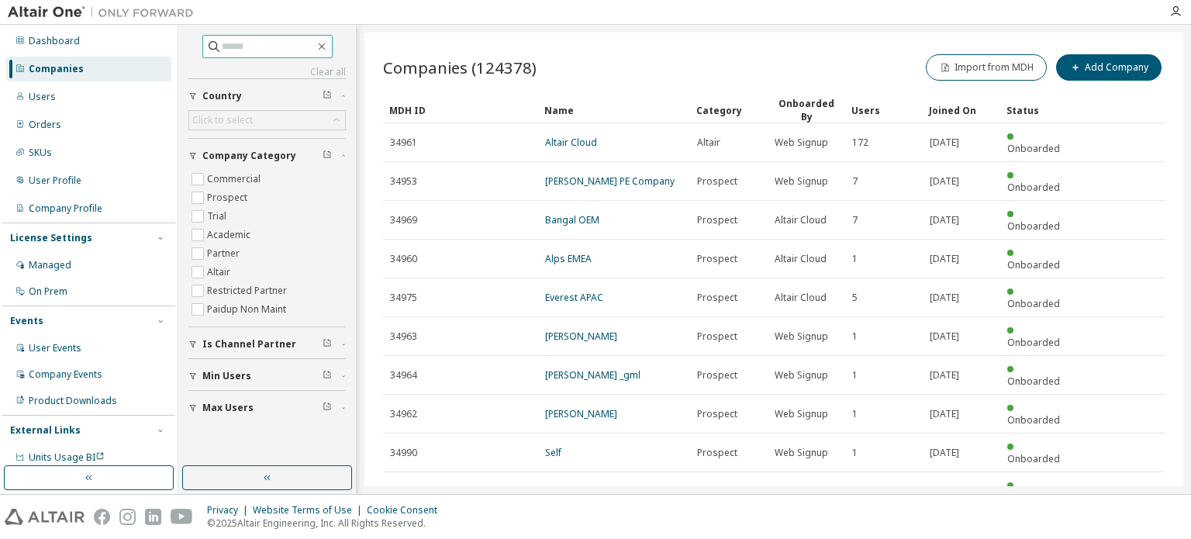
click at [245, 43] on input "text" at bounding box center [268, 47] width 93 height 16
click at [261, 47] on input "text" at bounding box center [268, 47] width 93 height 16
type input "**********"
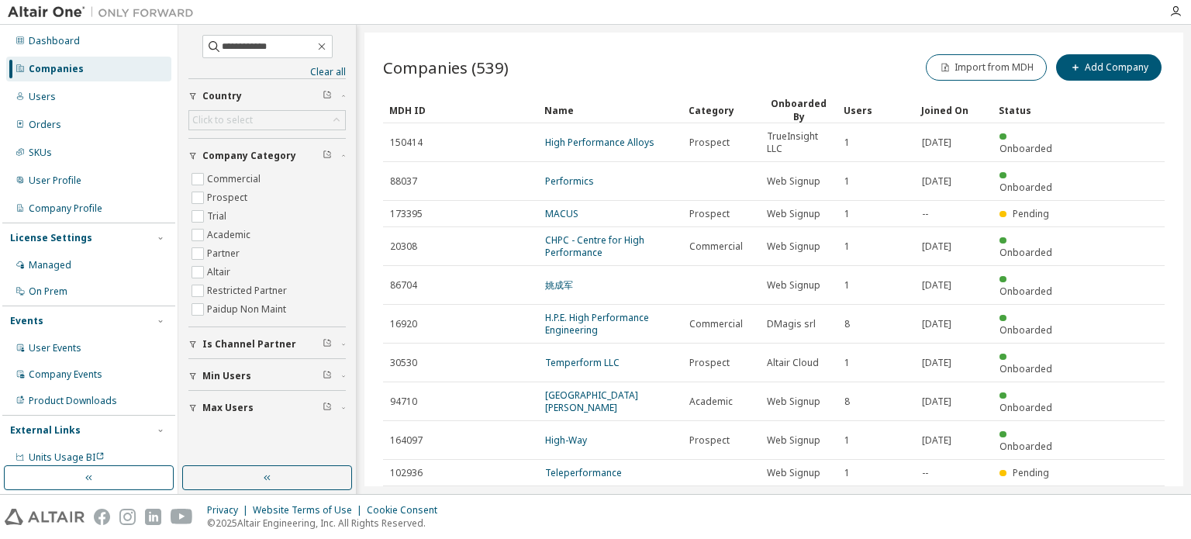
click at [1120, 495] on icon "button" at bounding box center [1124, 504] width 19 height 19
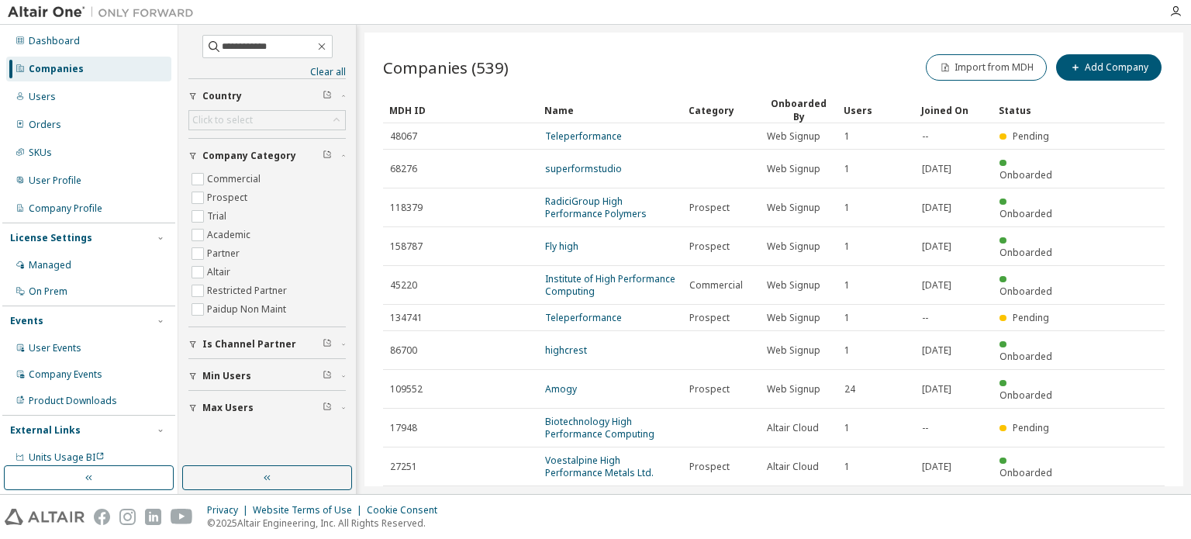
click at [1119, 495] on icon "button" at bounding box center [1124, 504] width 19 height 19
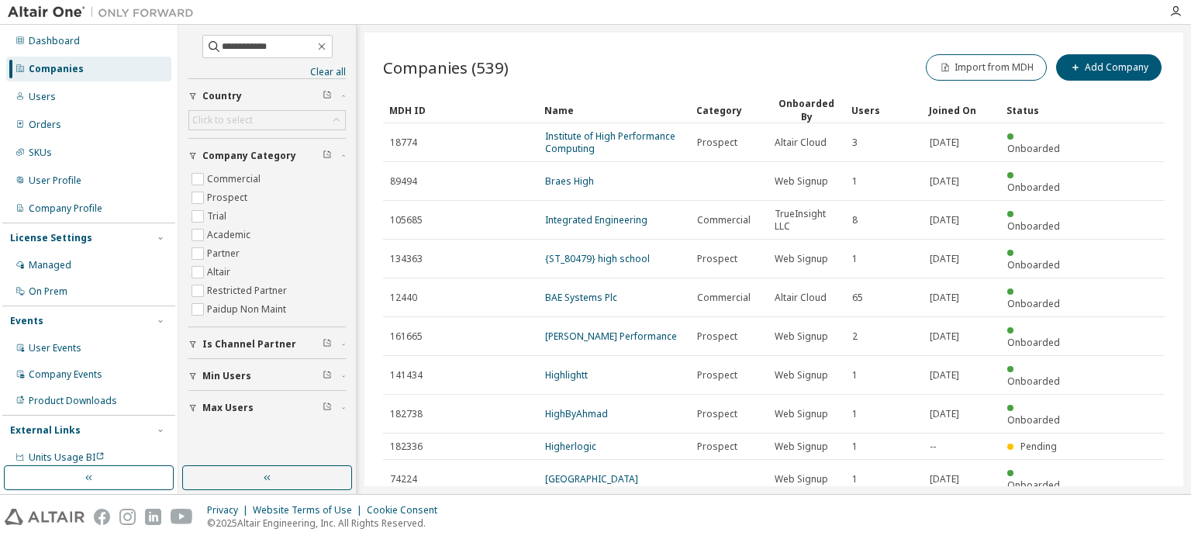
click at [1125, 508] on icon "button" at bounding box center [1124, 517] width 19 height 19
type input "*"
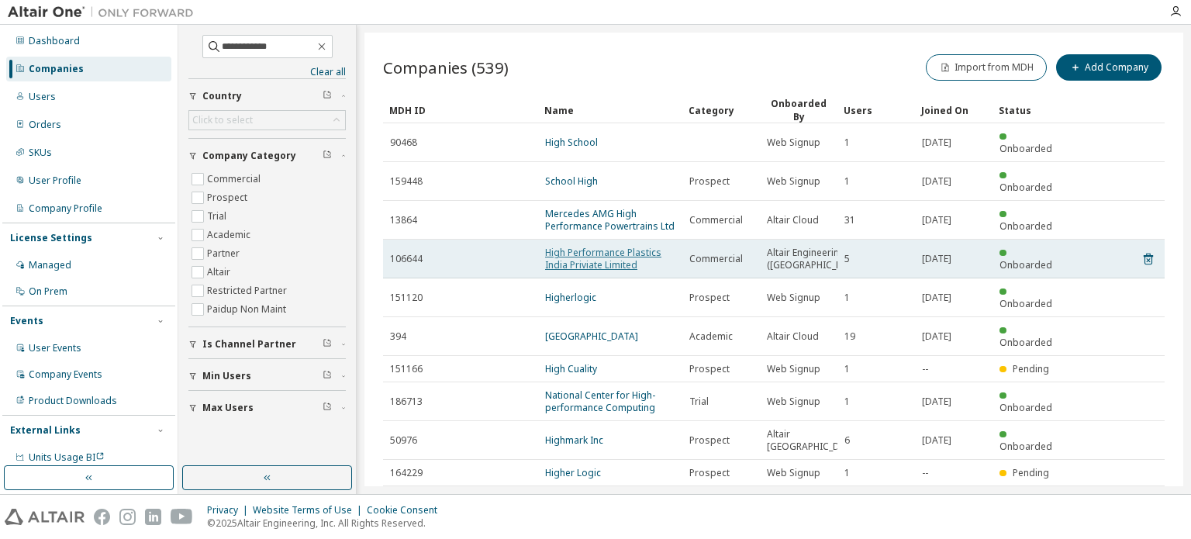
click at [619, 246] on link "High Performance Plastics India Priviate Limited" at bounding box center [603, 259] width 116 height 26
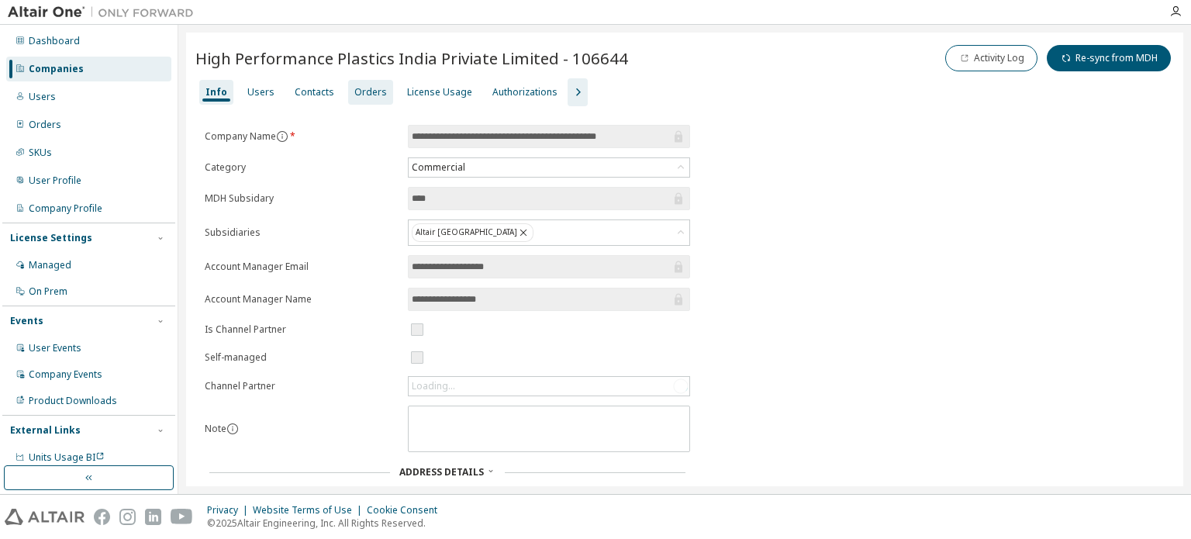
click at [366, 98] on div "Orders" at bounding box center [370, 92] width 45 height 25
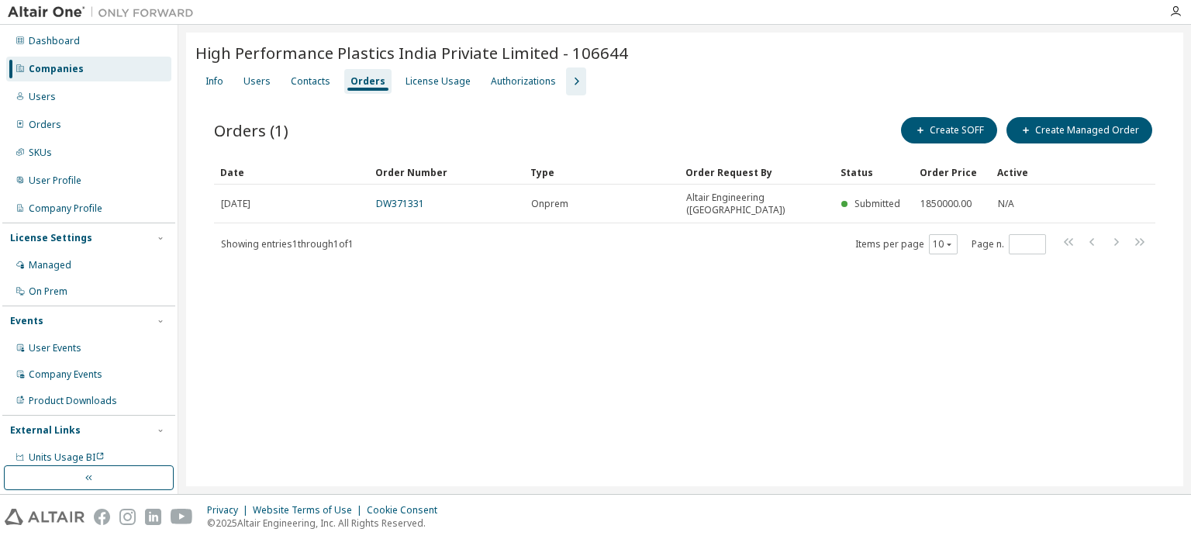
click at [81, 71] on div "Companies" at bounding box center [88, 69] width 165 height 25
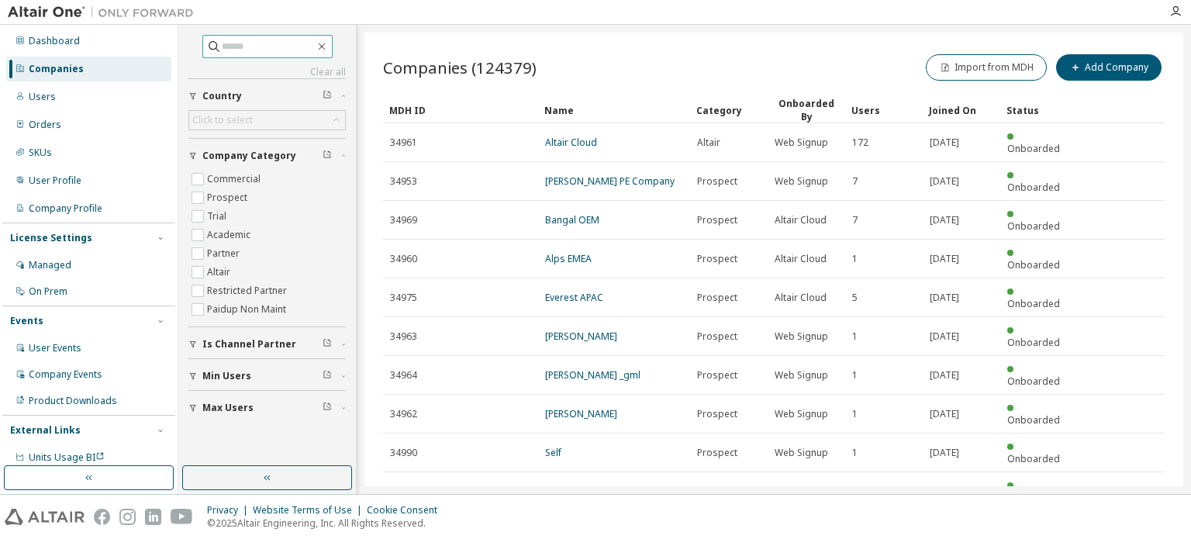
click at [240, 50] on input "text" at bounding box center [268, 47] width 93 height 16
type input "*****"
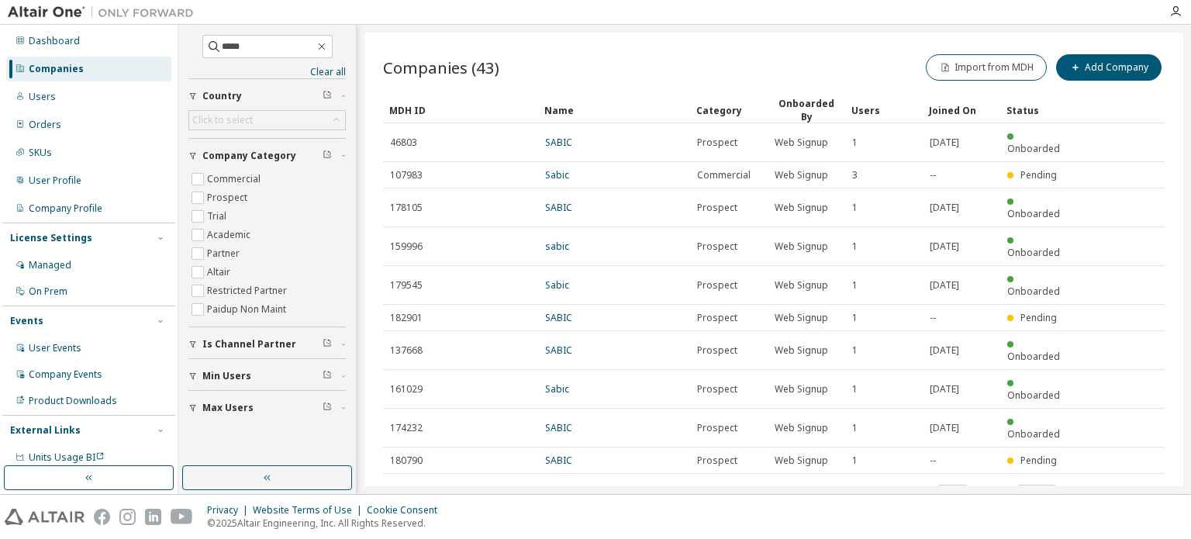
click at [1125, 483] on icon "button" at bounding box center [1124, 492] width 19 height 19
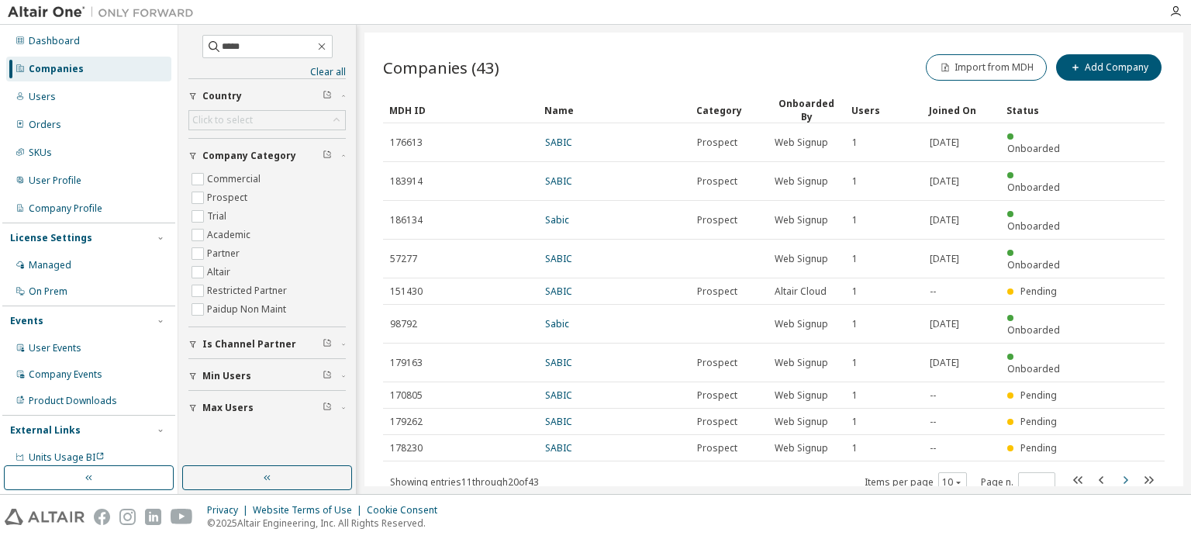
click at [1125, 470] on icon "button" at bounding box center [1124, 479] width 19 height 19
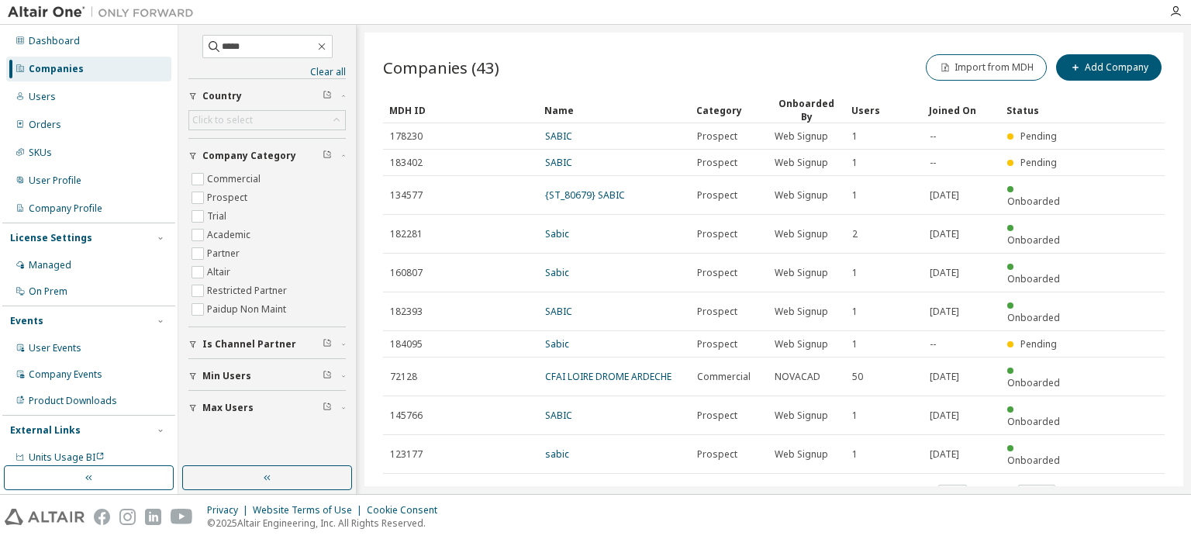
click at [1120, 483] on icon "button" at bounding box center [1124, 492] width 19 height 19
type input "*"
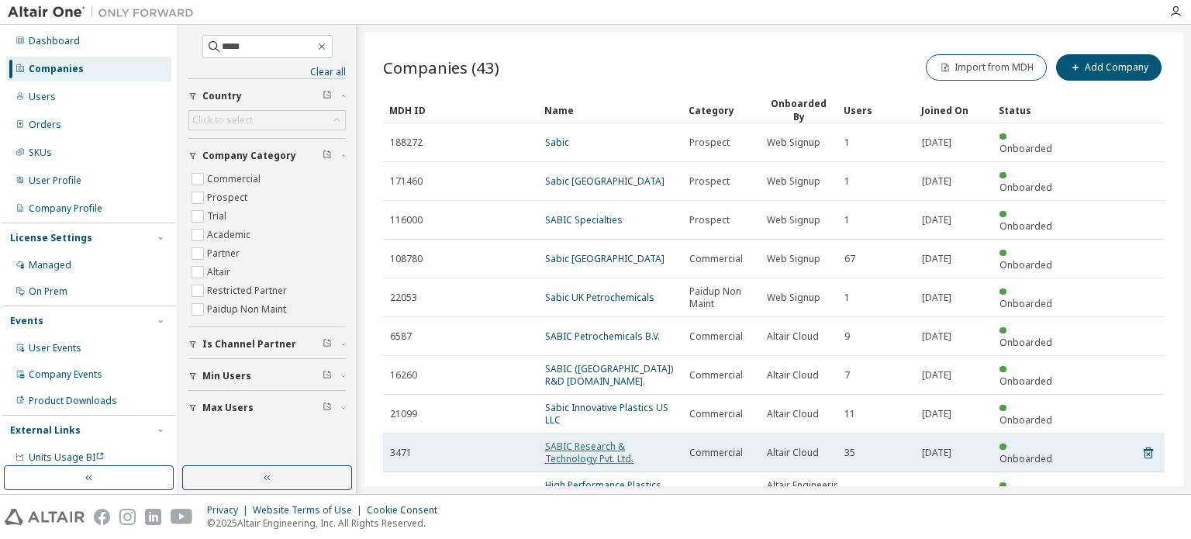
click at [633, 439] on link "SABIC Research & Technology Pvt. Ltd." at bounding box center [589, 452] width 88 height 26
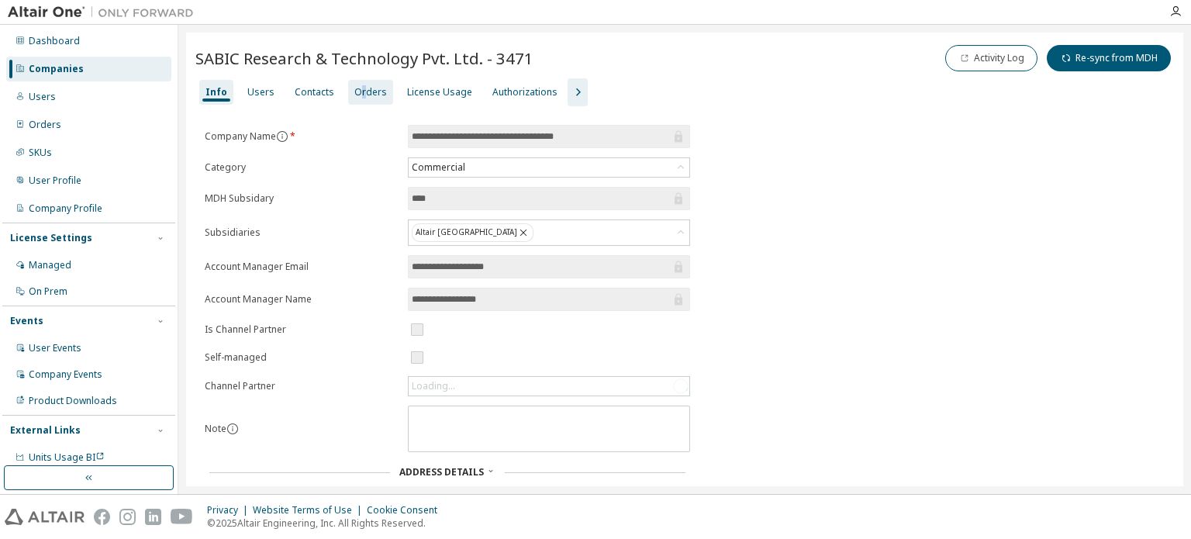
click at [357, 95] on div "Orders" at bounding box center [370, 92] width 33 height 12
